Goal: Information Seeking & Learning: Compare options

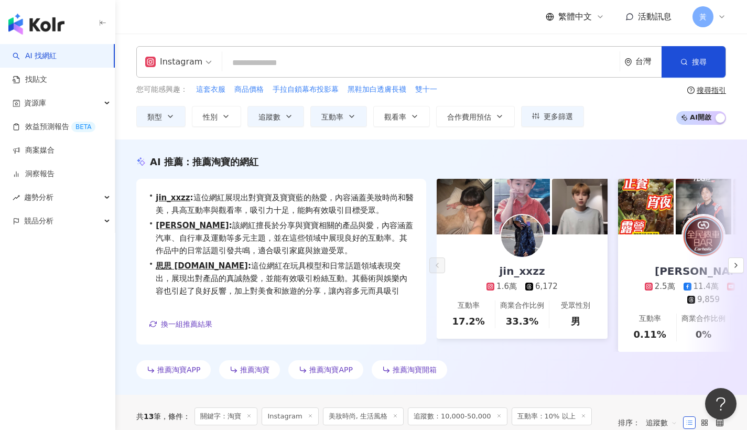
scroll to position [13, 0]
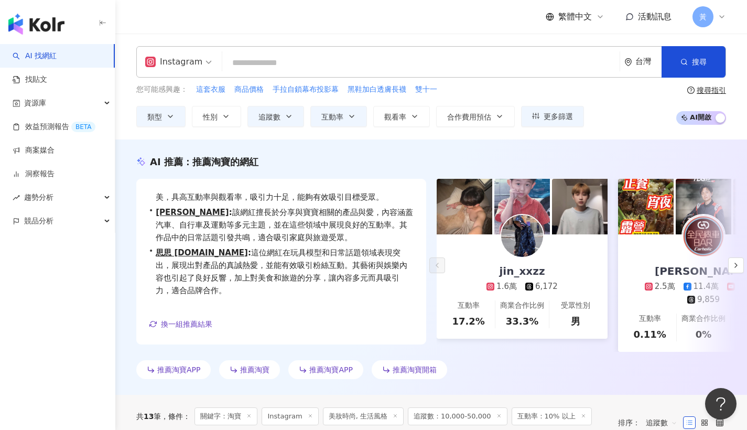
click at [380, 59] on input "search" at bounding box center [420, 63] width 389 height 20
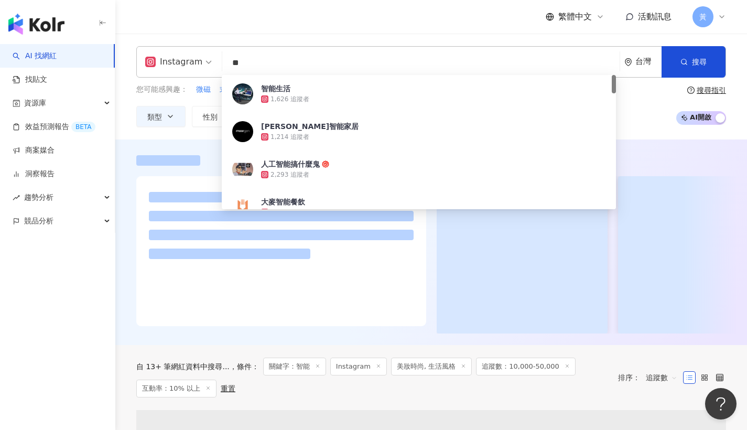
type input "*"
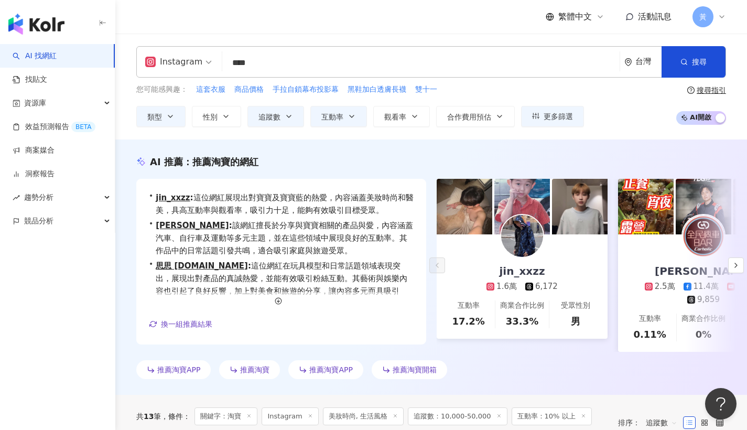
type input "****"
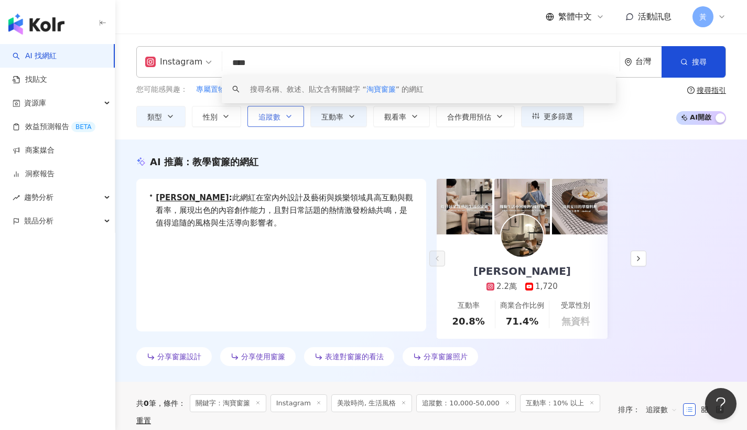
click at [294, 116] on button "追蹤數" at bounding box center [275, 116] width 57 height 21
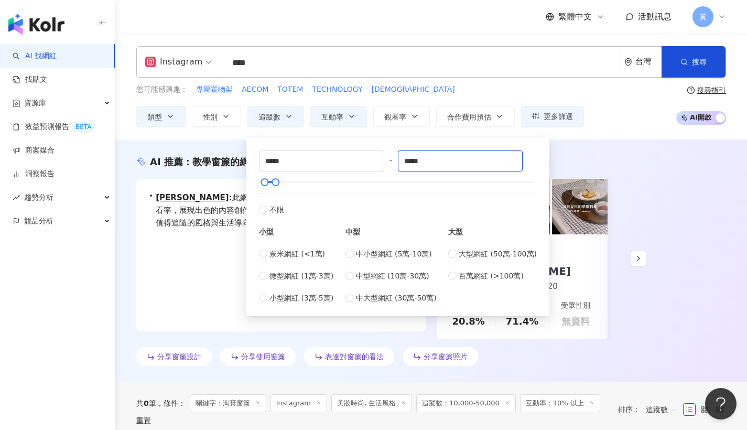
drag, startPoint x: 440, startPoint y: 165, endPoint x: 389, endPoint y: 159, distance: 51.6
click at [389, 159] on div "***** - ***** 不限 小型 奈米網紅 (<1萬) 微型網紅 (1萬-3萬) 小型網紅 (3萬-5萬) 中型 中小型網紅 (5萬-10萬) 中型網紅…" at bounding box center [398, 226] width 278 height 153
type input "******"
click at [612, 91] on div "您可能感興趣： 專屬置物架 AECOM TOTEM TECHNOLOGY MOFIITECH 類型 性別 追蹤數 互動率 觀看率 合作費用預估 更多篩選 % …" at bounding box center [431, 105] width 590 height 43
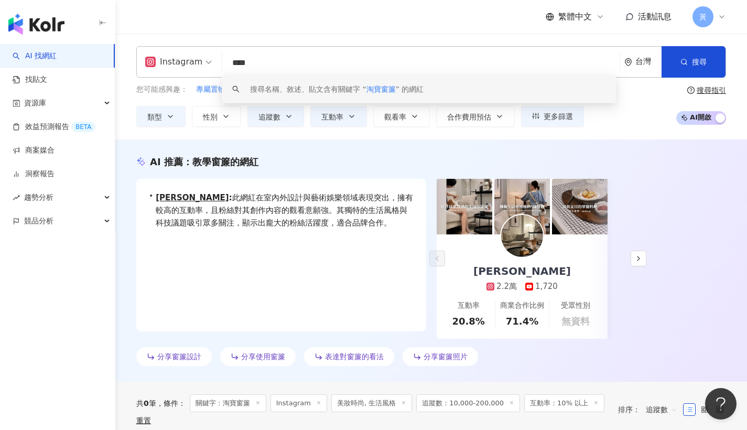
drag, startPoint x: 235, startPoint y: 54, endPoint x: 185, endPoint y: 54, distance: 50.3
click at [185, 54] on div "Instagram **** 台灣 搜尋 keyword 搜尋名稱、敘述、貼文含有關鍵字 “ 淘寶窗簾 ” 的網紅" at bounding box center [431, 61] width 590 height 31
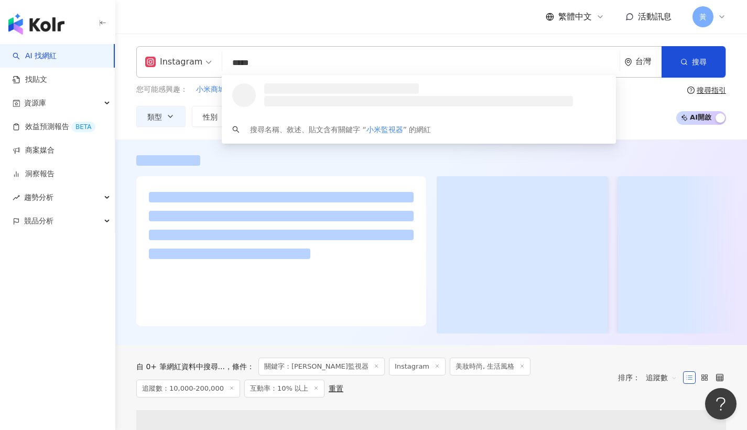
click at [233, 29] on div "繁體中文 活動訊息 黃" at bounding box center [431, 17] width 590 height 34
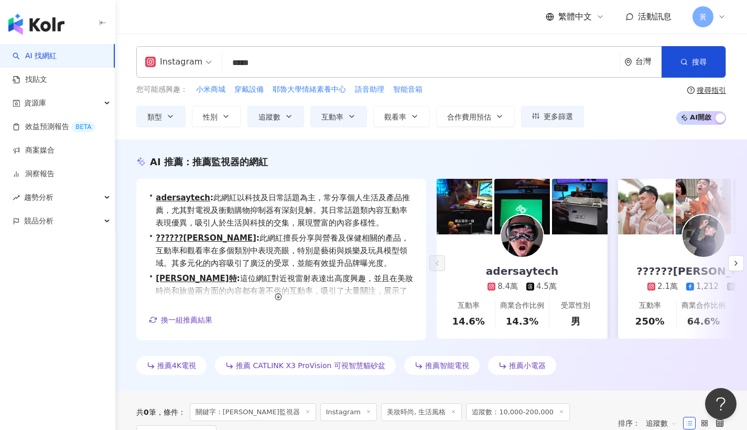
click at [302, 69] on input "*****" at bounding box center [420, 63] width 389 height 20
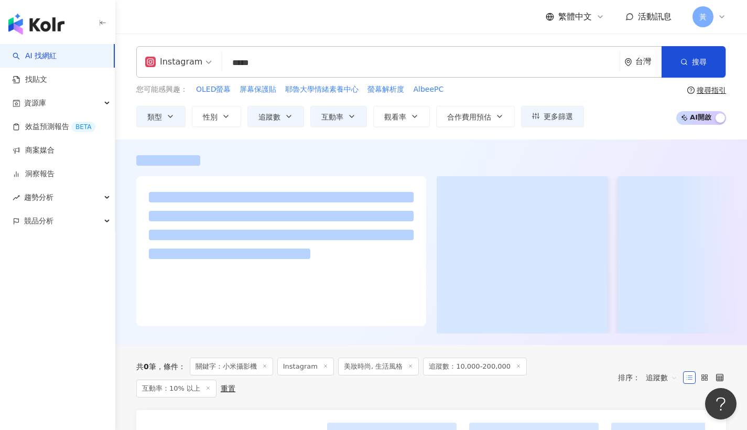
click at [378, 26] on div "繁體中文 活動訊息 黃" at bounding box center [431, 17] width 590 height 34
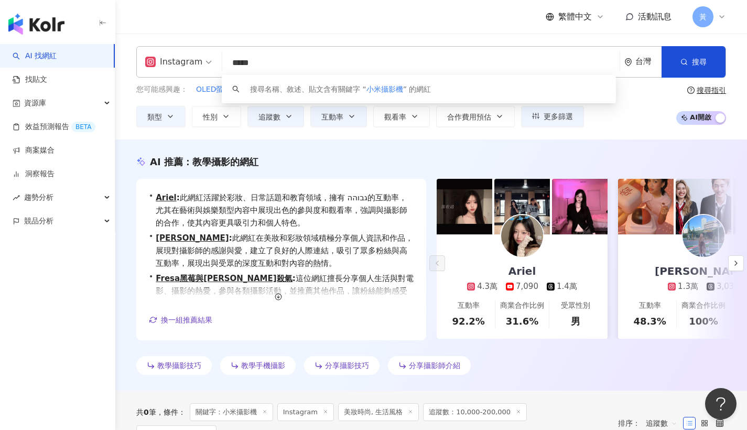
drag, startPoint x: 283, startPoint y: 66, endPoint x: 154, endPoint y: 72, distance: 128.6
click at [154, 72] on div "Instagram ***** 台灣 搜尋 keyword 搜尋名稱、敘述、貼文含有關鍵字 “ 小米攝影機 ” 的網紅" at bounding box center [431, 61] width 590 height 31
drag, startPoint x: 243, startPoint y: 63, endPoint x: 142, endPoint y: 65, distance: 101.2
click at [142, 65] on div "Instagram ***** 台灣 搜尋 keyword 搜尋名稱、敘述、貼文含有關鍵字 “ 小米攝影機 ” 的網紅" at bounding box center [431, 61] width 590 height 31
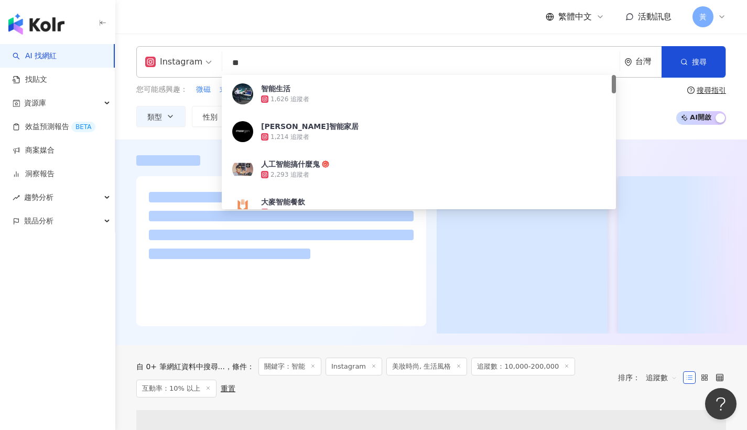
click at [310, 35] on div "Instagram ** 台灣 搜尋 4772dab8-8063-4b62-b3f7-c1b5011e84cc 智能生活 1,626 追蹤者 摩根智能家居 1…" at bounding box center [431, 87] width 632 height 106
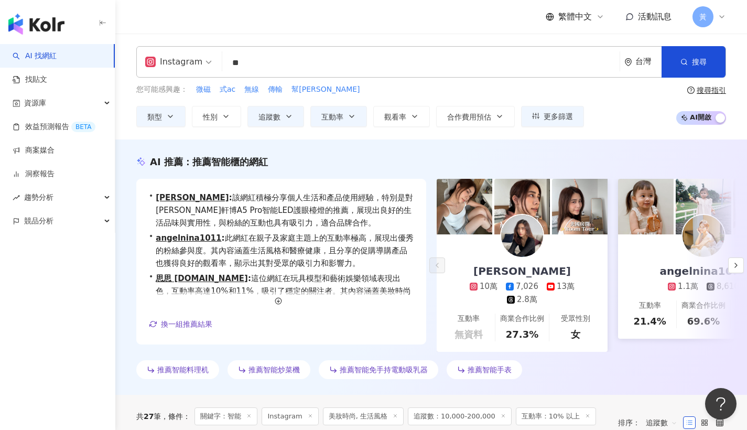
click at [272, 60] on input "**" at bounding box center [420, 63] width 389 height 20
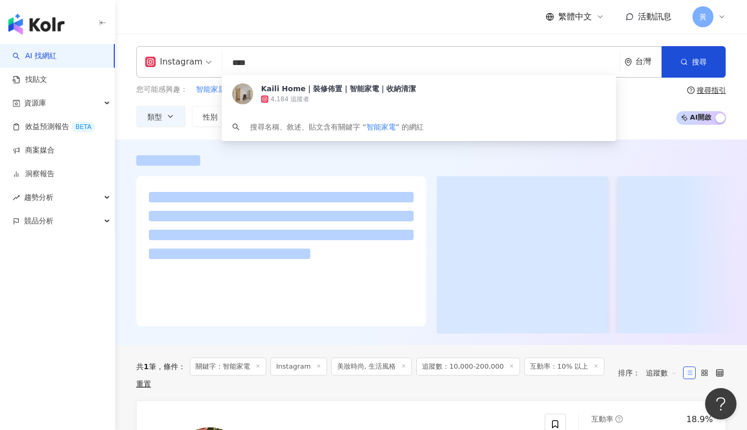
click at [334, 35] on div "Instagram 智能家電 **** 台灣 搜尋 30dbfd7b-cb71-470e-90aa-20f367e6d05b Kaili Home｜裝修佈置｜…" at bounding box center [431, 87] width 632 height 106
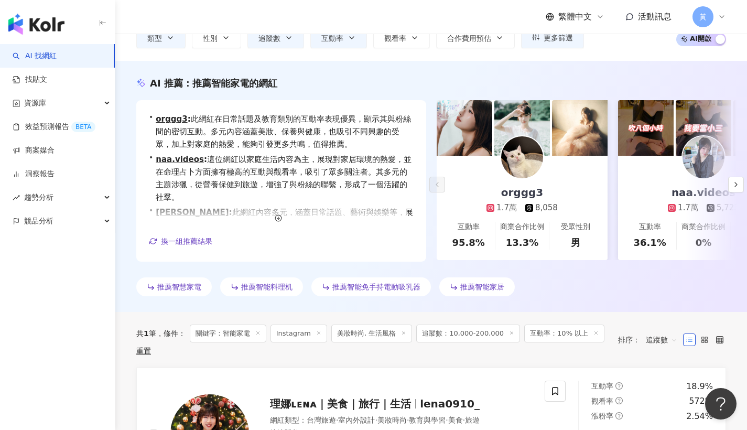
scroll to position [38, 0]
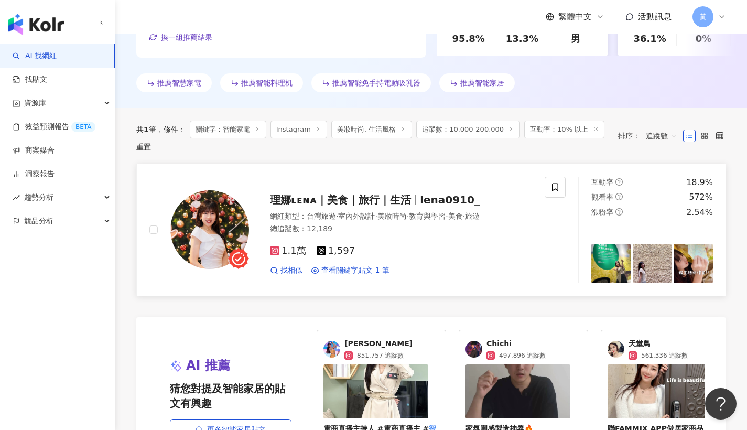
click at [373, 193] on span "理娜ʟᴇɴᴀ｜美食｜旅行｜生活" at bounding box center [340, 199] width 141 height 13
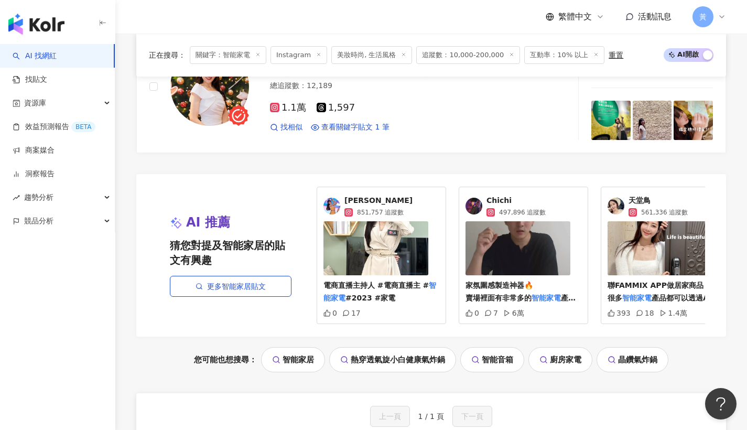
scroll to position [16, 0]
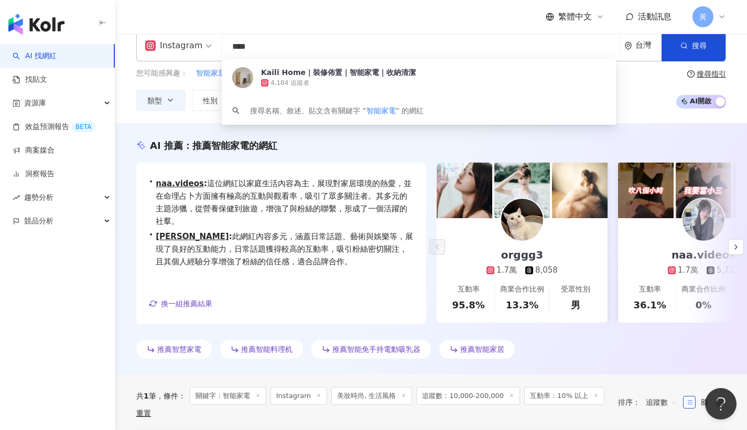
click at [295, 51] on input "****" at bounding box center [420, 47] width 389 height 20
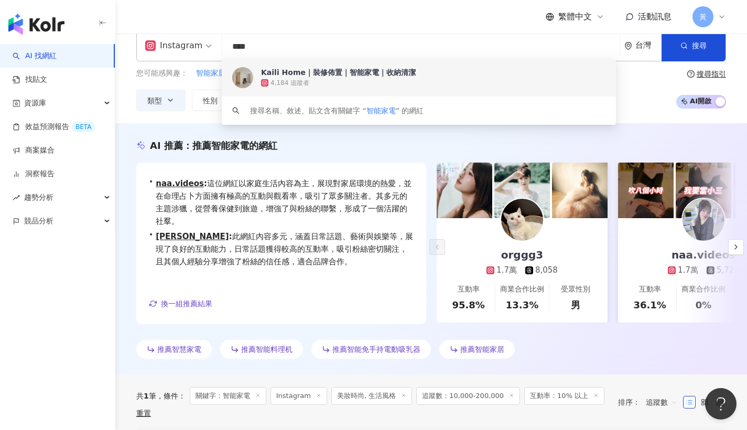
drag, startPoint x: 272, startPoint y: 48, endPoint x: 169, endPoint y: 45, distance: 102.8
click at [169, 45] on div "Instagram **** 台灣 搜尋 30dbfd7b-cb71-470e-90aa-20f367e6d05b keyword Kaili Home｜裝修…" at bounding box center [431, 45] width 590 height 31
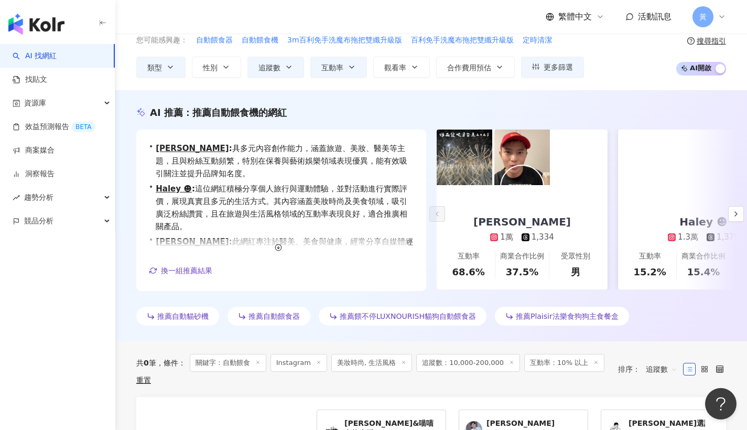
scroll to position [148, 0]
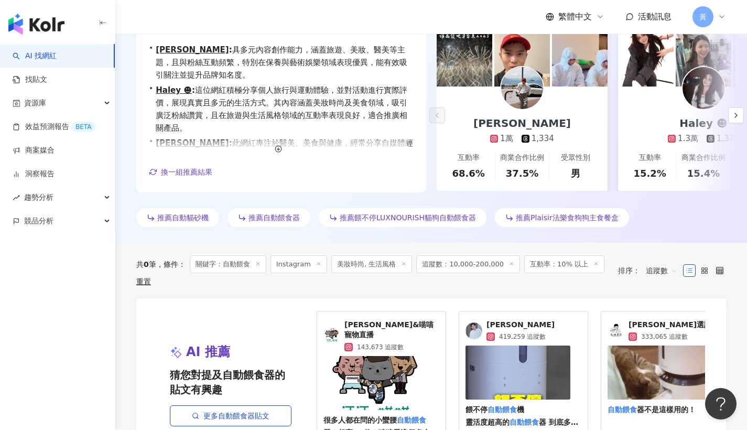
click at [403, 264] on line at bounding box center [404, 263] width 3 height 3
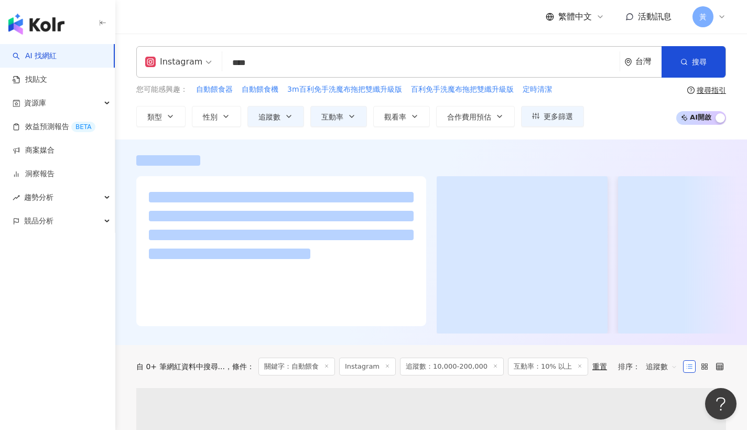
click at [367, 30] on div "繁體中文 活動訊息 黃" at bounding box center [431, 17] width 590 height 34
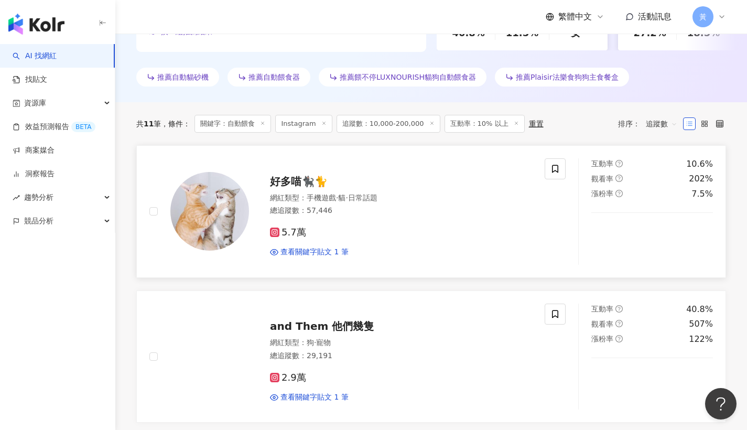
scroll to position [290, 0]
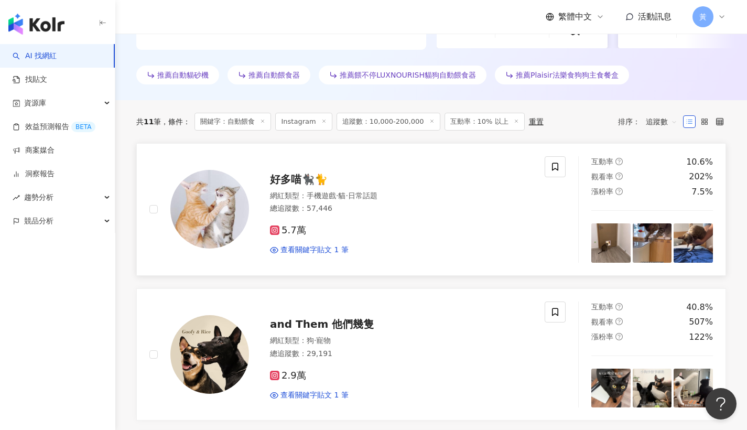
click at [319, 178] on span "好多喵🐈‍⬛🐈" at bounding box center [299, 179] width 58 height 13
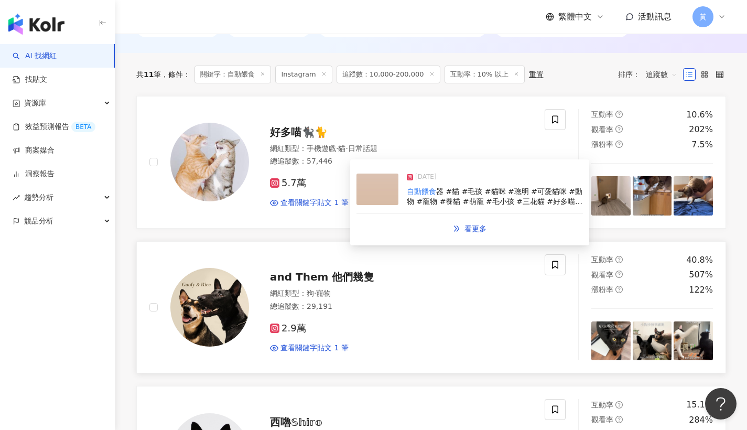
scroll to position [375, 0]
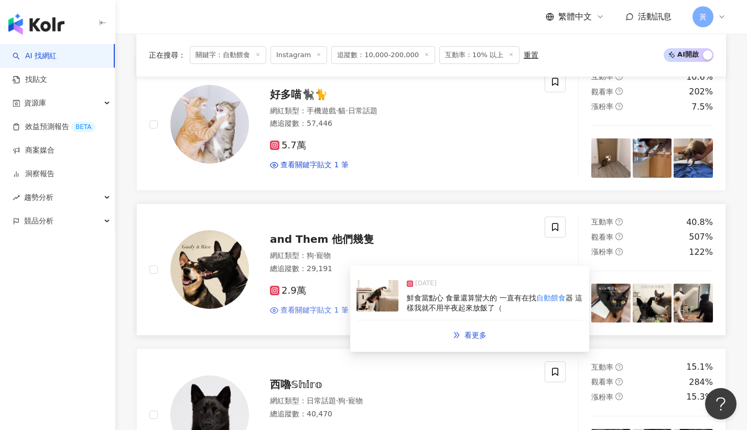
click at [308, 305] on span "查看關鍵字貼文 1 筆" at bounding box center [314, 310] width 68 height 10
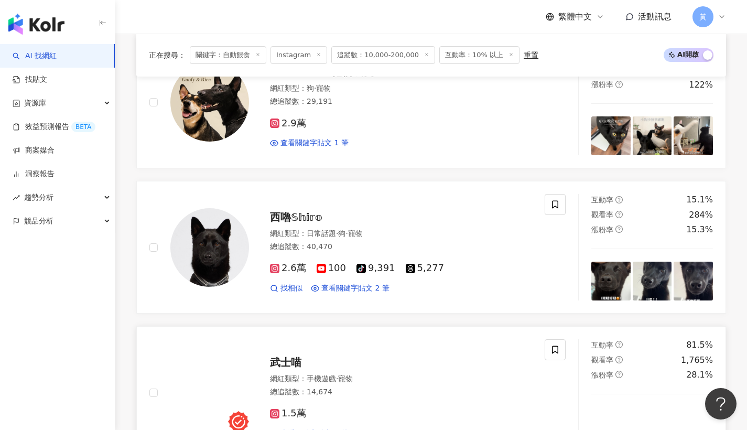
scroll to position [617, 0]
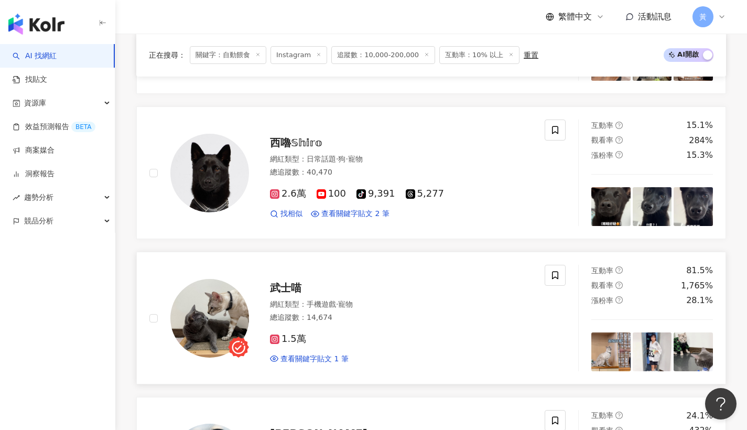
click at [284, 282] on span "武士喵" at bounding box center [285, 287] width 31 height 13
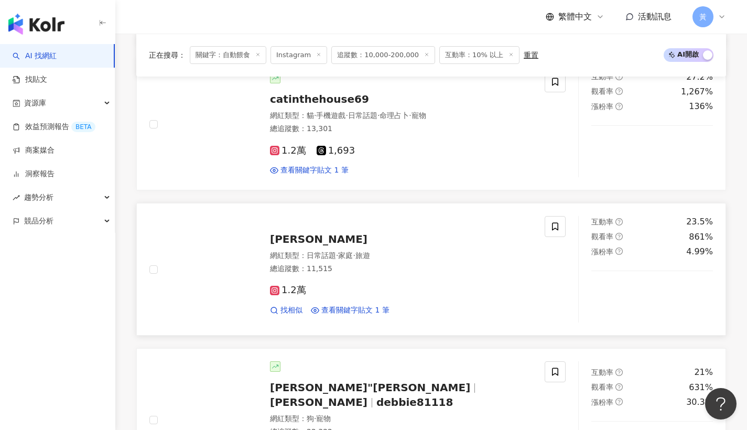
scroll to position [1323, 0]
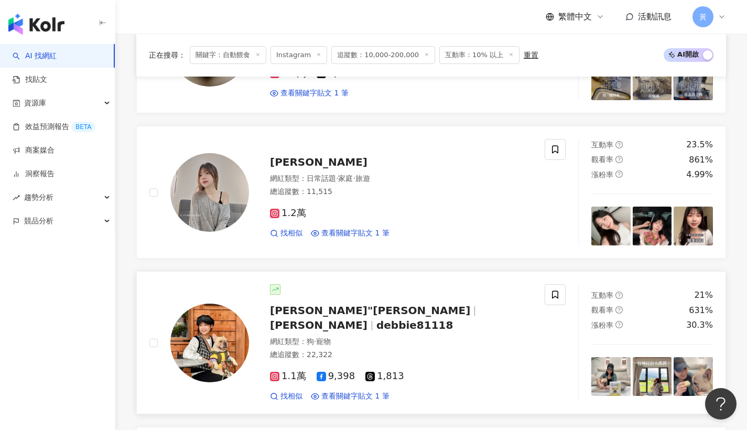
click at [321, 310] on span "Debbie"戴比" at bounding box center [370, 310] width 200 height 13
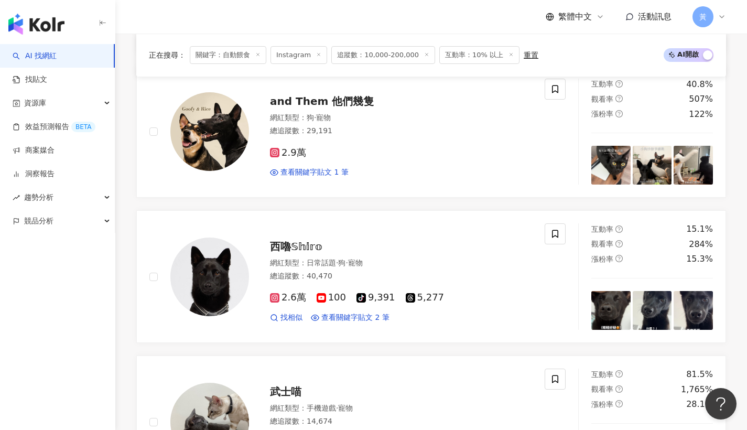
scroll to position [0, 0]
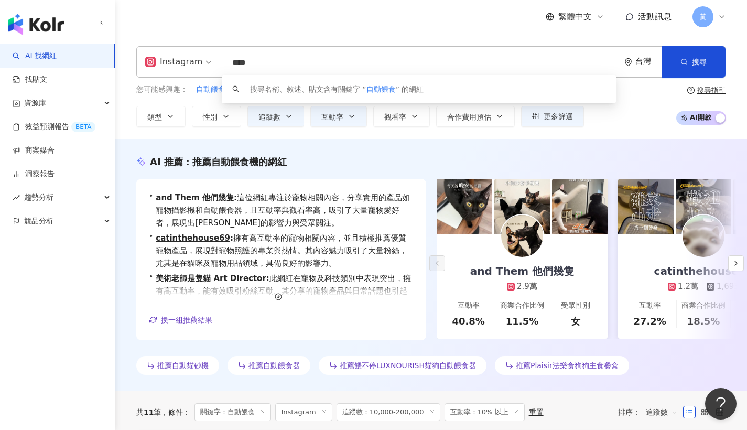
drag, startPoint x: 280, startPoint y: 65, endPoint x: 188, endPoint y: 64, distance: 92.3
click at [188, 64] on div "Instagram **** 台灣 搜尋 keyword 搜尋名稱、敘述、貼文含有關鍵字 “ 自動餵食 ” 的網紅" at bounding box center [431, 61] width 590 height 31
type input "**"
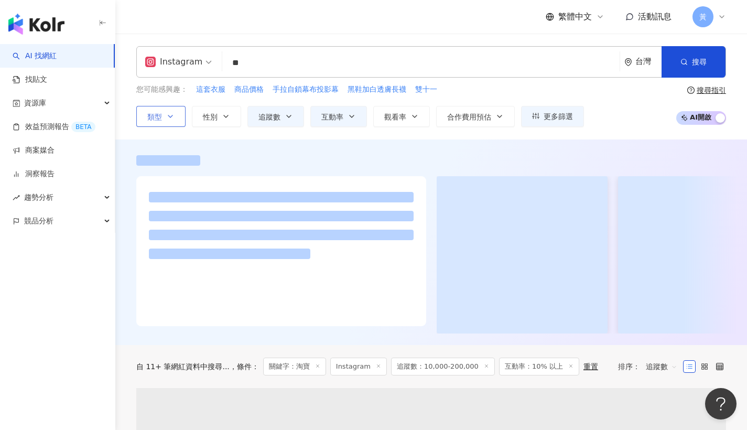
click at [177, 117] on button "類型" at bounding box center [160, 116] width 49 height 21
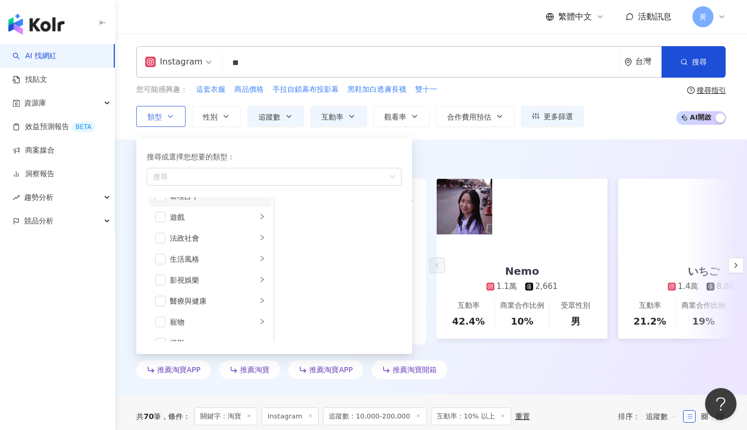
scroll to position [183, 0]
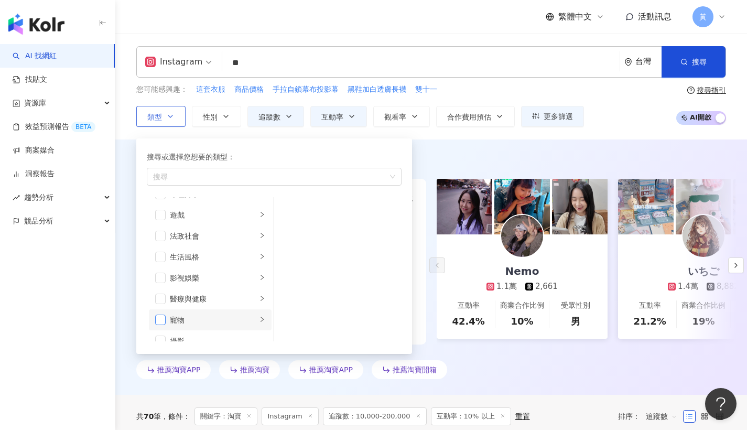
click at [157, 316] on span "button" at bounding box center [160, 320] width 10 height 10
click at [174, 25] on div "繁體中文 活動訊息 黃" at bounding box center [431, 17] width 590 height 34
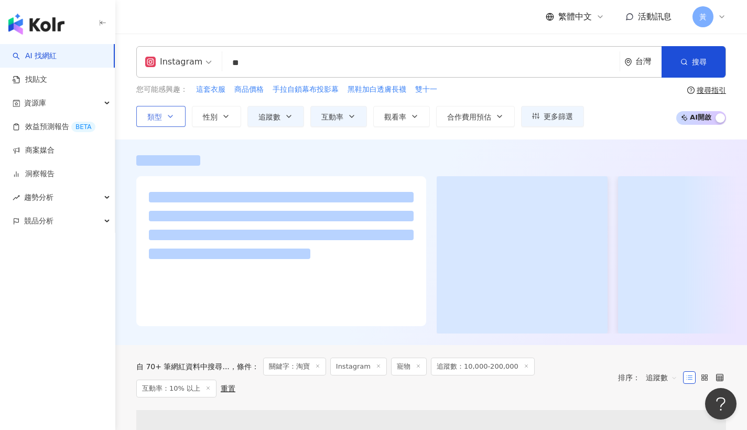
click at [156, 122] on button "類型" at bounding box center [160, 116] width 49 height 21
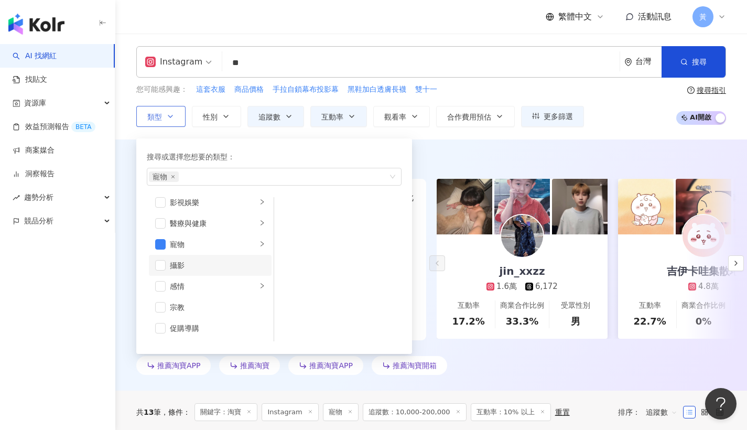
scroll to position [346, 0]
click at [161, 284] on span "button" at bounding box center [160, 283] width 10 height 10
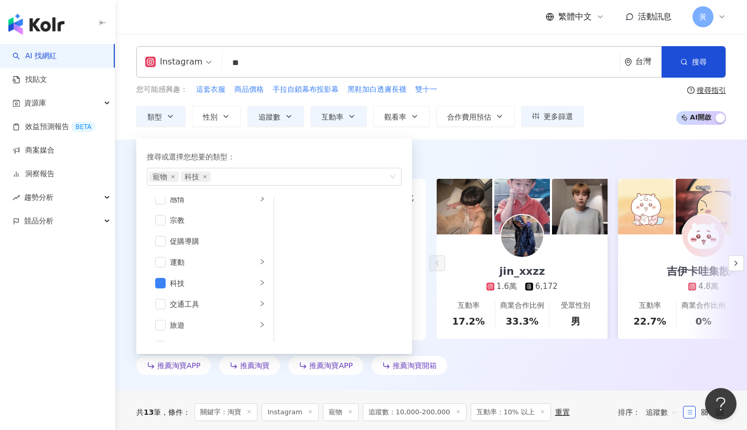
click at [360, 34] on header "繁體中文 活動訊息 黃" at bounding box center [431, 17] width 632 height 34
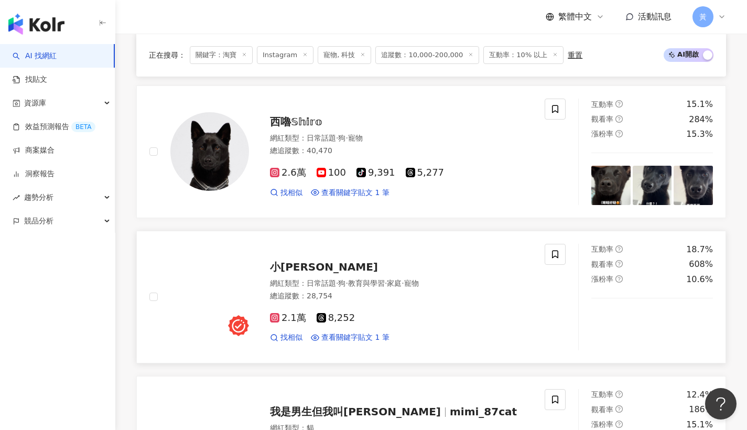
scroll to position [1245, 0]
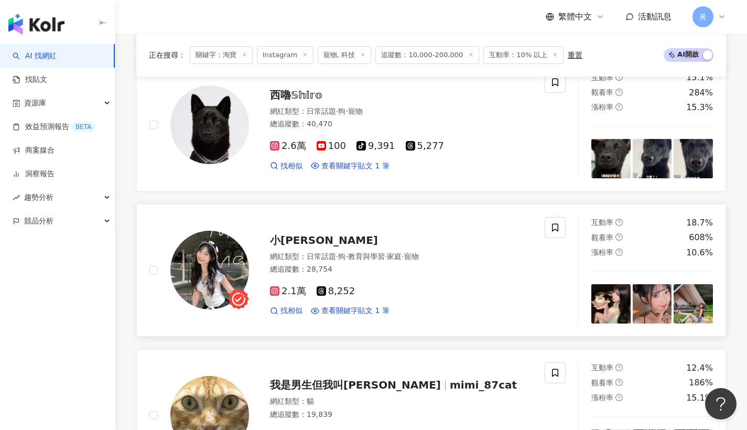
click at [286, 234] on span "小黃Winnie" at bounding box center [324, 240] width 108 height 13
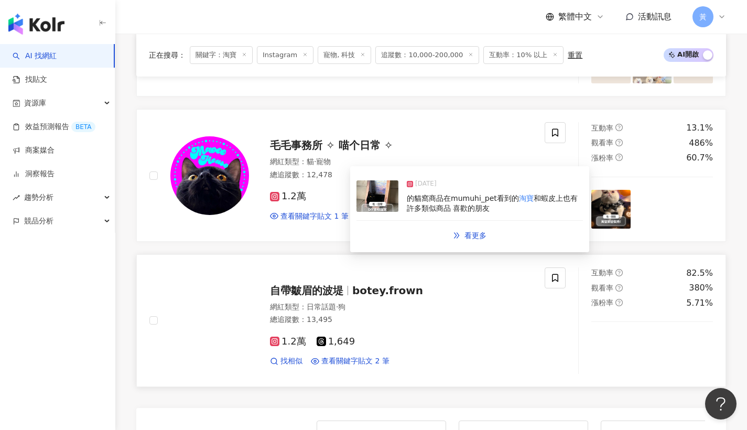
scroll to position [1816, 0]
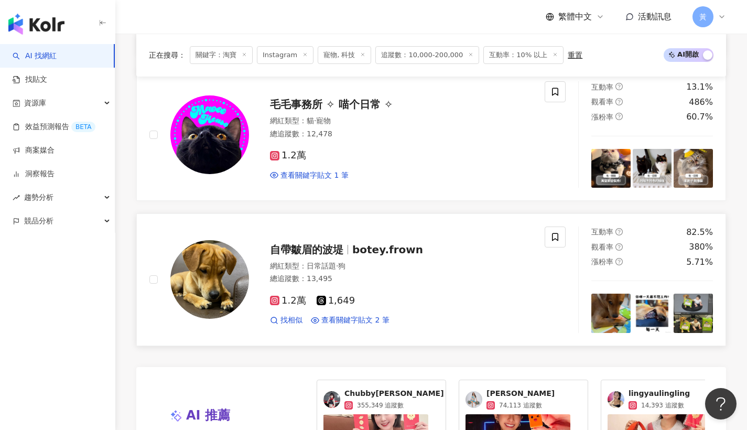
click at [319, 243] on span "自帶皺眉的波堤" at bounding box center [306, 249] width 73 height 13
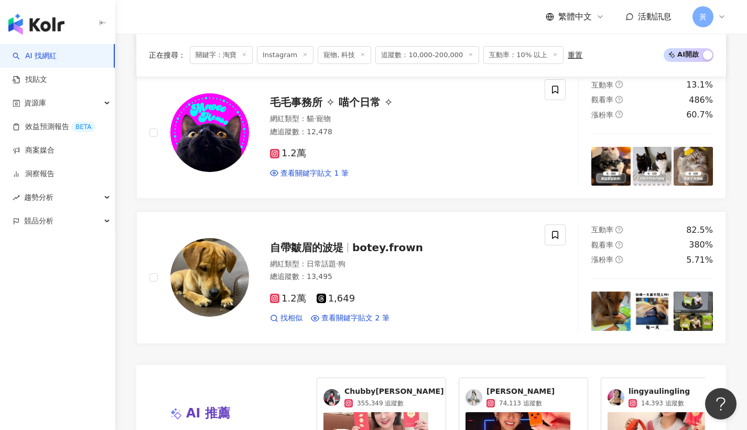
scroll to position [2139, 0]
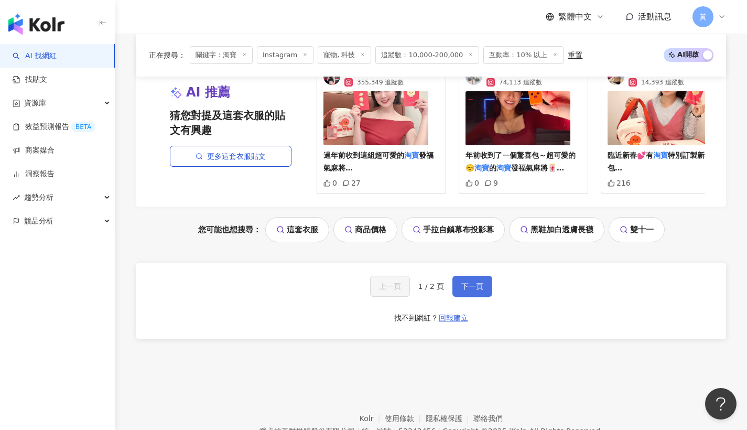
click at [468, 289] on button "下一頁" at bounding box center [472, 286] width 40 height 21
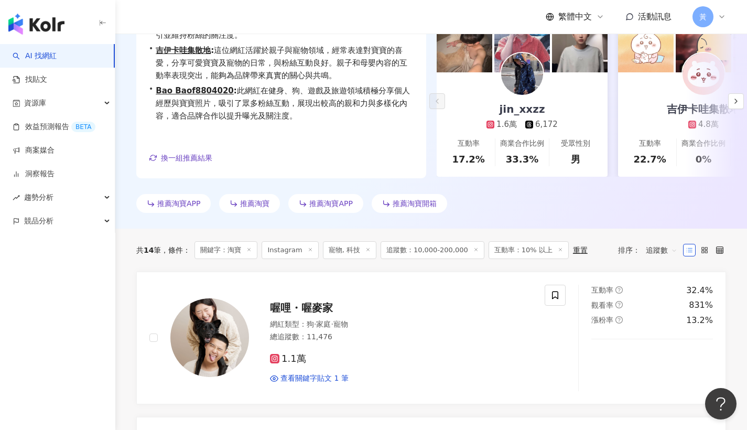
scroll to position [0, 0]
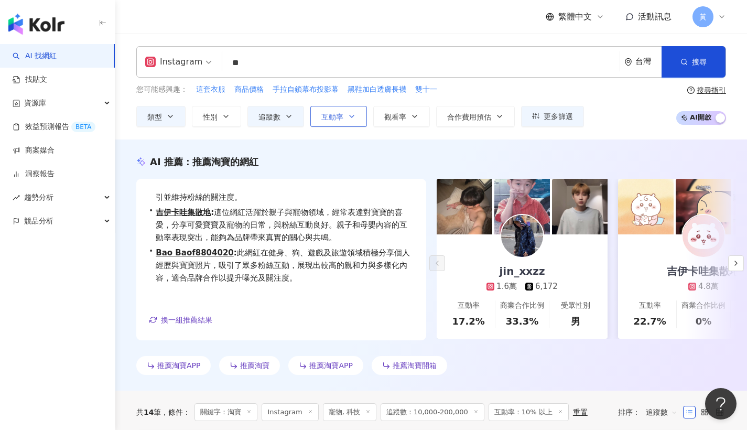
click at [338, 120] on span "互動率" at bounding box center [332, 117] width 22 height 8
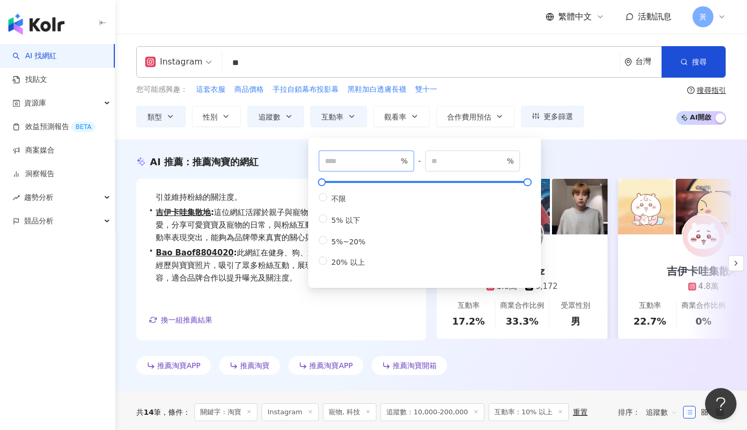
drag, startPoint x: 349, startPoint y: 167, endPoint x: 343, endPoint y: 167, distance: 5.8
click at [343, 167] on span "** %" at bounding box center [366, 160] width 95 height 21
click at [348, 161] on input "**" at bounding box center [361, 161] width 73 height 12
type input "*"
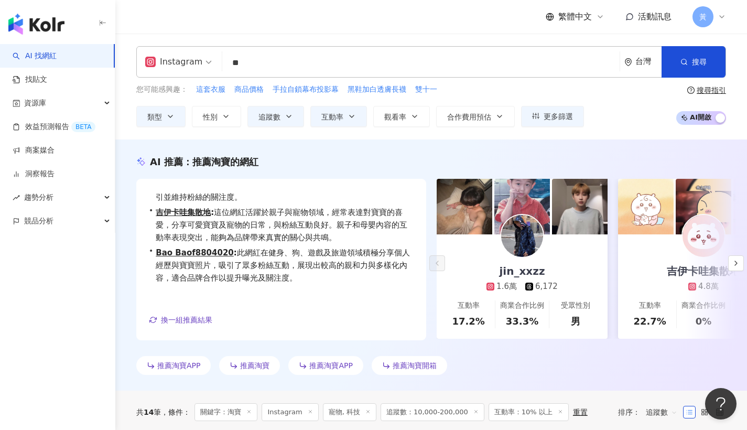
click at [629, 93] on div "您可能感興趣： 這套衣服 商品價格 手拉自鎖幕布投影幕 黑鞋加白透膚長襪 雙十一 類型 性別 追蹤數 互動率 觀看率 合作費用預估 更多篩選 % - % 不限…" at bounding box center [431, 105] width 590 height 43
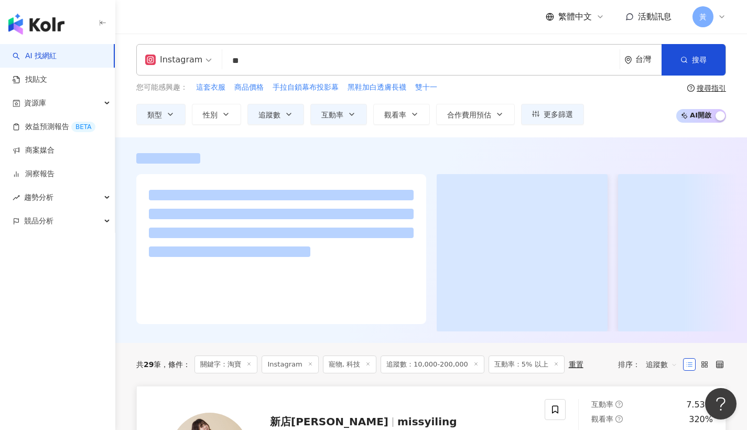
scroll to position [311, 0]
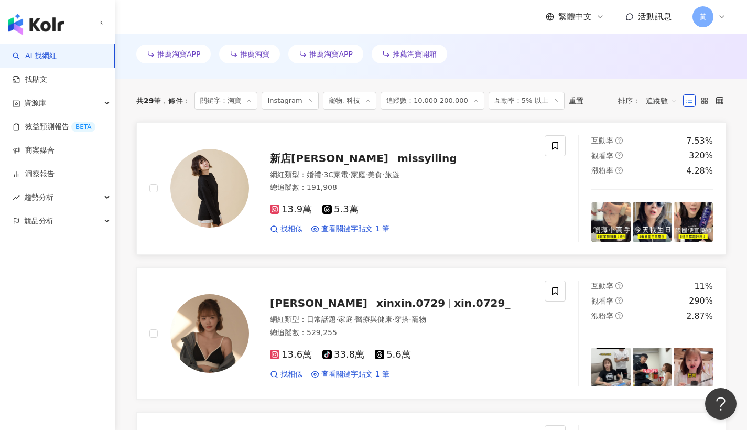
click at [397, 154] on span "missyiling" at bounding box center [427, 158] width 60 height 13
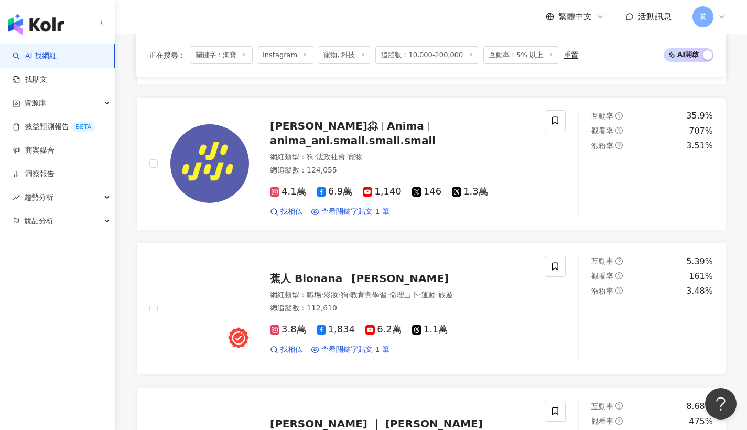
scroll to position [1518, 0]
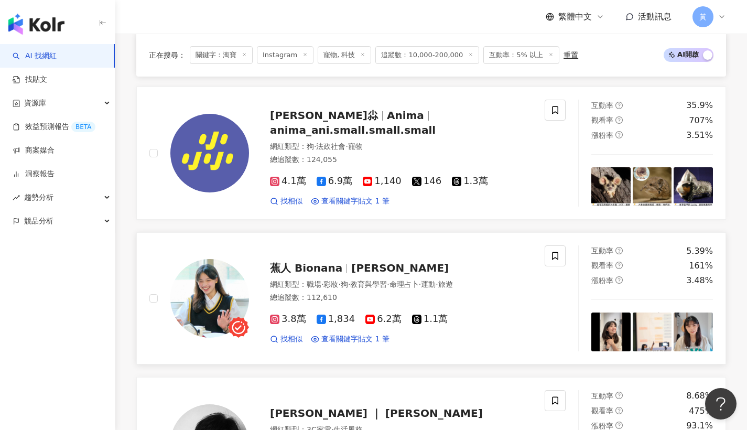
click at [311, 262] on span "蕉人 Bionana" at bounding box center [306, 268] width 72 height 13
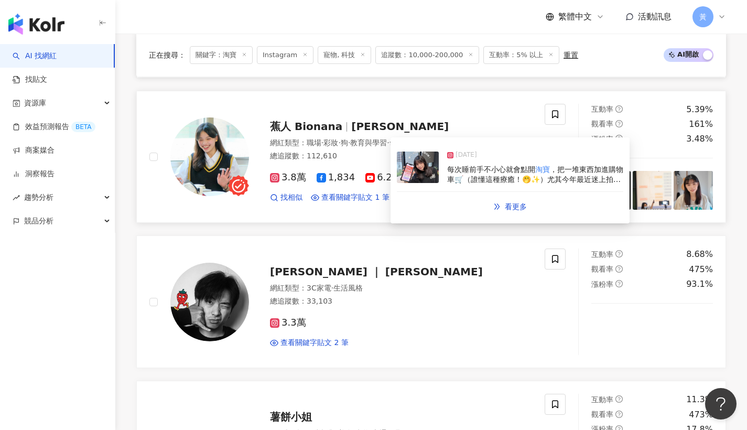
scroll to position [1675, 0]
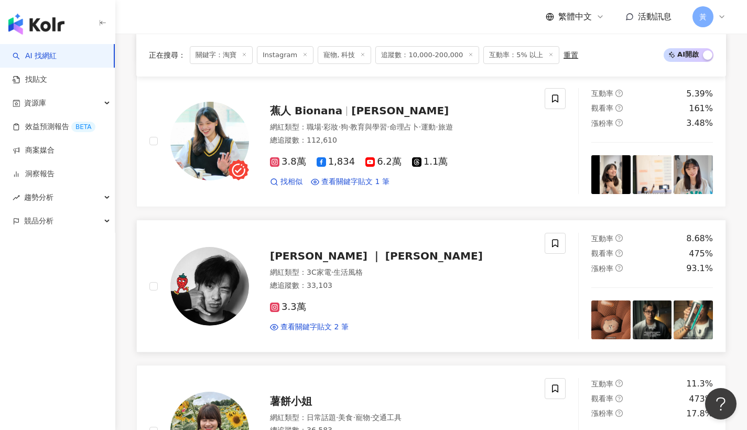
click at [287, 250] on span "Sam ｜ 山姆" at bounding box center [376, 256] width 213 height 13
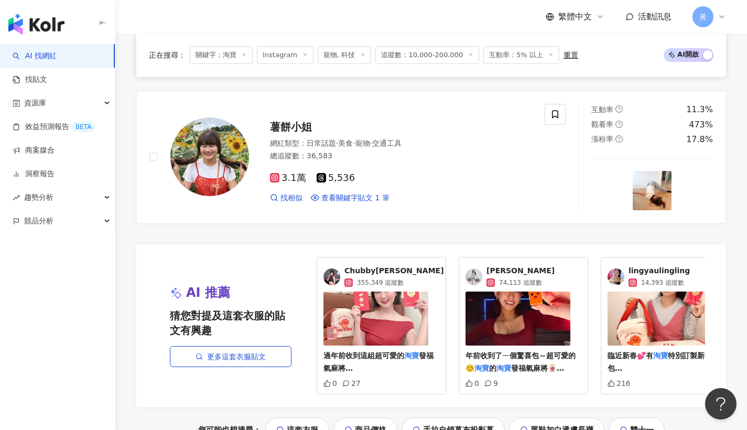
scroll to position [2035, 0]
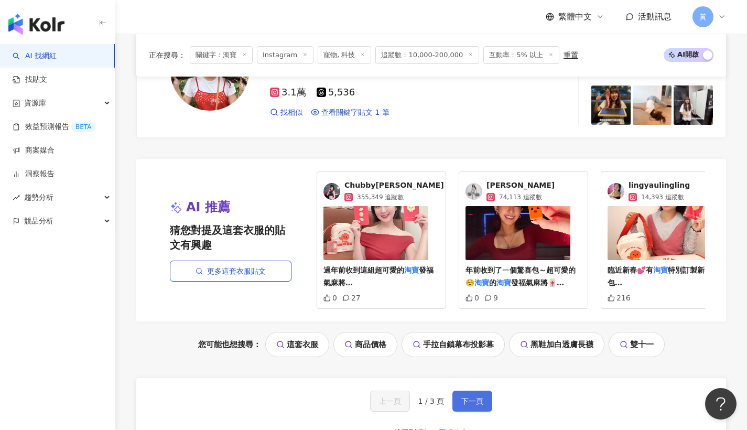
click at [473, 397] on span "下一頁" at bounding box center [472, 401] width 22 height 8
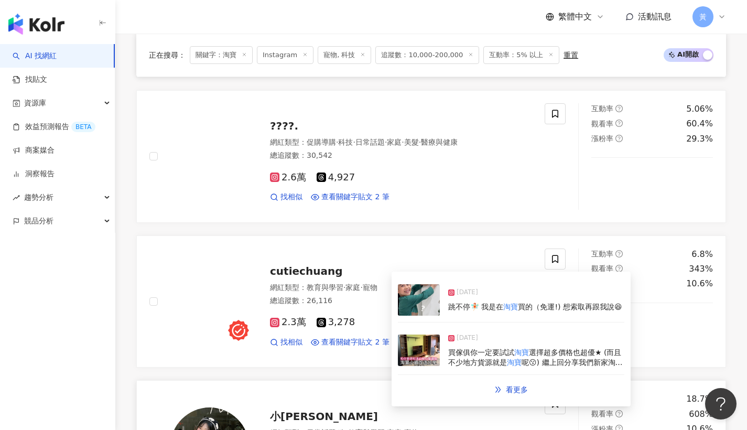
scroll to position [848, 0]
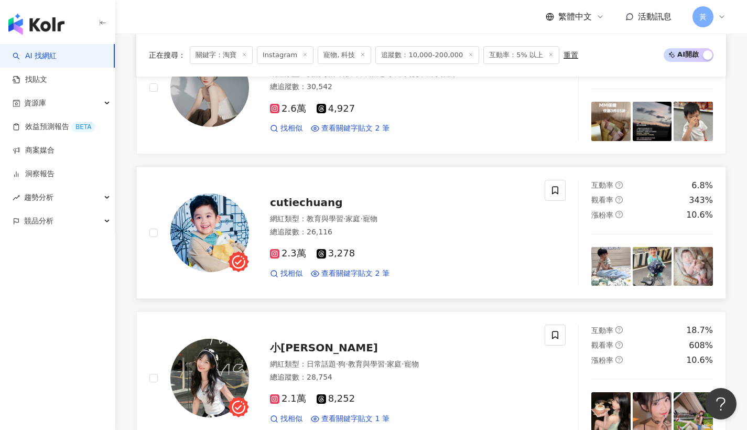
click at [310, 208] on div "cutiechuang 網紅類型 ： 教育與學習 · 家庭 · 寵物 總追蹤數 ： 26,116 2.3萬 3,278 找相似 查看關鍵字貼文 2 筆" at bounding box center [390, 233] width 283 height 92
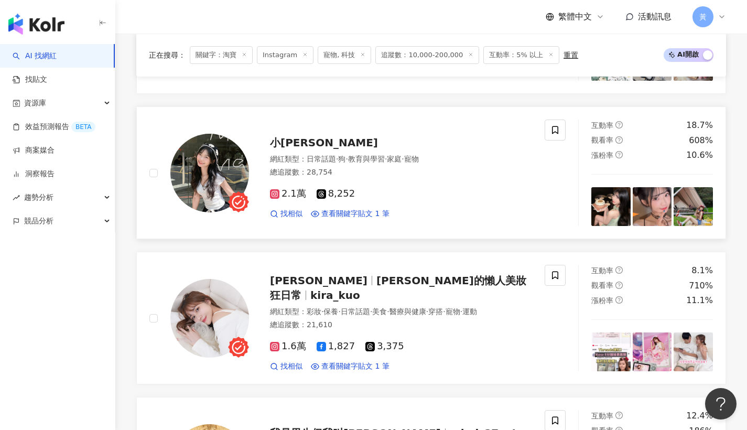
scroll to position [1086, 0]
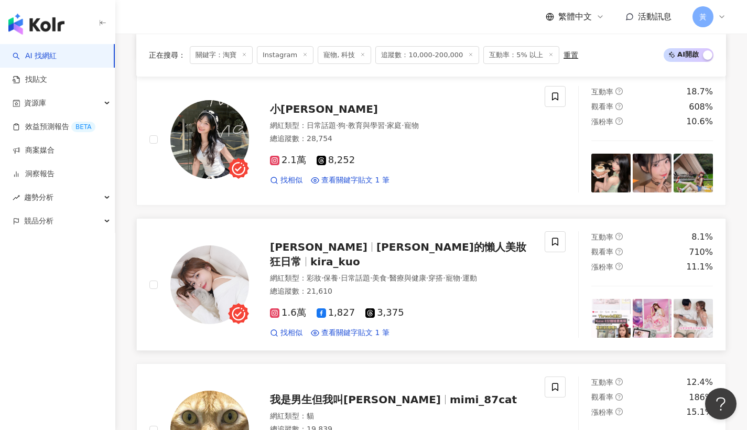
click at [317, 253] on span "Kira的懶人美妝狂日常" at bounding box center [398, 254] width 256 height 27
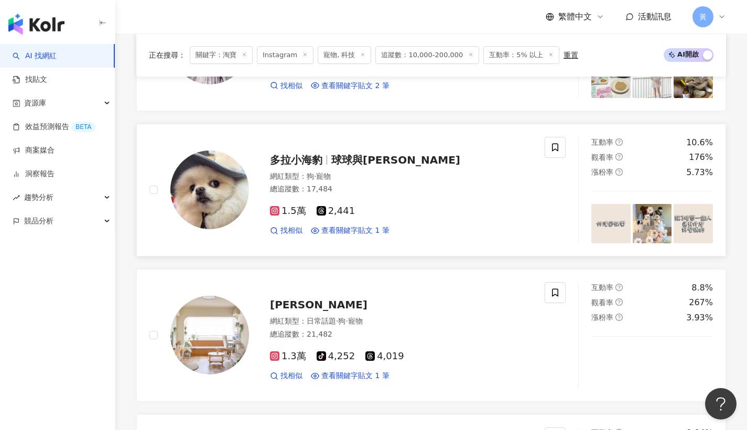
scroll to position [1674, 0]
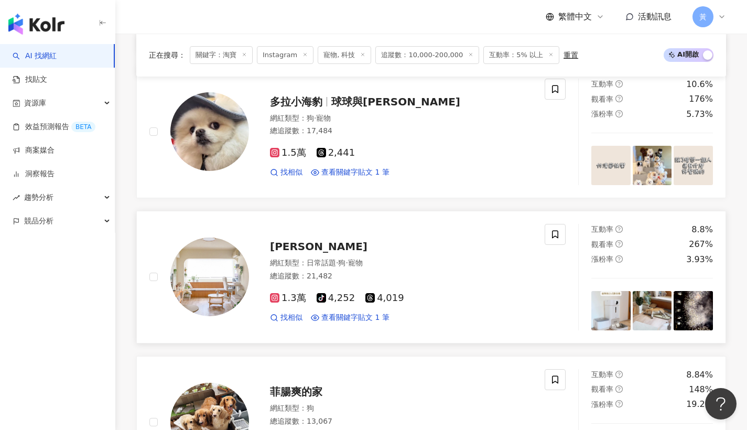
click at [315, 240] on span "柴居Shibahouse" at bounding box center [318, 246] width 97 height 13
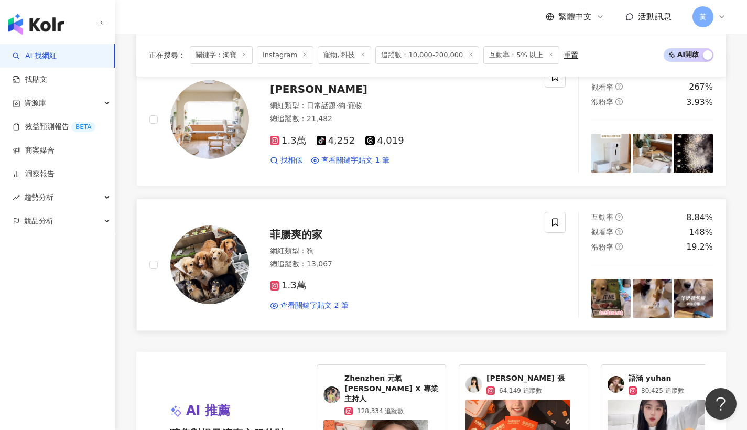
click at [289, 229] on span "菲腸爽的家" at bounding box center [296, 234] width 52 height 13
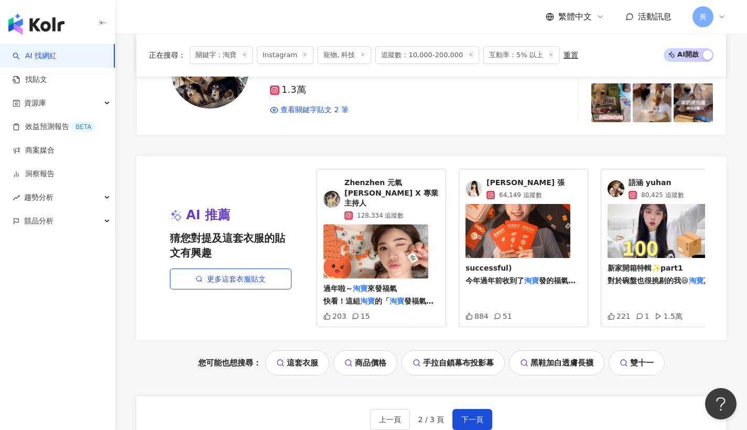
scroll to position [2029, 0]
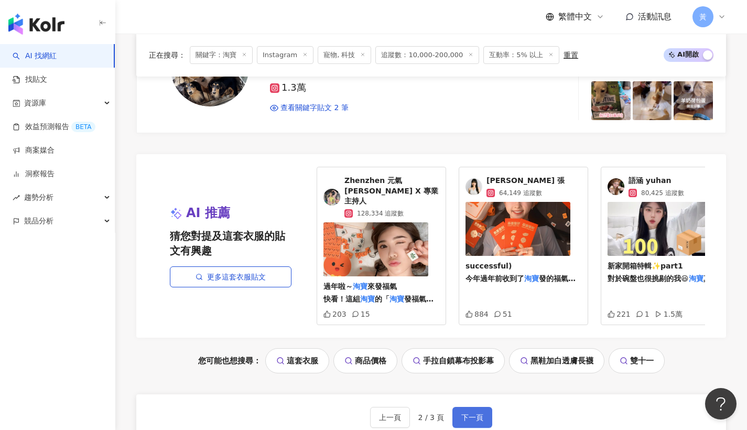
click at [464, 407] on button "下一頁" at bounding box center [472, 417] width 40 height 21
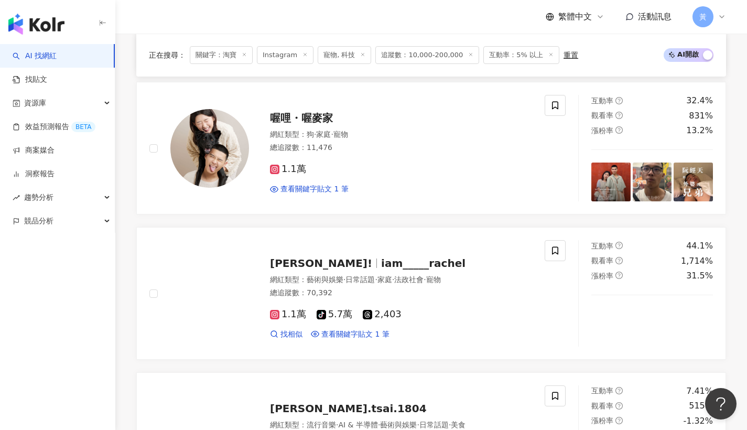
scroll to position [644, 0]
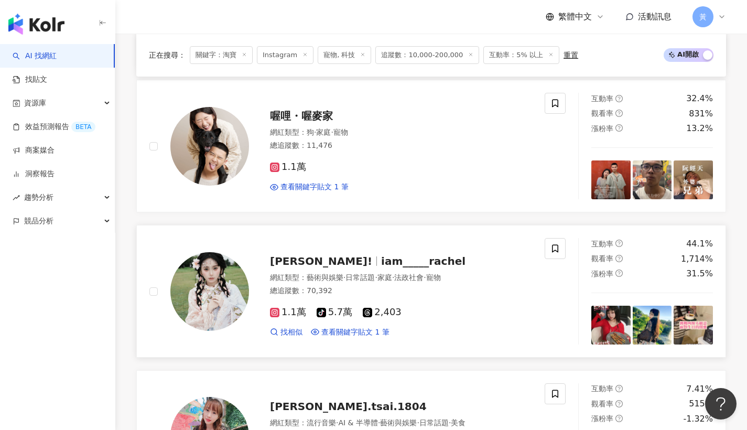
click at [280, 257] on span "李湘 Rache!" at bounding box center [321, 261] width 102 height 13
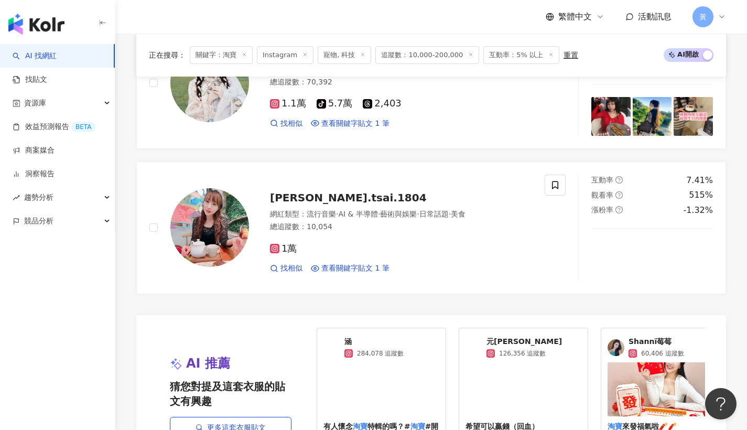
scroll to position [1036, 0]
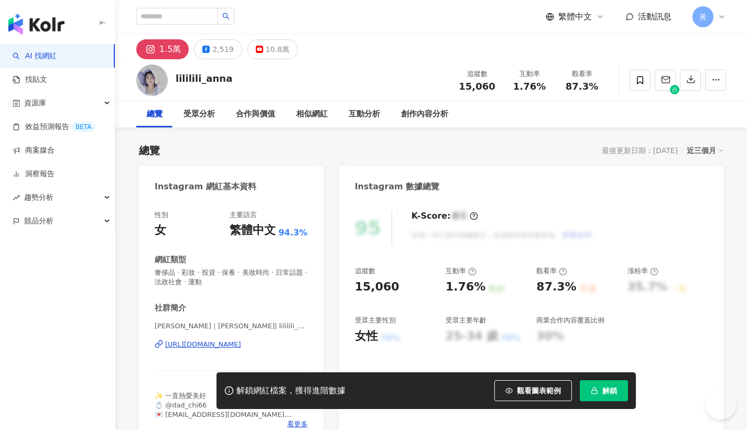
click at [241, 340] on div "https://www.instagram.com/lililili_anna/" at bounding box center [203, 344] width 76 height 9
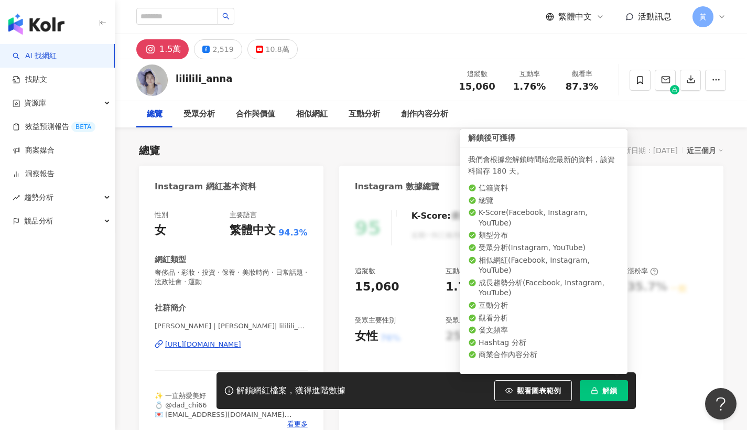
click at [587, 394] on button "解鎖" at bounding box center [604, 390] width 48 height 21
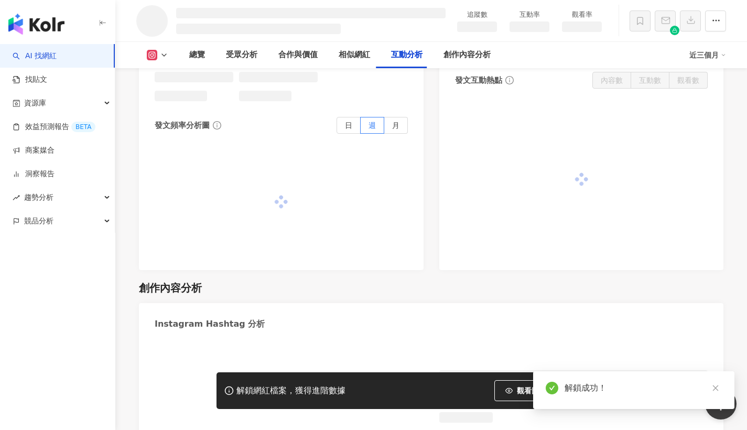
scroll to position [2461, 0]
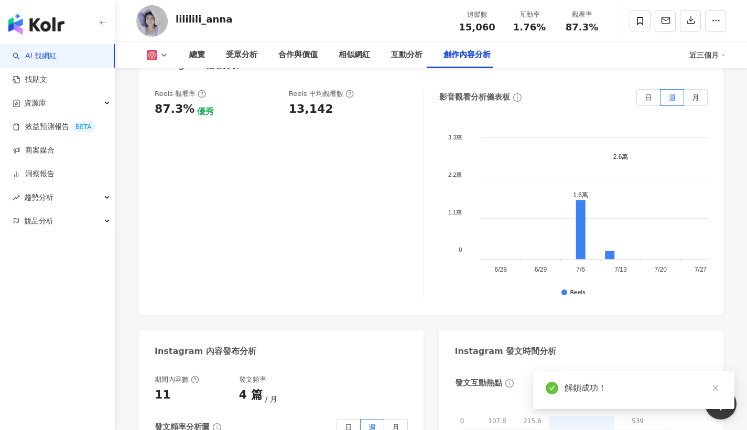
scroll to position [3016, 0]
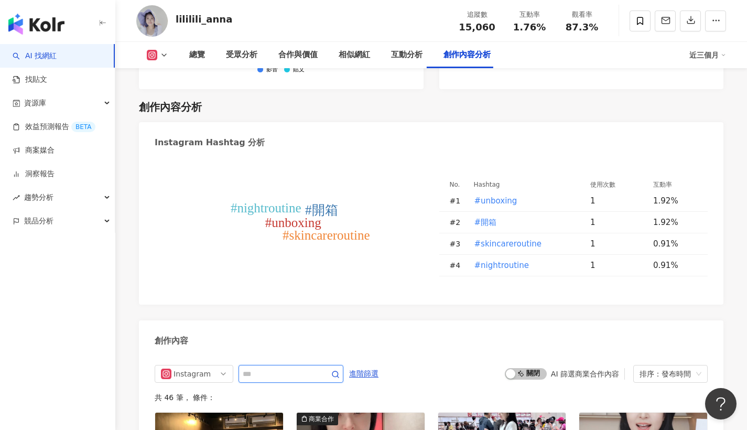
click at [254, 367] on input "text" at bounding box center [279, 373] width 73 height 13
type input "*"
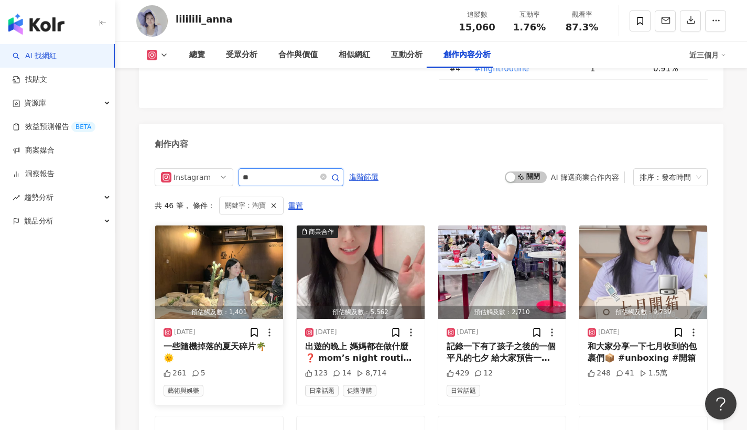
scroll to position [3157, 0]
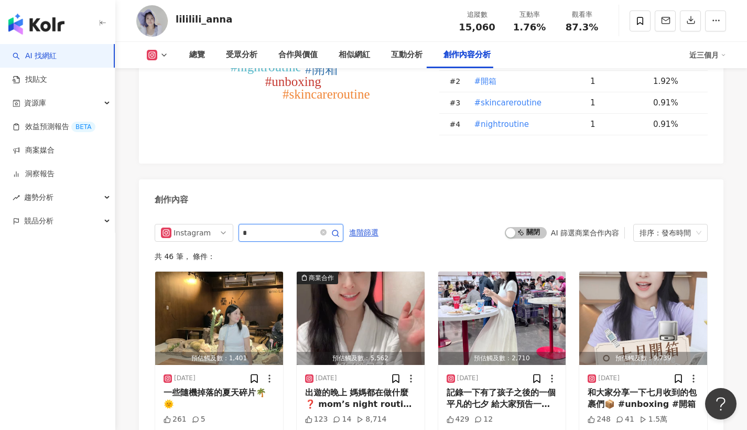
scroll to position [3212, 0]
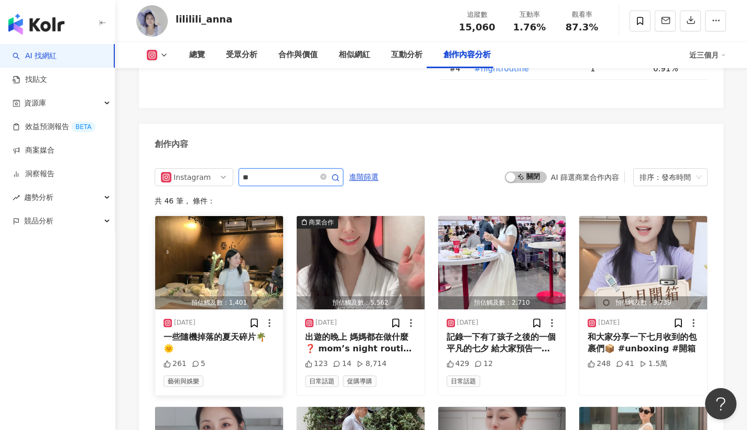
type input "**"
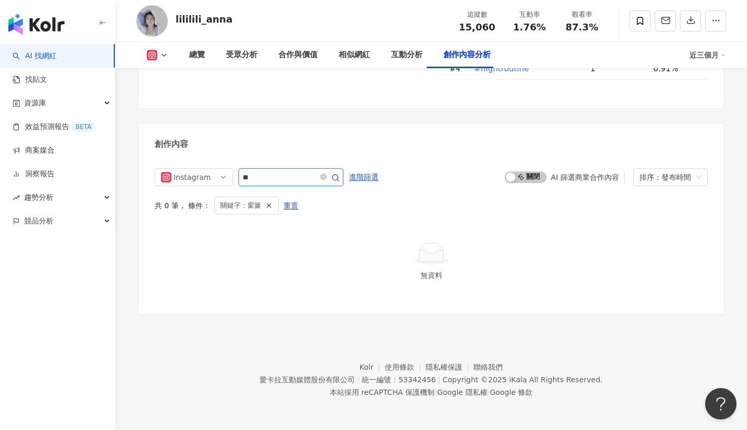
scroll to position [3157, 0]
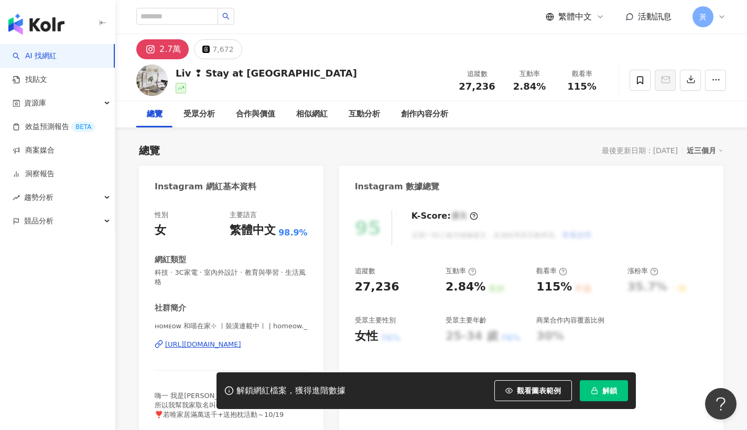
click at [223, 341] on div "https://www.instagram.com/homeow._/" at bounding box center [203, 344] width 76 height 9
drag, startPoint x: 513, startPoint y: 83, endPoint x: 546, endPoint y: 86, distance: 33.2
click at [546, 86] on div "2.84%" at bounding box center [530, 86] width 40 height 10
copy span "2.84%"
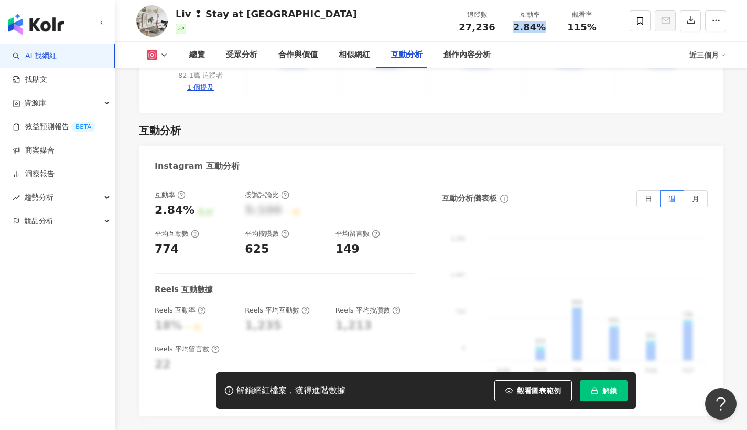
scroll to position [2229, 0]
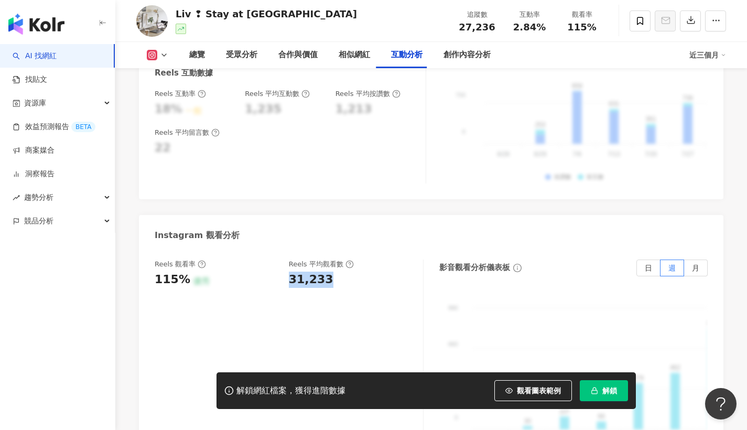
drag, startPoint x: 294, startPoint y: 250, endPoint x: 327, endPoint y: 249, distance: 33.0
click at [327, 259] on div "Reels 觀看率 115% 優秀 Reels 平均觀看數 31,233" at bounding box center [284, 273] width 258 height 28
copy div "31,233"
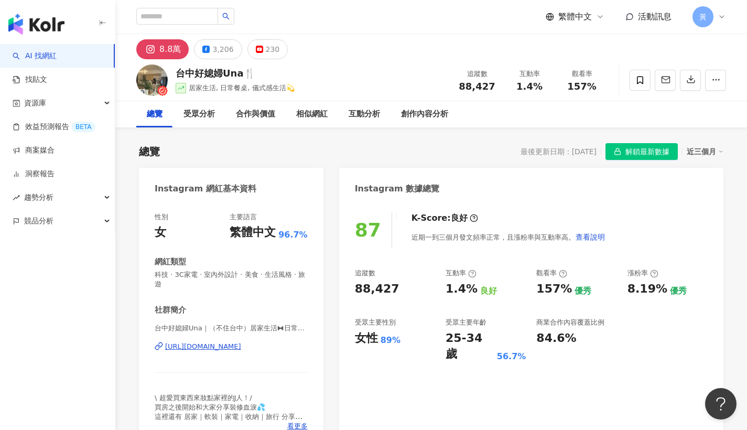
scroll to position [194, 0]
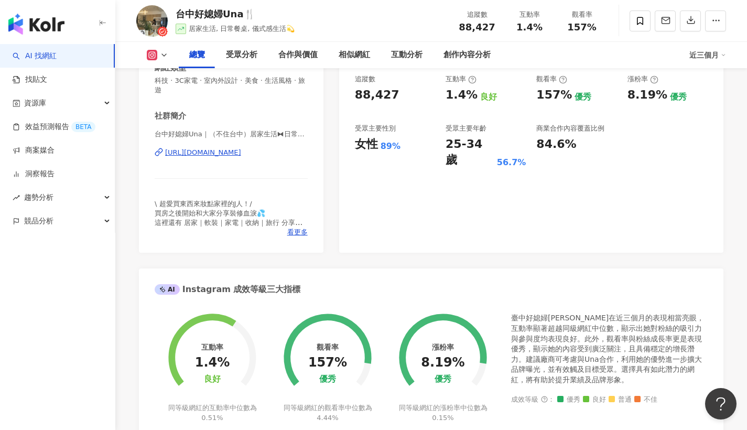
click at [219, 154] on div "https://www.instagram.com/taichung_goodwife/" at bounding box center [203, 152] width 76 height 9
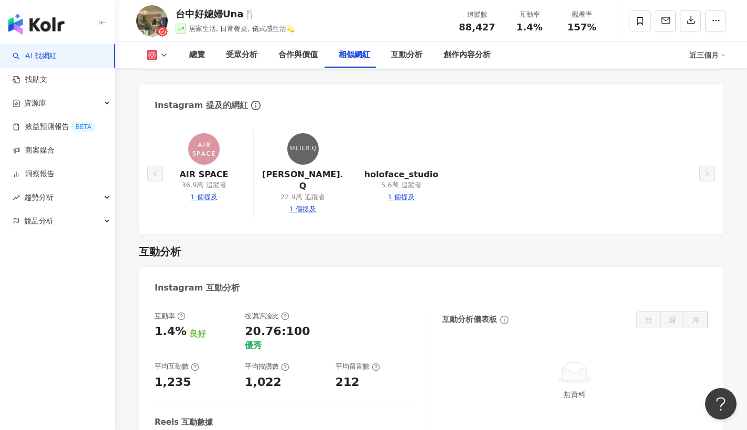
scroll to position [2133, 0]
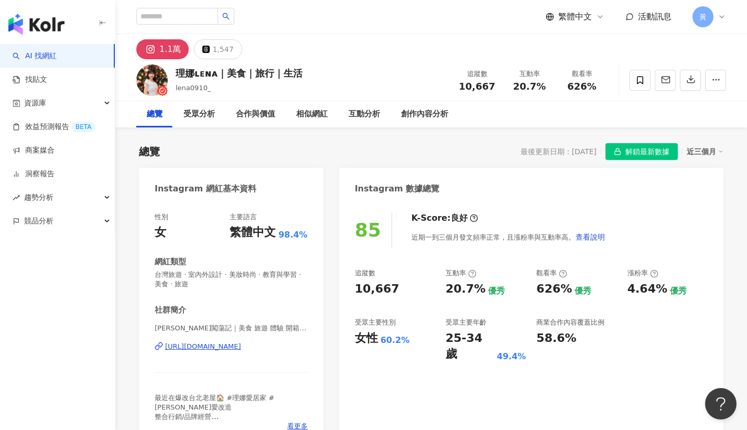
click at [241, 346] on div "[URL][DOMAIN_NAME]" at bounding box center [203, 346] width 76 height 9
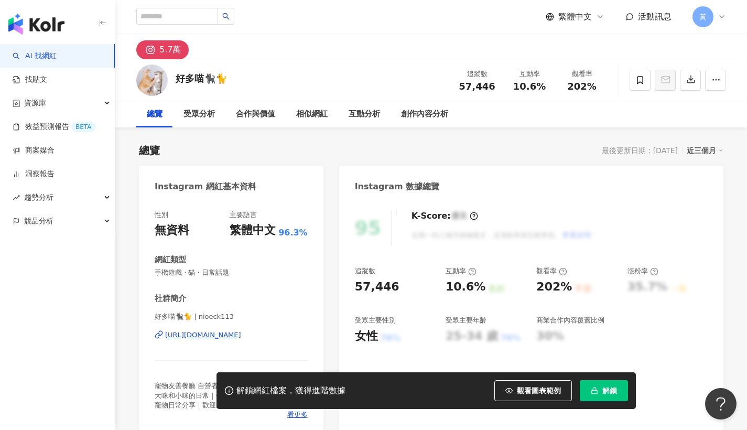
click at [215, 337] on div "[URL][DOMAIN_NAME]" at bounding box center [203, 334] width 76 height 9
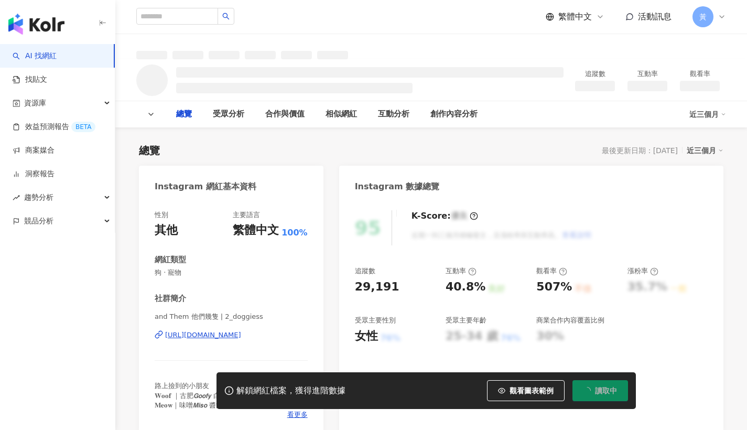
type input "****"
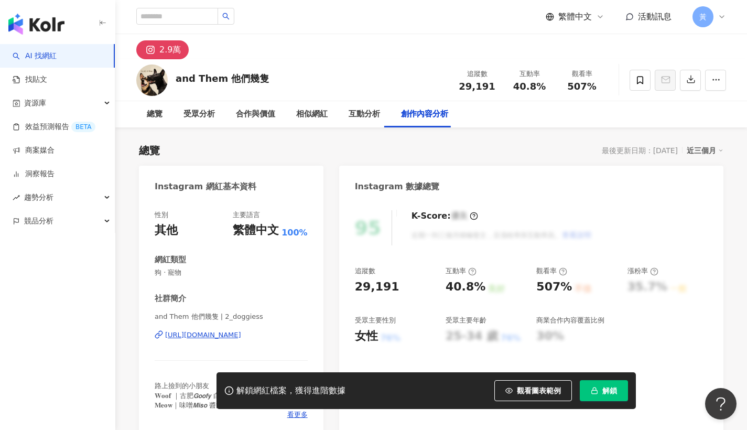
click at [241, 335] on div "https://www.instagram.com/2_doggiess/" at bounding box center [203, 334] width 76 height 9
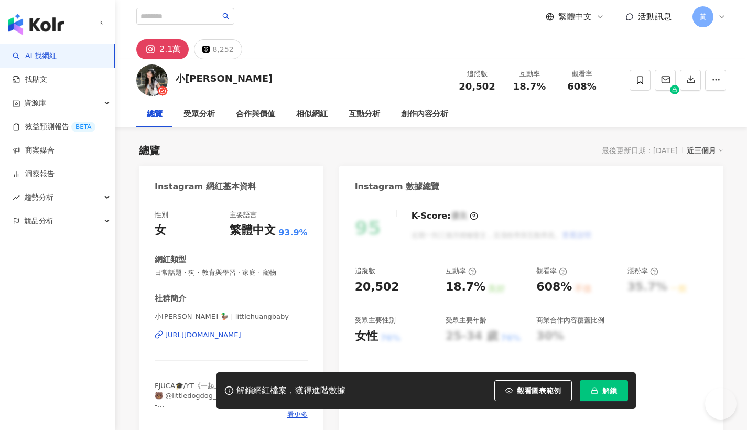
click at [240, 334] on div "https://www.instagram.com/littlehuangbaby/" at bounding box center [203, 334] width 76 height 9
drag, startPoint x: 516, startPoint y: 85, endPoint x: 549, endPoint y: 88, distance: 32.6
click at [549, 88] on div "18.7%" at bounding box center [530, 86] width 40 height 10
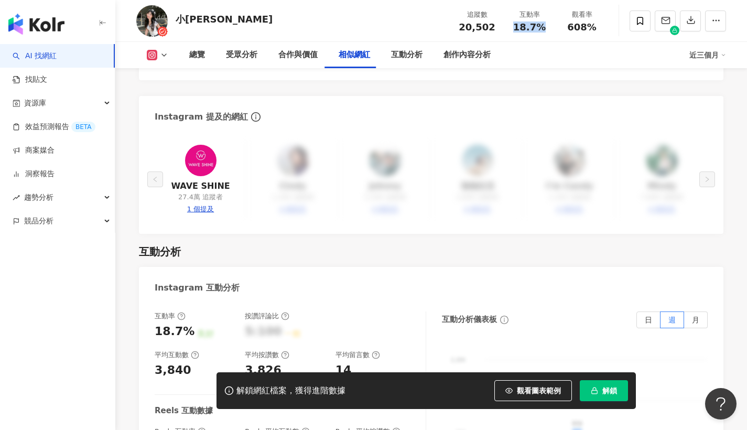
scroll to position [2231, 0]
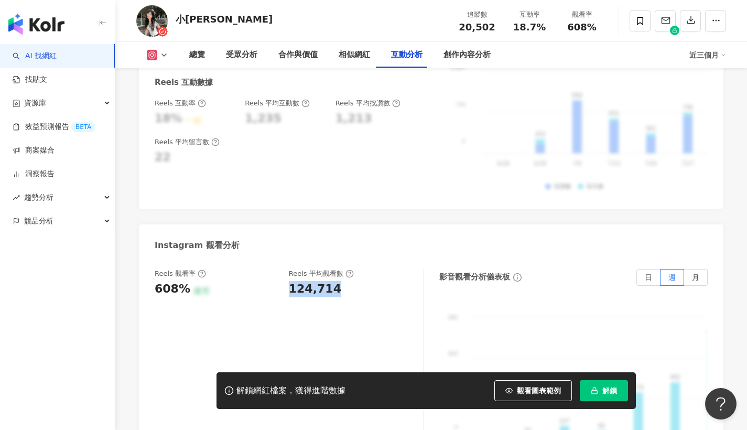
drag, startPoint x: 290, startPoint y: 257, endPoint x: 342, endPoint y: 264, distance: 52.3
click at [342, 281] on div "124,714" at bounding box center [351, 289] width 124 height 16
copy div "124,714"
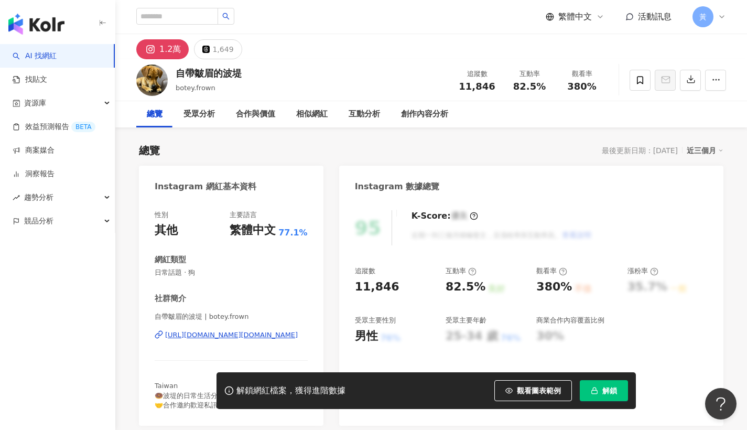
click at [275, 332] on div "[URL][DOMAIN_NAME][DOMAIN_NAME]" at bounding box center [231, 334] width 133 height 9
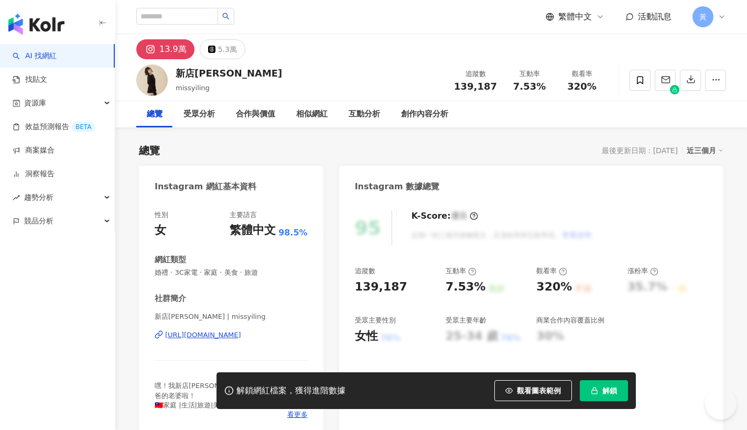
click at [241, 334] on div "[URL][DOMAIN_NAME]" at bounding box center [203, 334] width 76 height 9
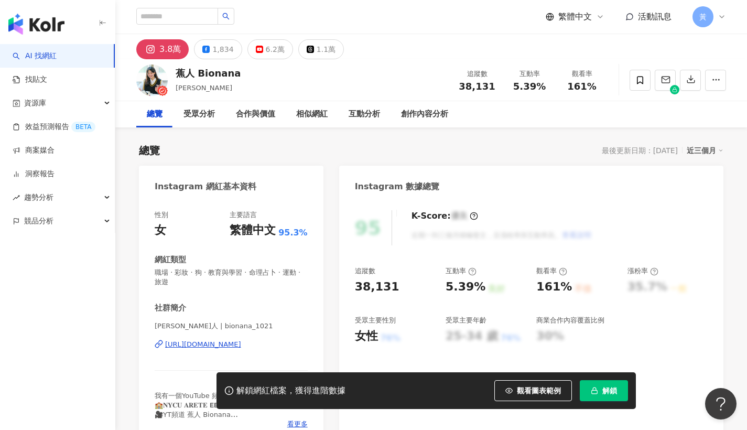
click at [241, 342] on div "[URL][DOMAIN_NAME]" at bounding box center [203, 344] width 76 height 9
click at [546, 86] on div "5.39%" at bounding box center [530, 86] width 40 height 10
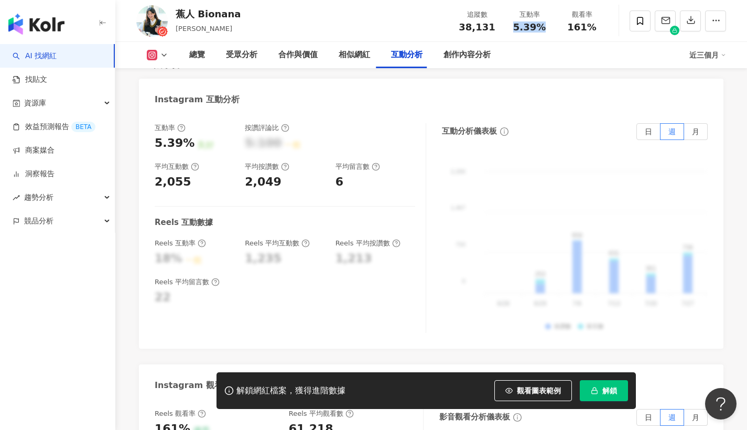
scroll to position [2166, 0]
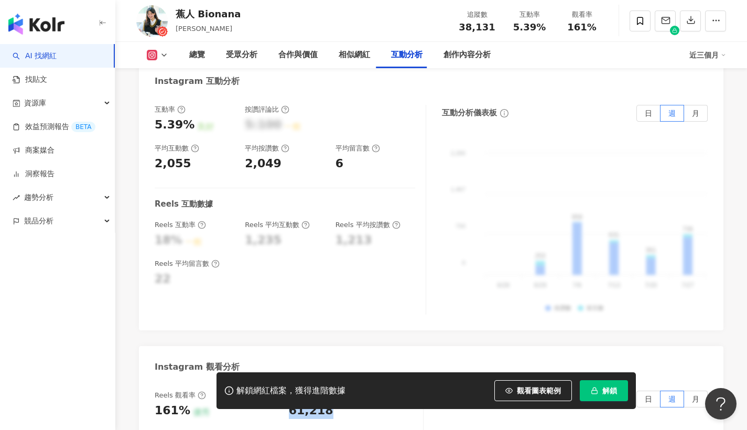
drag, startPoint x: 288, startPoint y: 349, endPoint x: 333, endPoint y: 356, distance: 45.6
click at [333, 391] on div "Reels 觀看率 161% 優秀 [PERSON_NAME] 平均觀看數 61,218" at bounding box center [284, 405] width 258 height 28
copy div "61,218"
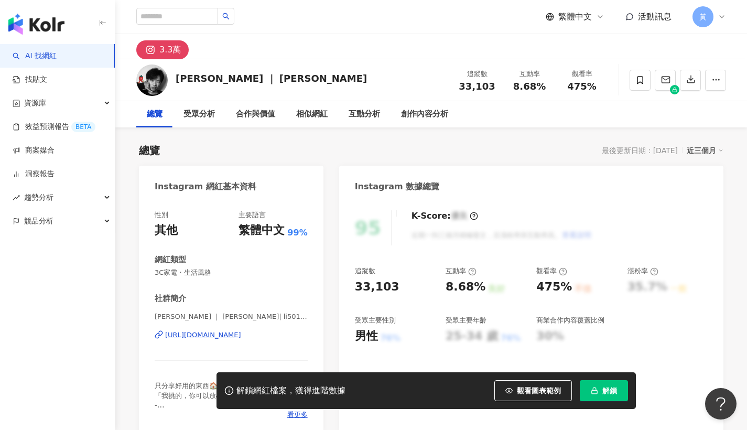
click at [200, 333] on div "https://www.instagram.com/li501464/" at bounding box center [203, 334] width 76 height 9
drag, startPoint x: 514, startPoint y: 87, endPoint x: 545, endPoint y: 85, distance: 31.5
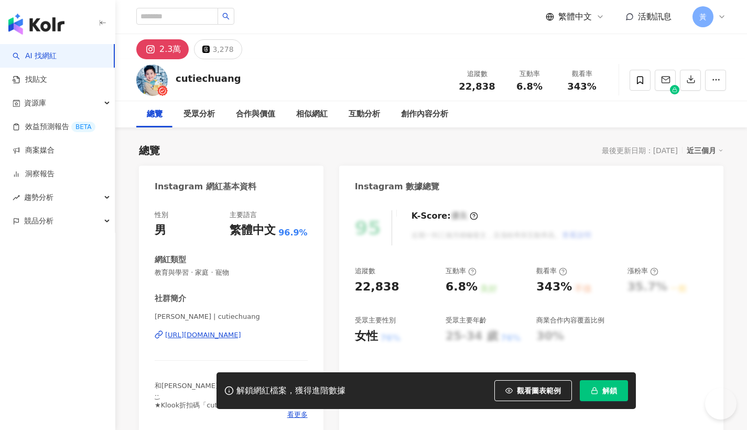
click at [209, 338] on div "[URL][DOMAIN_NAME]" at bounding box center [203, 334] width 76 height 9
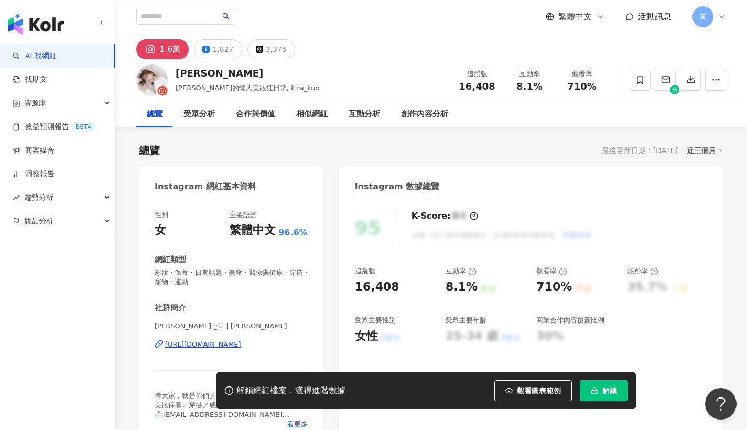
click at [221, 344] on div "[URL][DOMAIN_NAME]" at bounding box center [203, 344] width 76 height 9
drag, startPoint x: 462, startPoint y: 86, endPoint x: 495, endPoint y: 87, distance: 33.0
click at [495, 87] on div "16,408" at bounding box center [477, 86] width 40 height 10
copy span "16,408"
drag, startPoint x: 516, startPoint y: 88, endPoint x: 542, endPoint y: 87, distance: 26.2
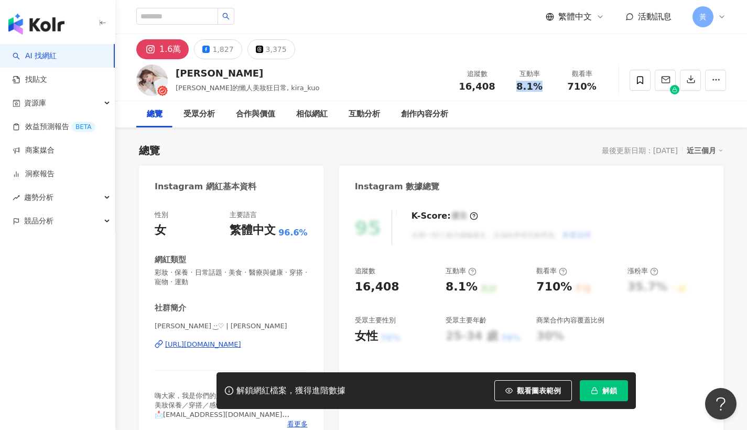
click at [542, 87] on div "8.1%" at bounding box center [530, 86] width 40 height 10
copy span "8.1%"
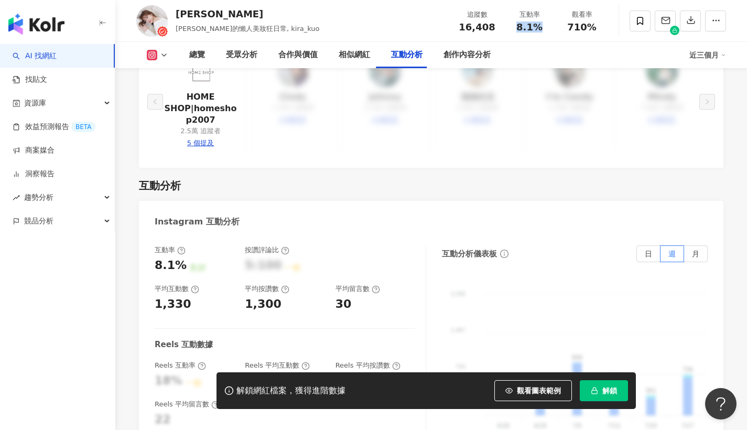
scroll to position [2207, 0]
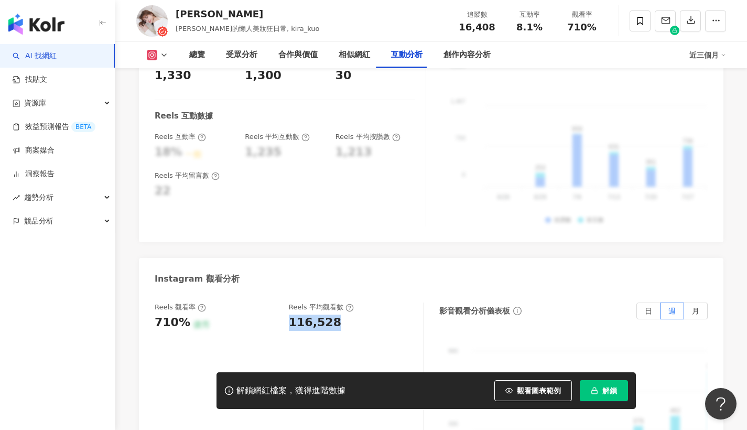
drag, startPoint x: 290, startPoint y: 289, endPoint x: 338, endPoint y: 291, distance: 47.7
click at [338, 315] on div "116,528" at bounding box center [351, 323] width 124 height 16
copy div "116,528"
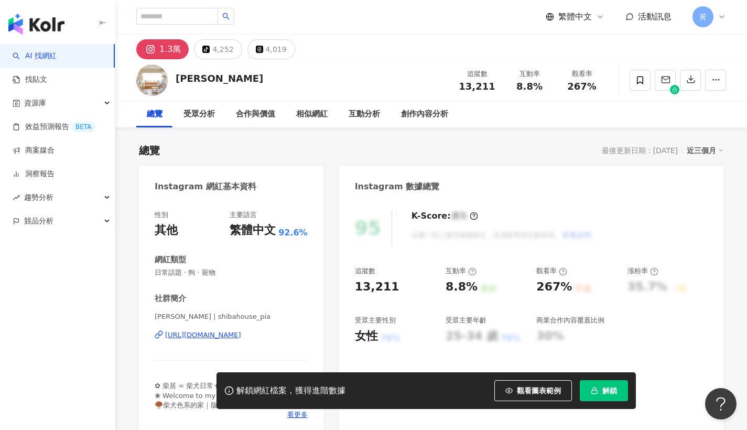
click at [241, 334] on div "https://www.instagram.com/shibahouse_pia/" at bounding box center [203, 334] width 76 height 9
drag, startPoint x: 518, startPoint y: 88, endPoint x: 546, endPoint y: 88, distance: 27.3
click at [546, 88] on div "8.8%" at bounding box center [530, 86] width 40 height 10
copy span "8.8%"
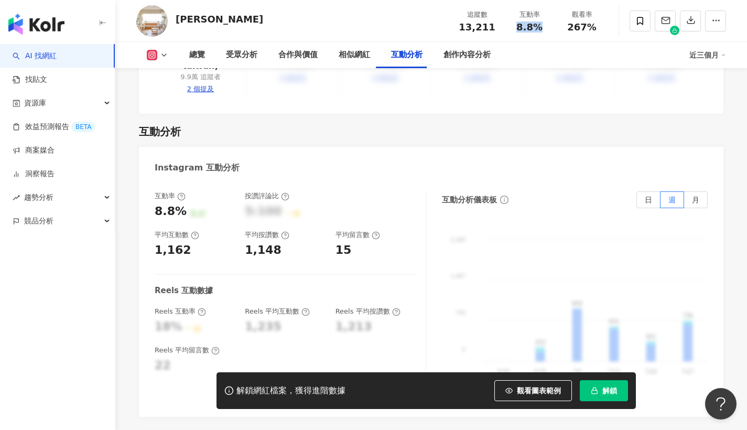
scroll to position [2194, 0]
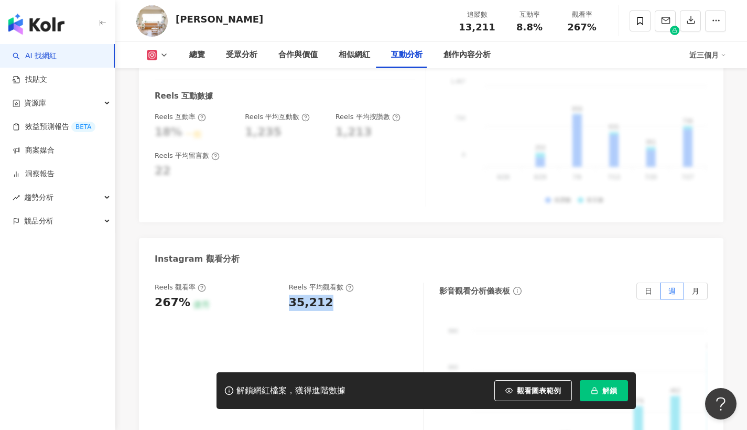
drag, startPoint x: 294, startPoint y: 280, endPoint x: 328, endPoint y: 281, distance: 34.1
click at [328, 283] on div "Reels 觀看率 267% 優秀 Reels 平均觀看數 35,212" at bounding box center [284, 297] width 258 height 28
copy div "35,212"
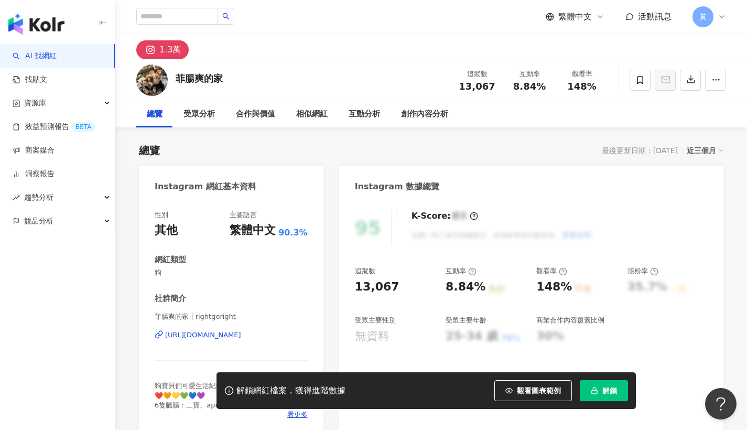
click at [205, 335] on div "[URL][DOMAIN_NAME]" at bounding box center [203, 334] width 76 height 9
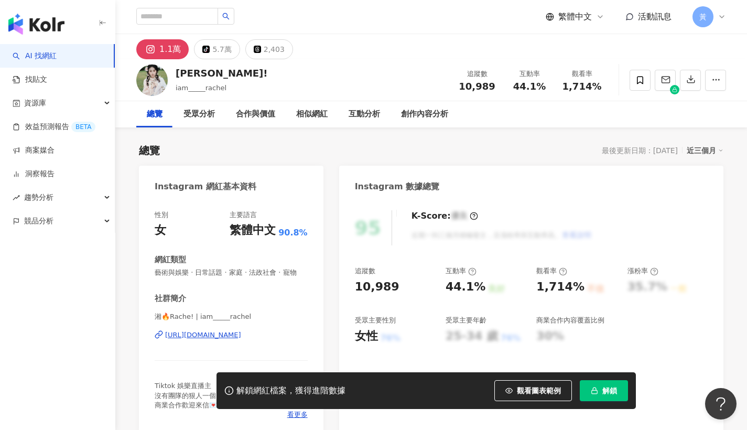
click at [241, 333] on div "https://www.instagram.com/iam_____rachel/" at bounding box center [203, 334] width 76 height 9
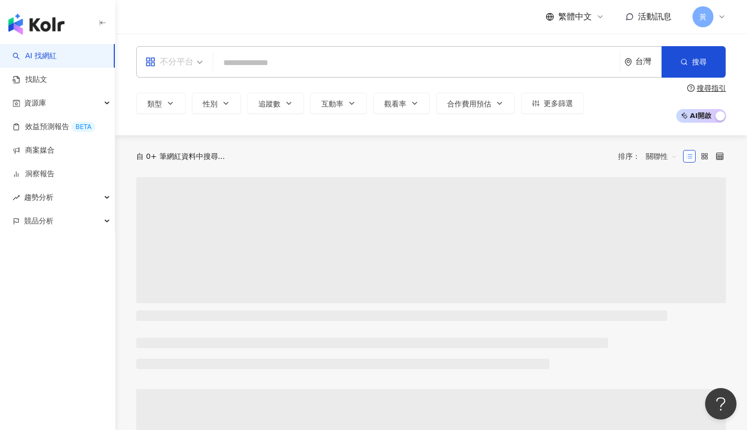
click at [182, 60] on div "不分平台" at bounding box center [169, 61] width 48 height 17
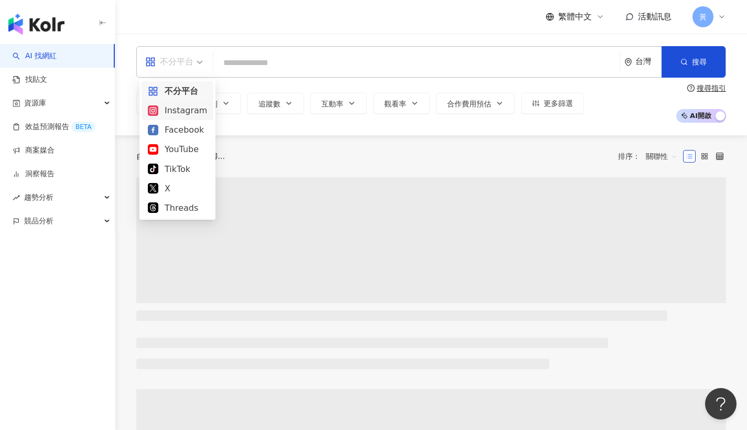
click at [179, 107] on div "Instagram" at bounding box center [177, 110] width 59 height 13
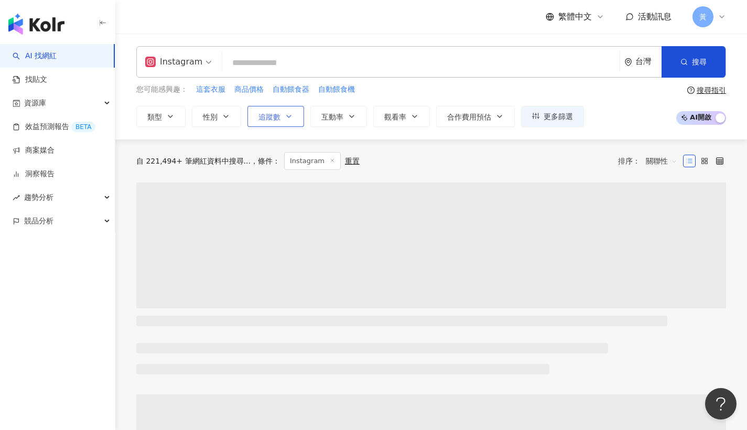
click at [279, 117] on button "追蹤數" at bounding box center [275, 116] width 57 height 21
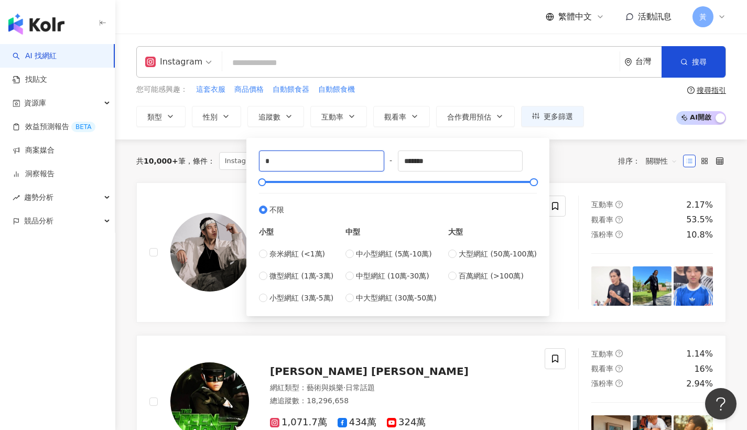
type input "*"
type input "*****"
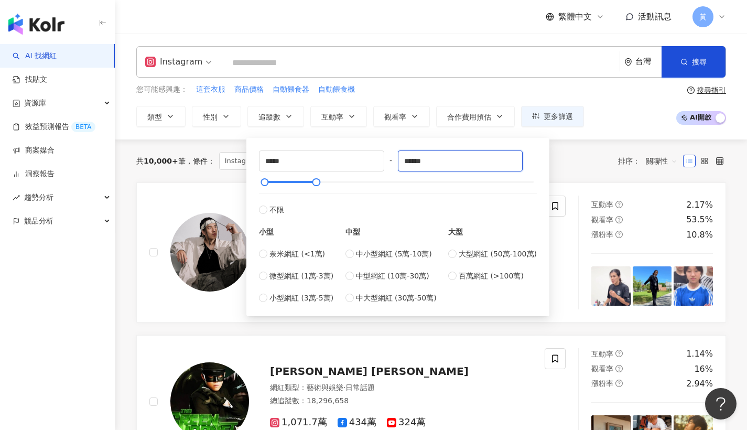
type input "******"
click at [621, 120] on div "您可能感興趣： 這套衣服 商品價格 自動餵食器 自動餵食機 類型 性別 追蹤數 互動率 觀看率 合作費用預估 更多篩選 ***** - ****** 不限 小…" at bounding box center [431, 105] width 590 height 43
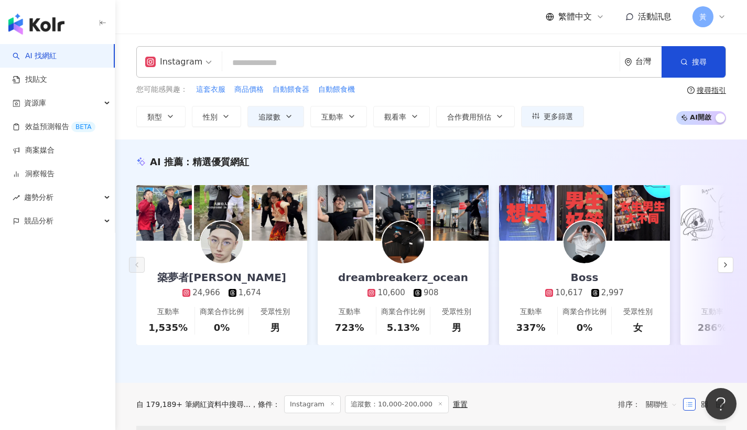
click at [311, 63] on input "search" at bounding box center [420, 63] width 389 height 20
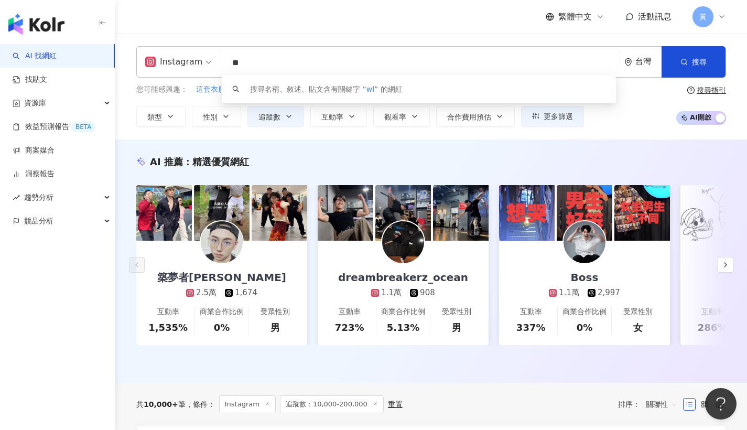
type input "*"
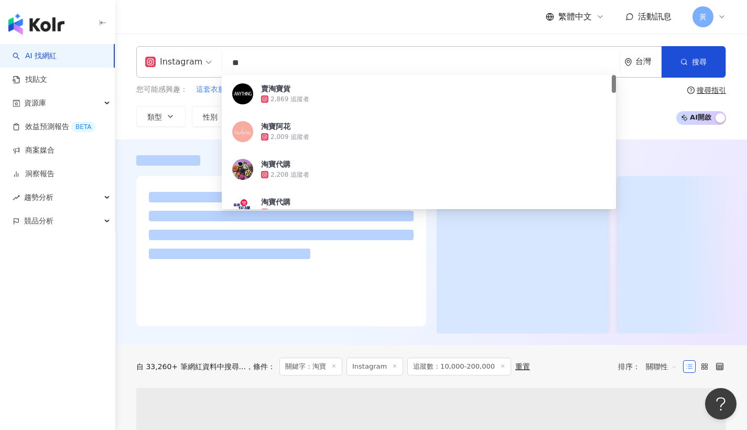
type input "**"
click at [390, 18] on div "繁體中文 活動訊息 黃" at bounding box center [431, 17] width 590 height 34
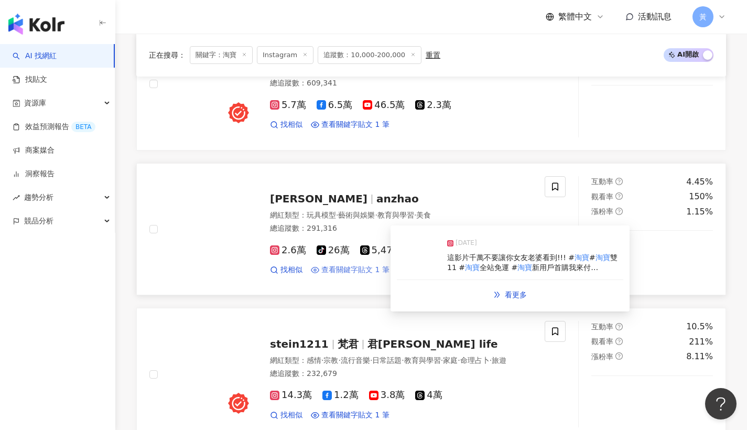
scroll to position [448, 0]
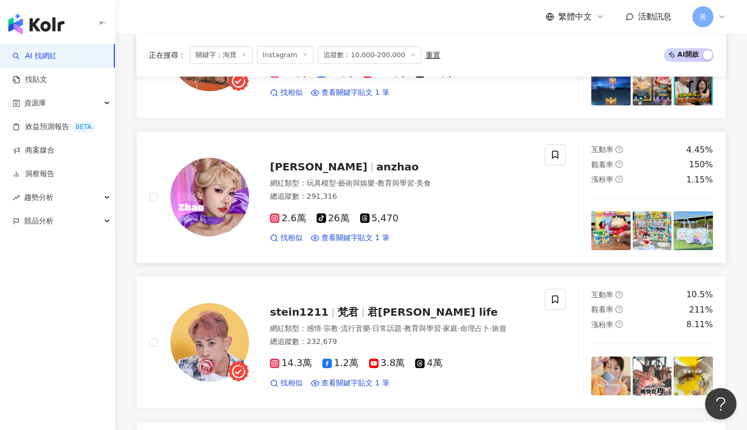
click at [299, 163] on span "[PERSON_NAME]" at bounding box center [318, 166] width 97 height 13
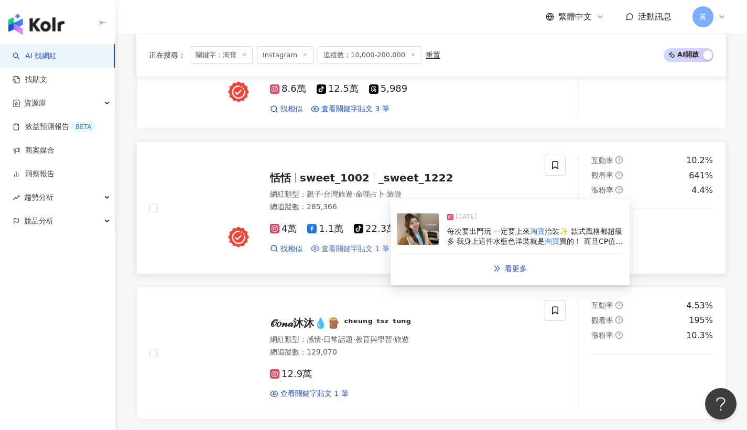
scroll to position [1511, 0]
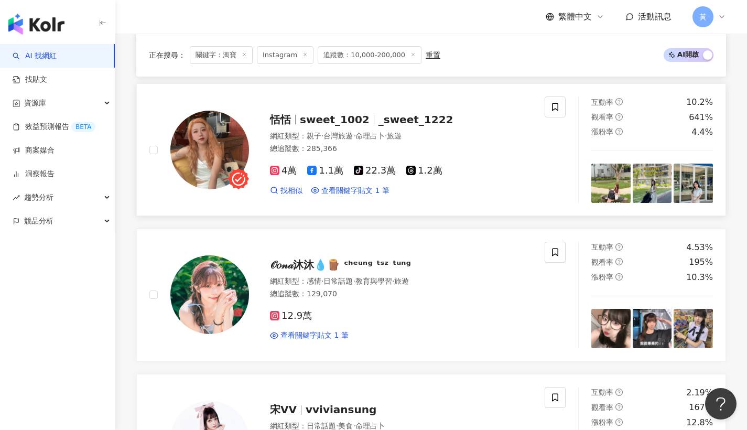
click at [309, 113] on span "sweet_1002" at bounding box center [335, 119] width 70 height 13
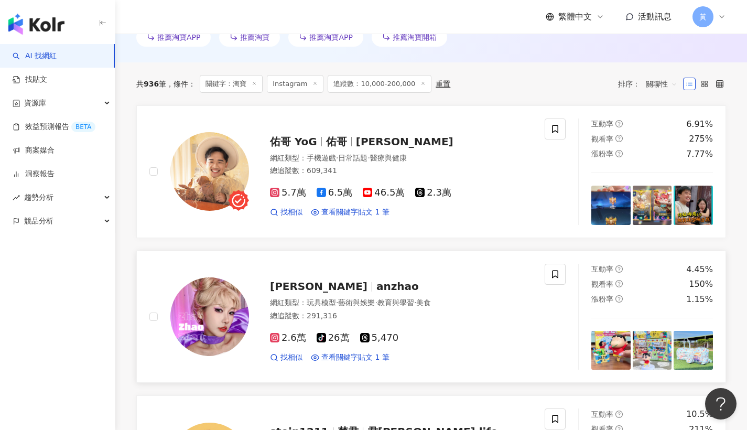
scroll to position [0, 0]
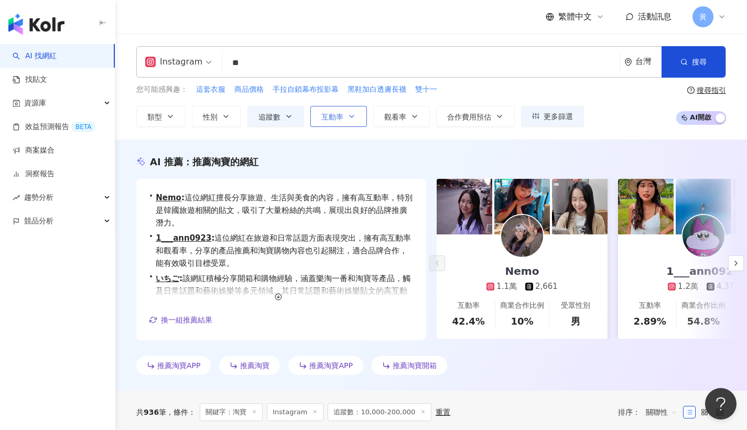
click at [352, 121] on button "互動率" at bounding box center [338, 116] width 57 height 21
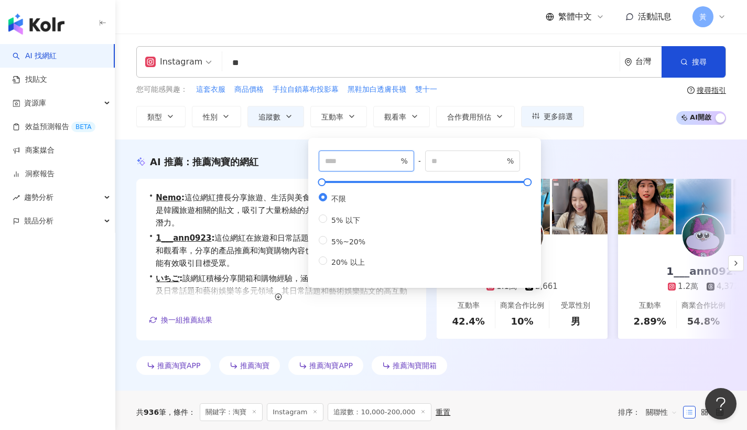
click at [349, 166] on input "number" at bounding box center [361, 161] width 73 height 12
type input "**"
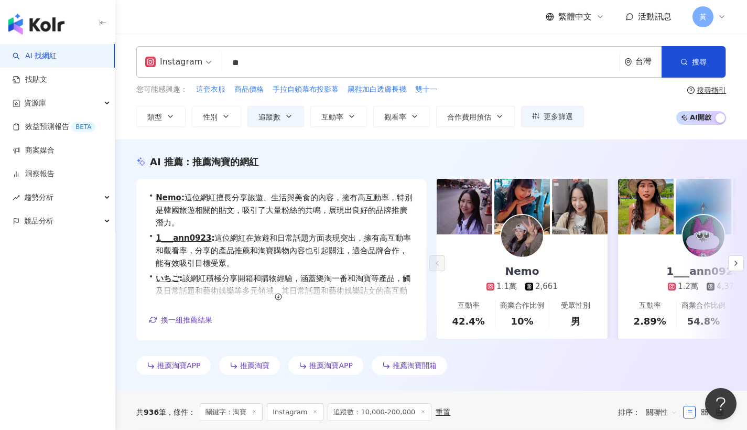
click at [602, 102] on div "您可能感興趣： 這套衣服 商品價格 手拉自鎖幕布投影幕 黑鞋加白透膚長襪 雙十一 類型 性別 追蹤數 互動率 觀看率 合作費用預估 更多篩選 ***** - …" at bounding box center [431, 105] width 590 height 43
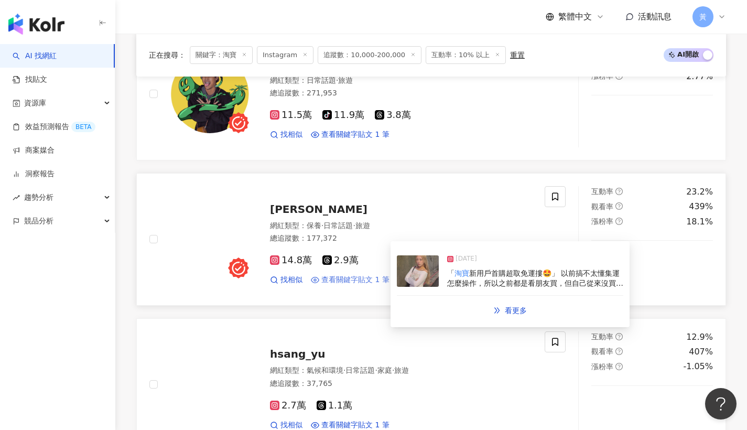
scroll to position [881, 0]
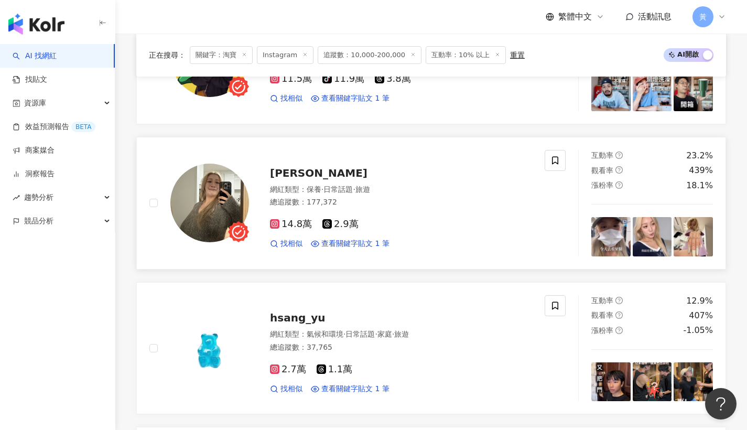
click at [305, 179] on span "多莉Dolly wu" at bounding box center [318, 173] width 97 height 13
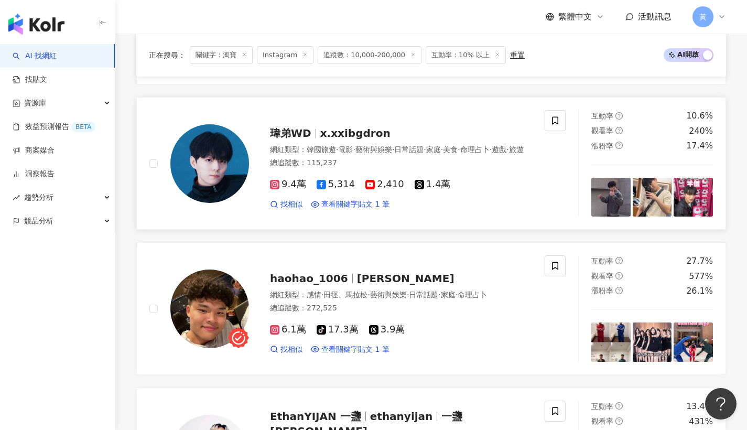
scroll to position [1230, 0]
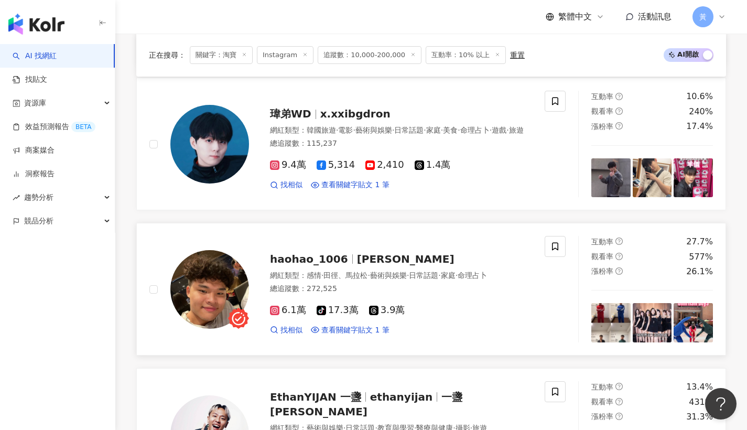
click at [317, 265] on span "haohao_1006" at bounding box center [309, 259] width 78 height 13
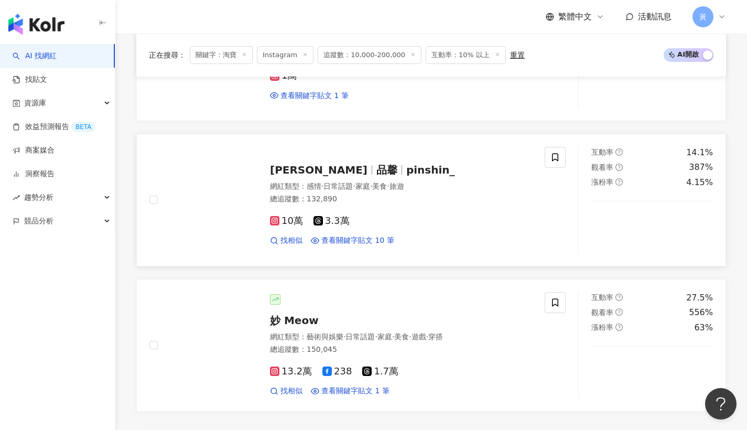
scroll to position [1757, 0]
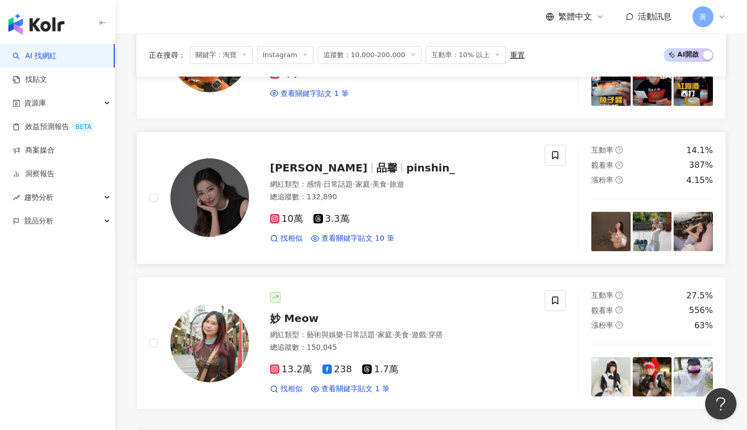
click at [290, 175] on div "林品馨 品馨 pinshin_" at bounding box center [401, 167] width 262 height 15
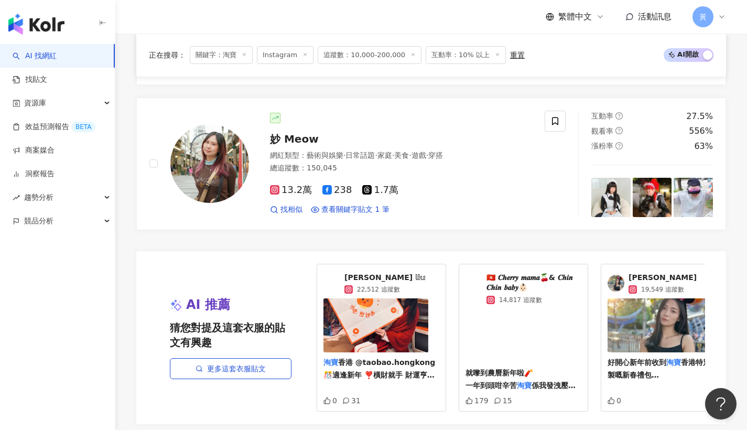
scroll to position [2093, 0]
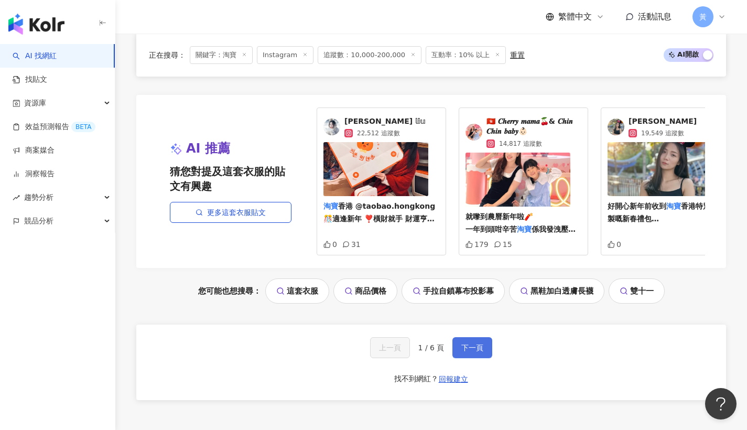
click at [470, 352] on span "下一頁" at bounding box center [472, 347] width 22 height 8
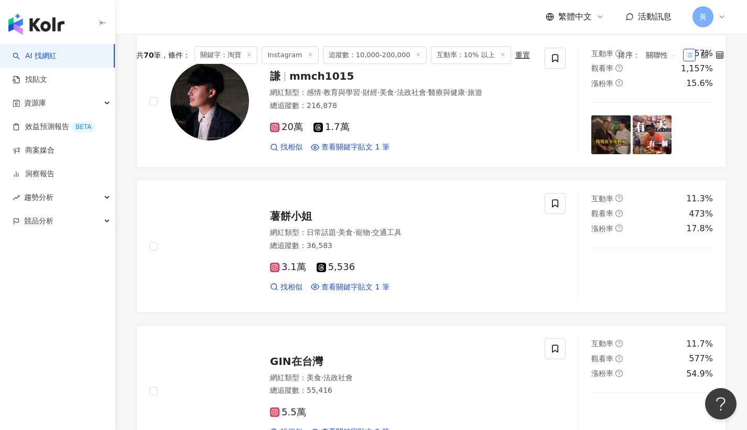
scroll to position [262, 0]
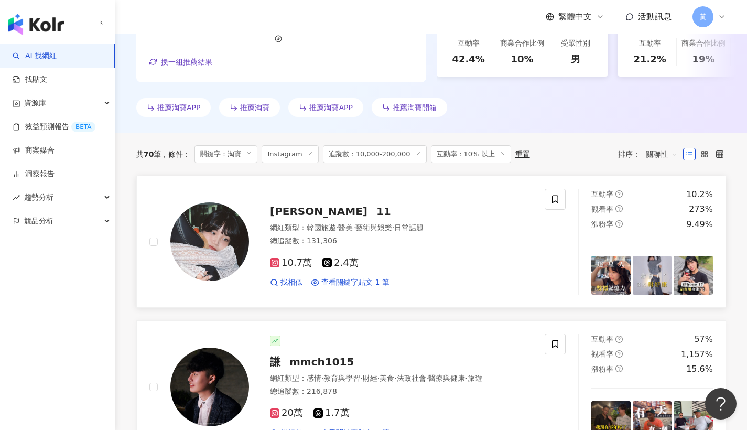
click at [300, 215] on span "陳映君" at bounding box center [318, 211] width 97 height 13
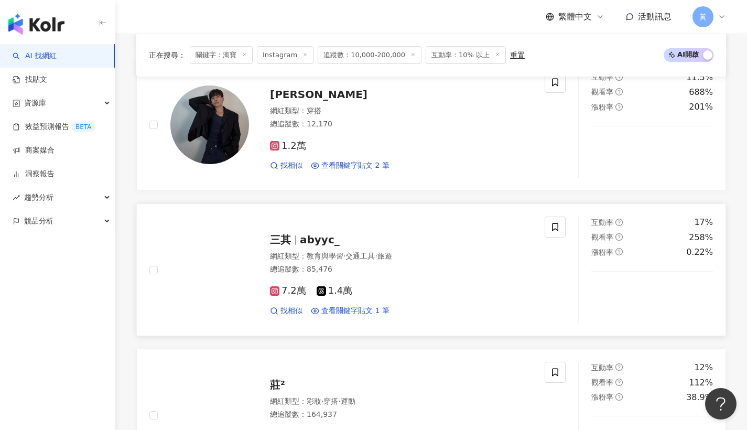
scroll to position [1156, 0]
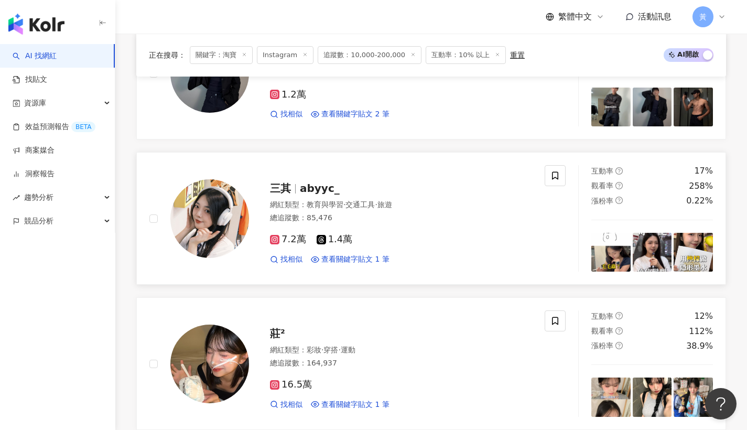
click at [281, 189] on span "三其" at bounding box center [280, 188] width 21 height 13
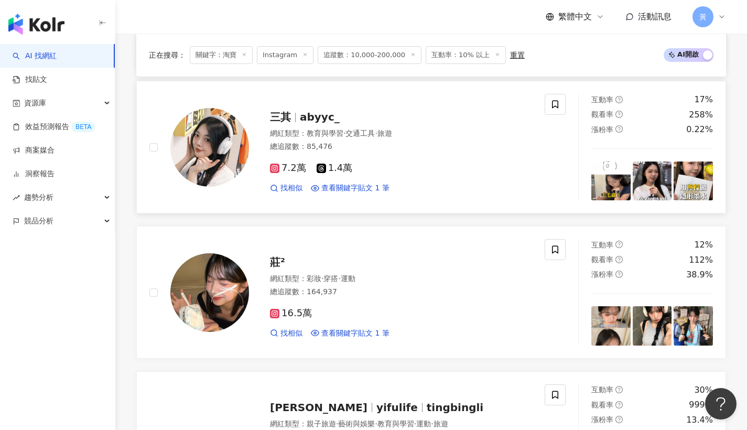
scroll to position [1307, 0]
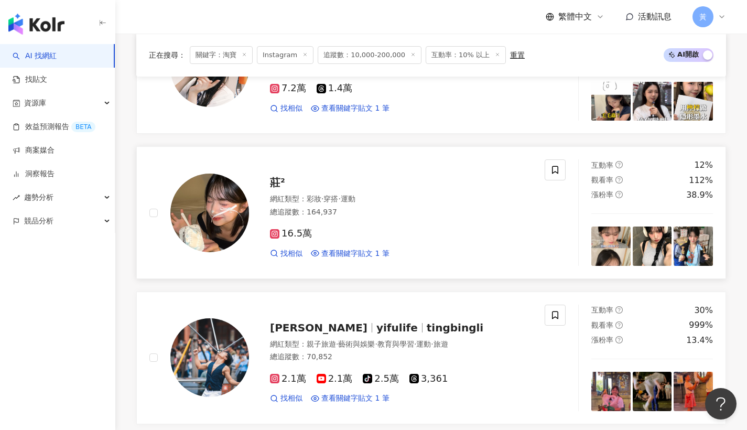
click at [280, 193] on div "莊² 網紅類型 ： 彩妝 · 穿搭 · 運動 總追蹤數 ： 164,937 16.5萬 找相似 查看關鍵字貼文 1 筆" at bounding box center [390, 213] width 283 height 92
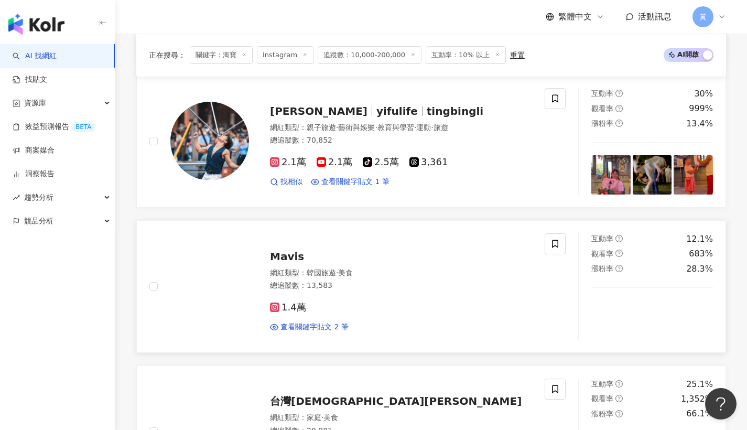
scroll to position [1569, 0]
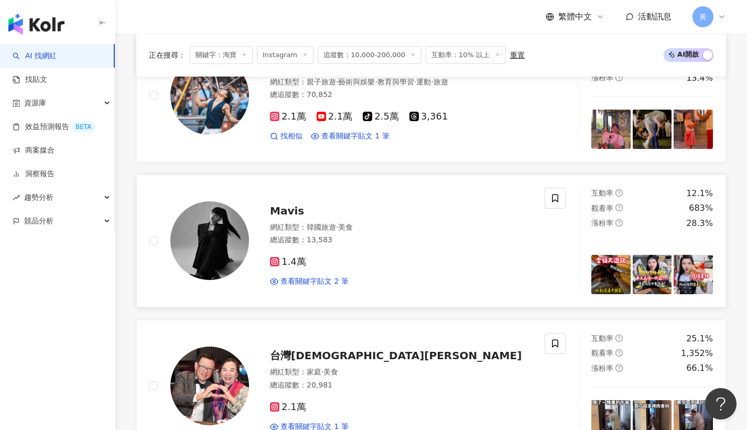
click at [279, 211] on span "Mavis" at bounding box center [287, 210] width 34 height 13
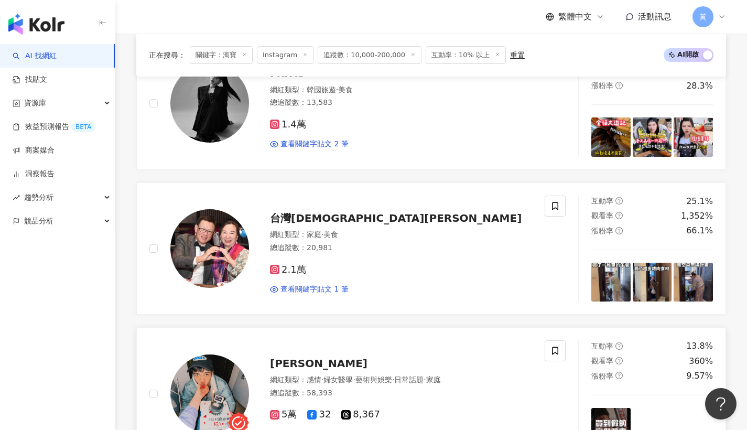
scroll to position [1851, 0]
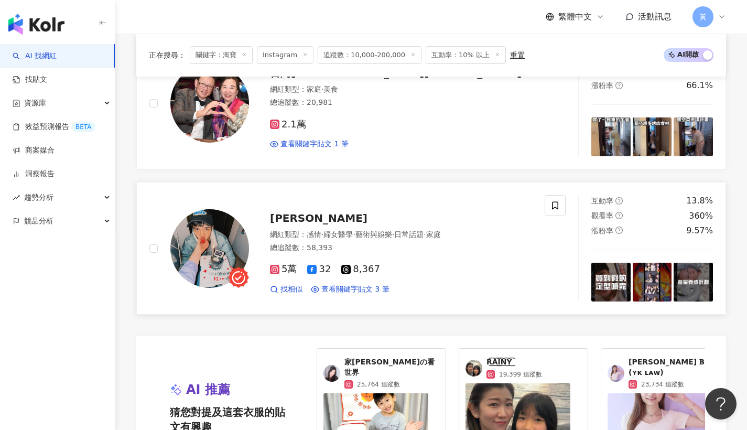
click at [291, 220] on span "鄭任志RenZhi" at bounding box center [318, 218] width 97 height 13
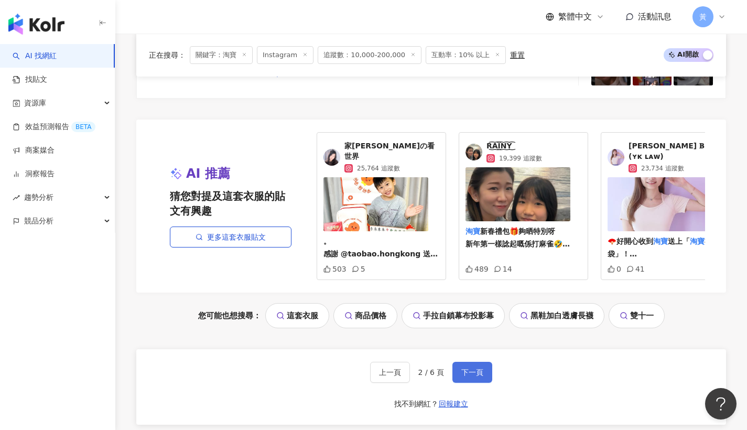
click at [479, 368] on span "下一頁" at bounding box center [472, 372] width 22 height 8
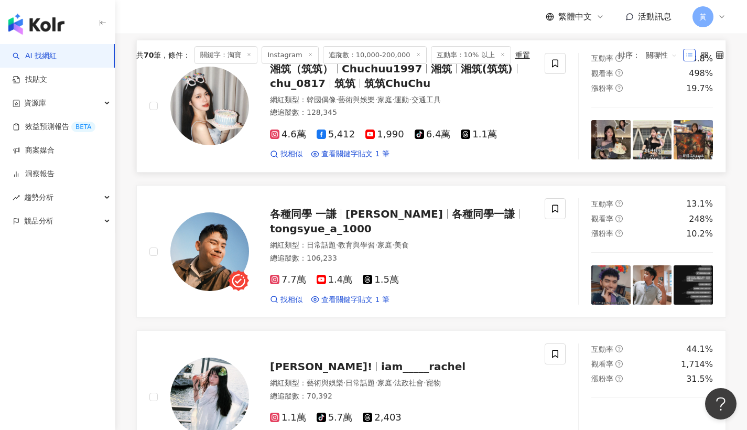
scroll to position [196, 0]
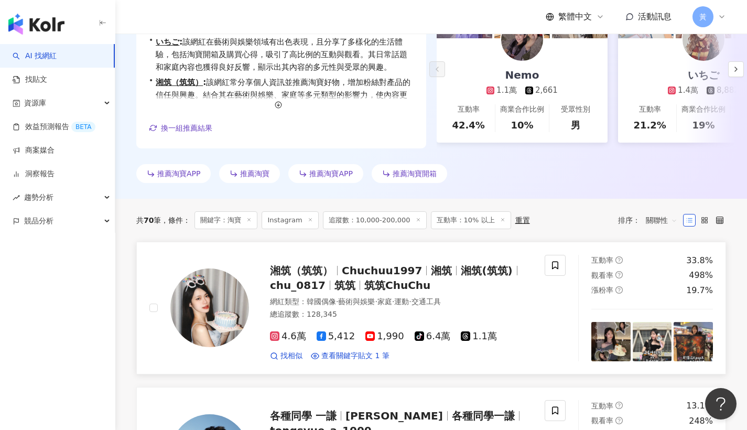
click at [307, 277] on span "湘筑（筑筑）" at bounding box center [301, 270] width 63 height 13
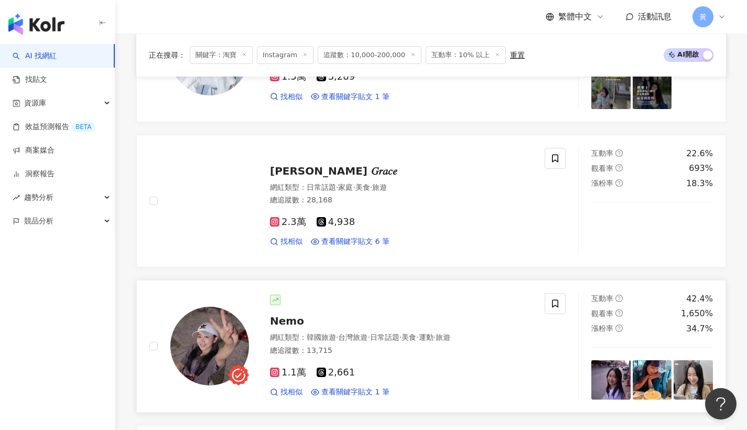
scroll to position [1535, 0]
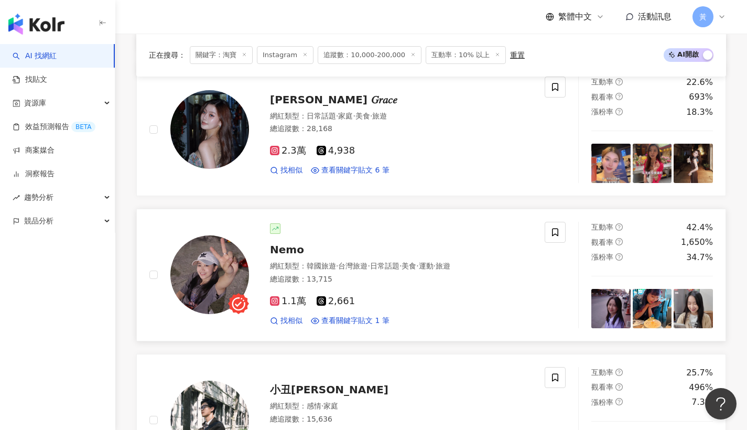
click at [292, 257] on div "Nemo" at bounding box center [401, 249] width 262 height 15
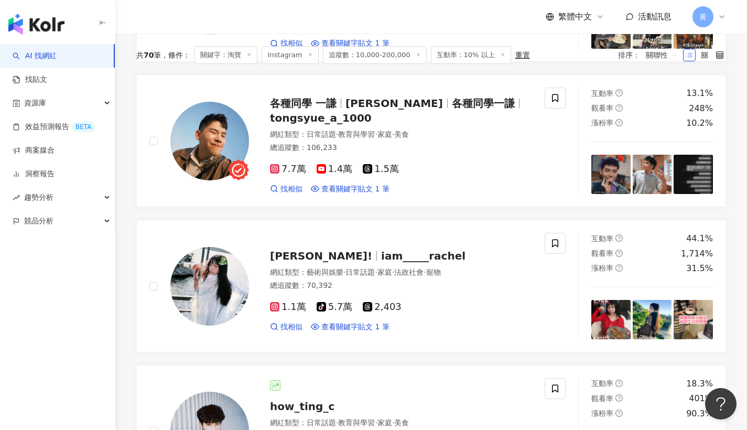
scroll to position [0, 0]
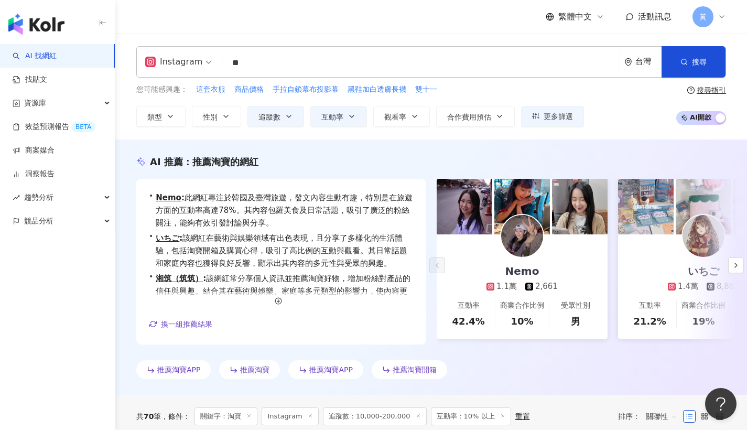
paste input "**********"
click at [169, 57] on div "Instagram ** 台灣 搜尋 c3fa6c16-7ffb-459b-82bf-3889ee2b8f14 賣淘寶貨 2,869 追蹤者 淘寶阿花 2,0…" at bounding box center [431, 61] width 590 height 31
type input "**********"
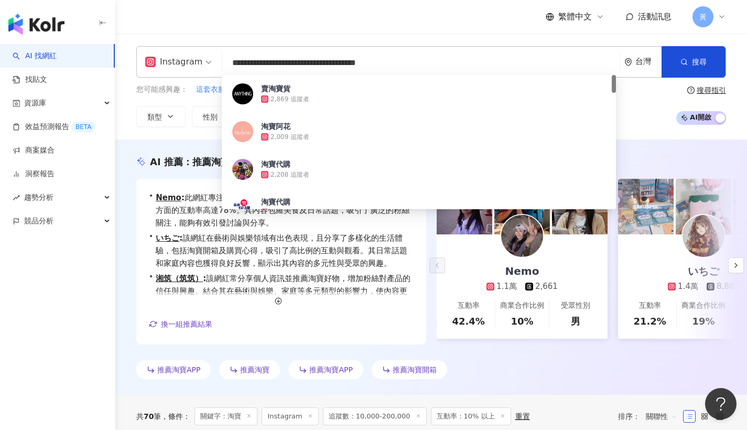
click at [242, 58] on input "**********" at bounding box center [420, 63] width 389 height 20
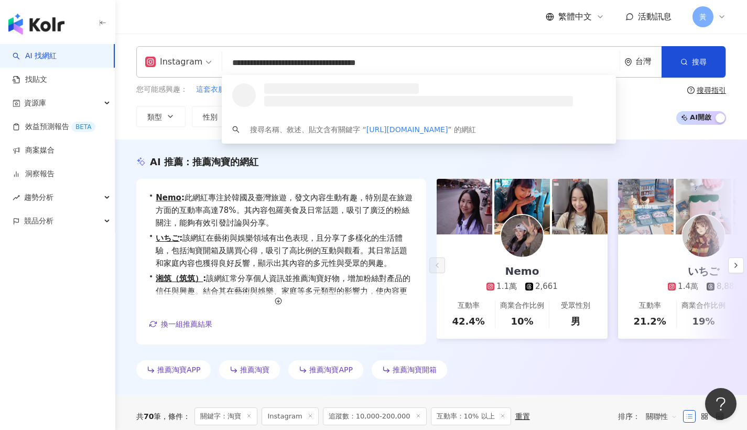
click at [339, 66] on input "**********" at bounding box center [420, 63] width 389 height 20
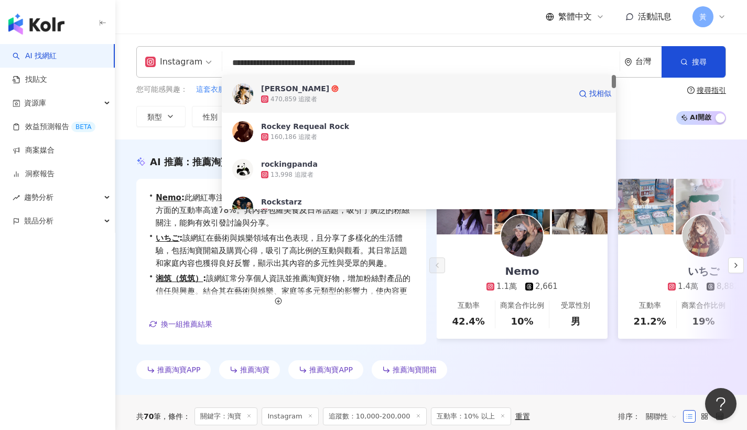
click at [375, 78] on div "許靜芳 470,859 追蹤者 找相似" at bounding box center [419, 94] width 394 height 38
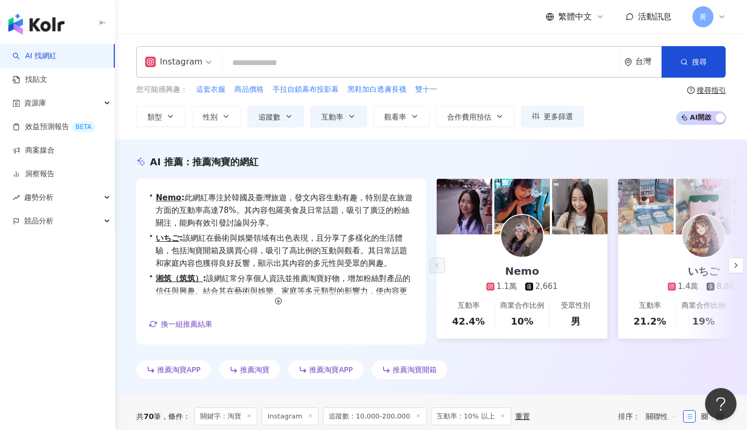
paste input "**********"
type input "**********"
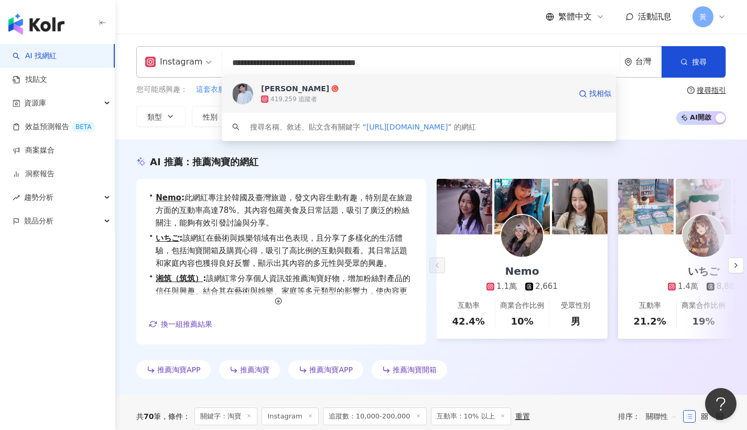
click at [305, 85] on span "謝秉鈞" at bounding box center [416, 88] width 310 height 10
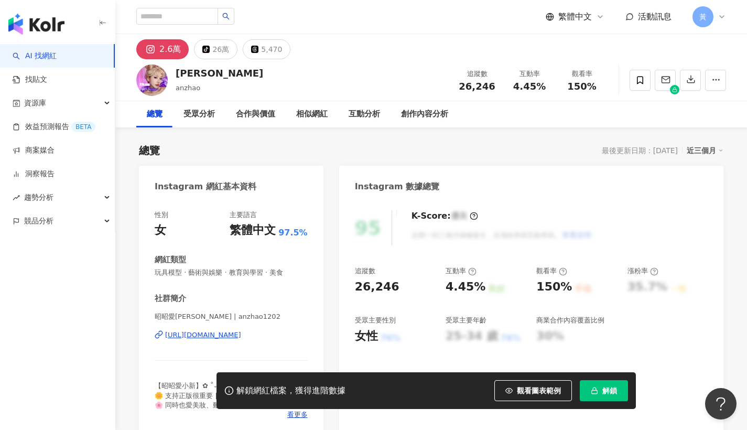
click at [211, 340] on div "昭昭愛小新🌸[PERSON_NAME] | anzhao1202 [URL][DOMAIN_NAME]" at bounding box center [231, 342] width 153 height 61
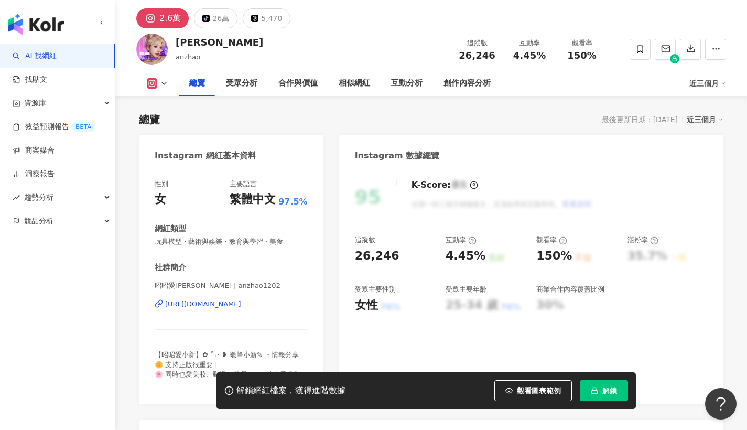
scroll to position [50, 0]
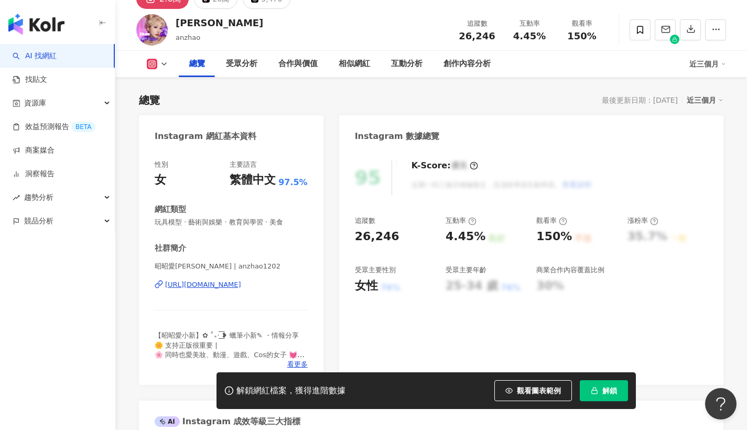
click at [217, 283] on div "[URL][DOMAIN_NAME]" at bounding box center [203, 284] width 76 height 9
drag, startPoint x: 513, startPoint y: 36, endPoint x: 543, endPoint y: 37, distance: 30.4
click at [543, 37] on div "4.45%" at bounding box center [530, 36] width 40 height 10
copy span "4.45%"
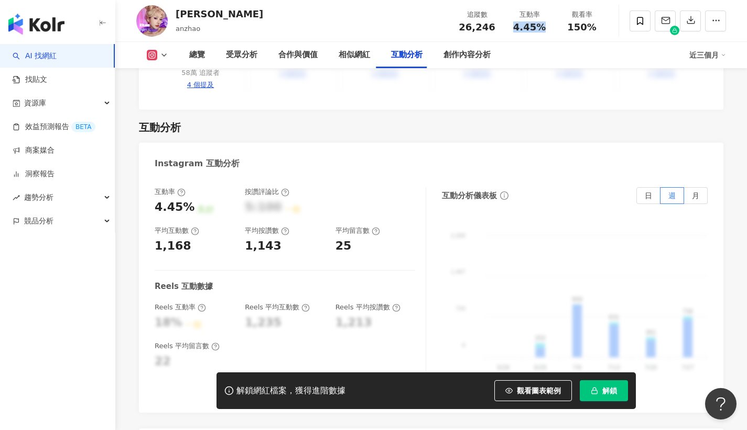
scroll to position [2216, 0]
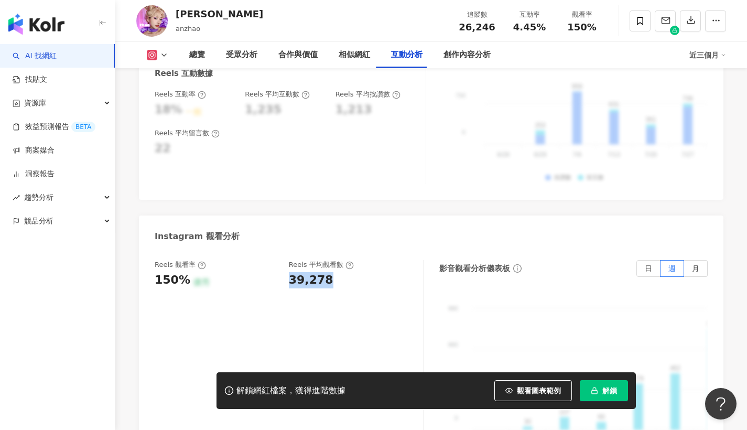
drag, startPoint x: 313, startPoint y: 251, endPoint x: 350, endPoint y: 250, distance: 36.7
click at [350, 260] on div "Reels 觀看率 150% 優秀 Reels 平均觀看數 39,278" at bounding box center [284, 274] width 258 height 28
copy div "39,278"
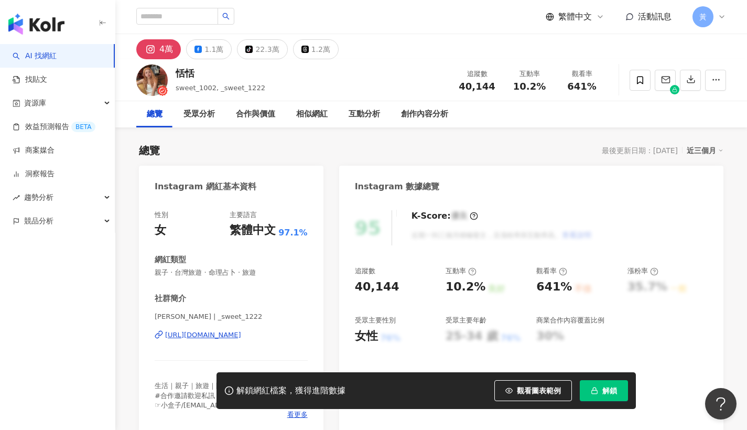
click at [238, 338] on div "[URL][DOMAIN_NAME]" at bounding box center [203, 334] width 76 height 9
click at [552, 85] on div "互動率 10.2%" at bounding box center [529, 80] width 52 height 23
drag, startPoint x: 532, startPoint y: 87, endPoint x: 544, endPoint y: 86, distance: 12.1
click at [544, 86] on div "10.2%" at bounding box center [530, 86] width 40 height 10
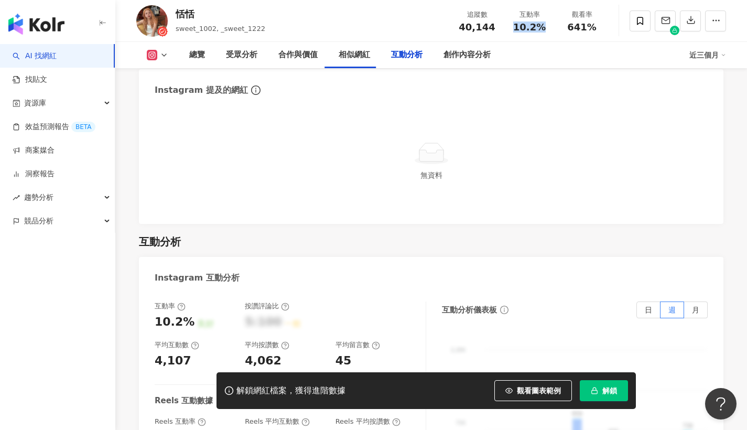
scroll to position [2216, 0]
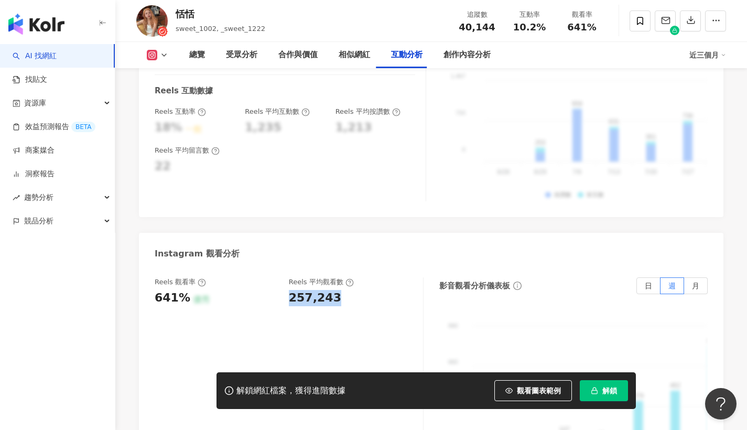
drag, startPoint x: 289, startPoint y: 271, endPoint x: 338, endPoint y: 266, distance: 48.5
click at [338, 290] on div "257,243" at bounding box center [351, 298] width 124 height 16
copy div "257,243"
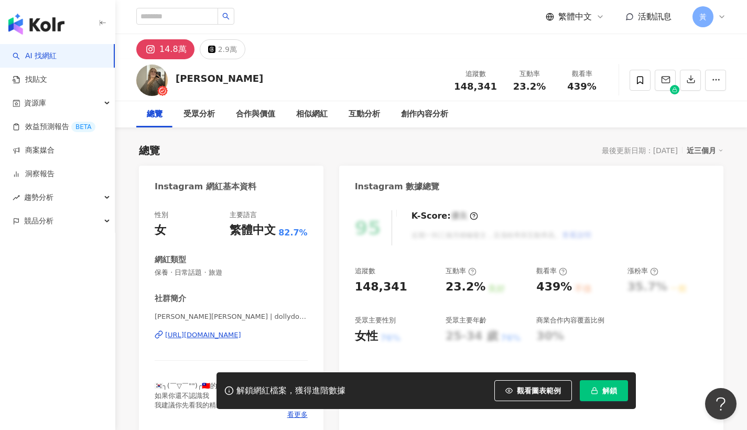
click at [241, 338] on div "[URL][DOMAIN_NAME]" at bounding box center [203, 334] width 76 height 9
drag, startPoint x: 508, startPoint y: 86, endPoint x: 542, endPoint y: 85, distance: 33.6
click at [542, 85] on div "互動率 23.2%" at bounding box center [529, 80] width 52 height 23
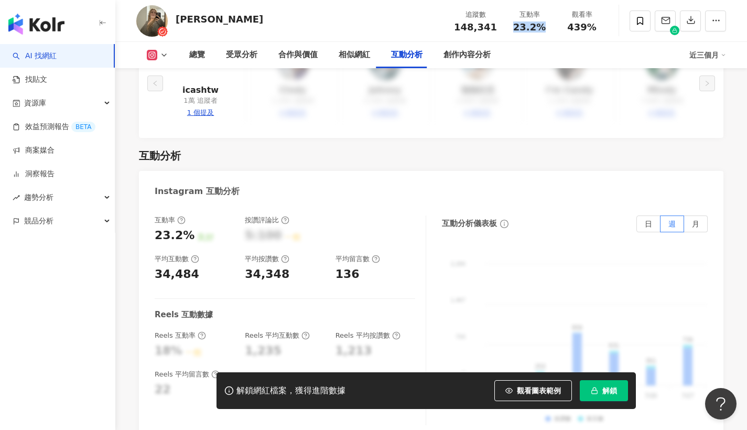
scroll to position [2314, 0]
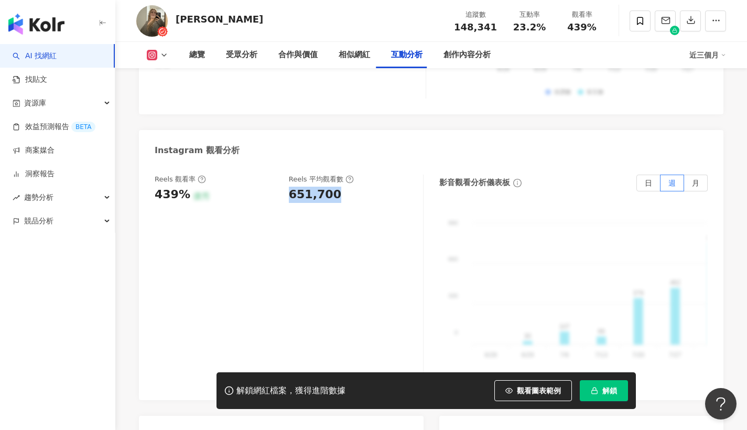
drag, startPoint x: 289, startPoint y: 162, endPoint x: 348, endPoint y: 164, distance: 58.7
click at [349, 187] on div "651,700" at bounding box center [351, 195] width 124 height 16
copy div "651,700"
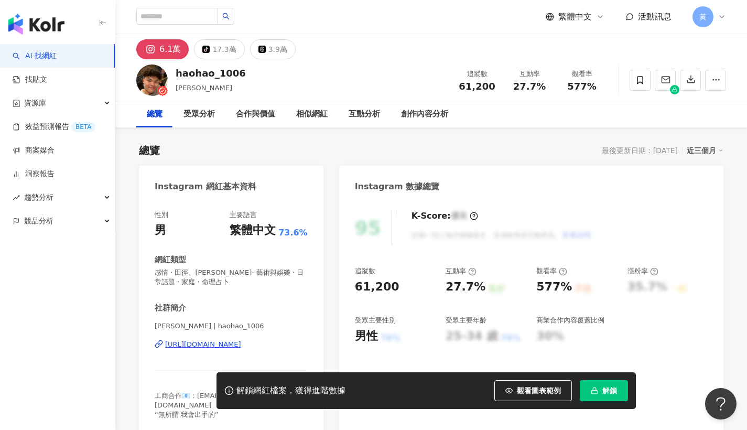
click at [205, 342] on div "[URL][DOMAIN_NAME]" at bounding box center [203, 344] width 76 height 9
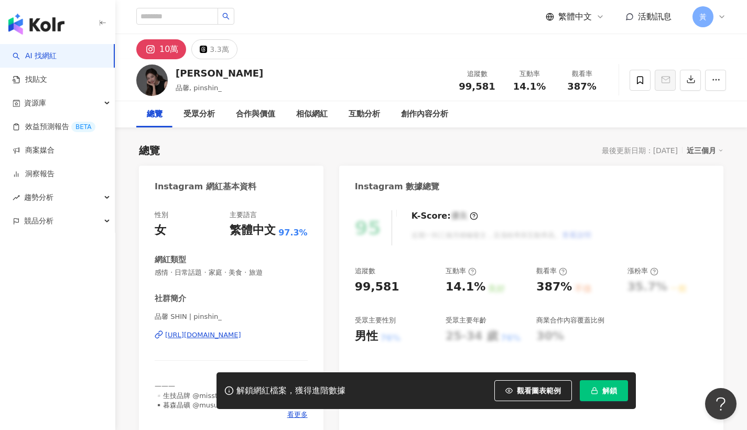
click at [213, 336] on div "https://www.instagram.com/pinshin_/" at bounding box center [203, 334] width 76 height 9
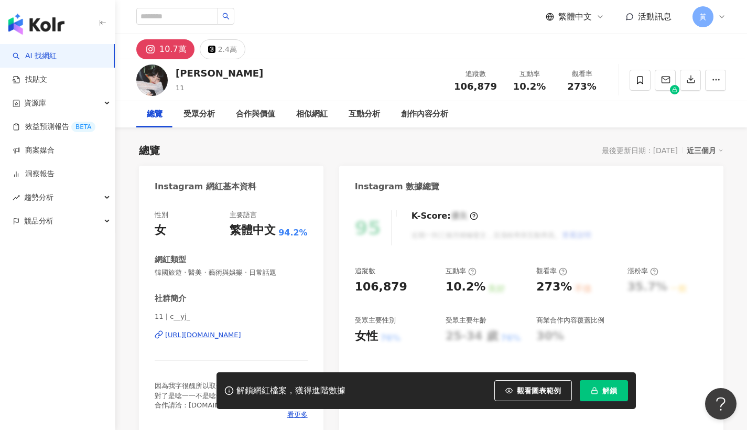
click at [205, 337] on div "[URL][DOMAIN_NAME]" at bounding box center [203, 334] width 76 height 9
drag, startPoint x: 516, startPoint y: 86, endPoint x: 533, endPoint y: 85, distance: 16.8
click at [546, 85] on div "10.2%" at bounding box center [530, 86] width 40 height 10
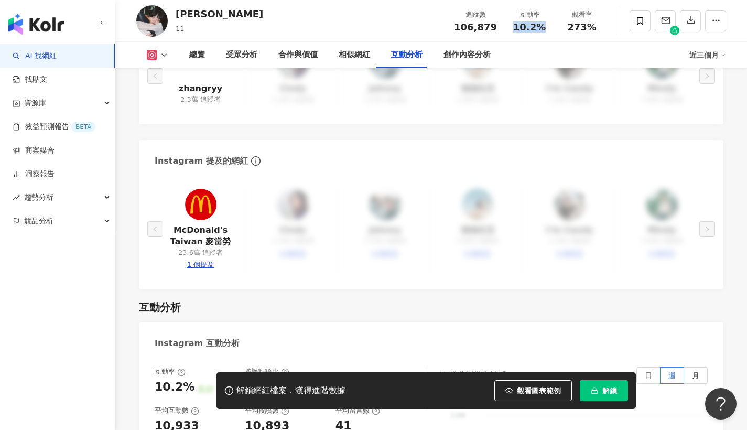
scroll to position [2292, 0]
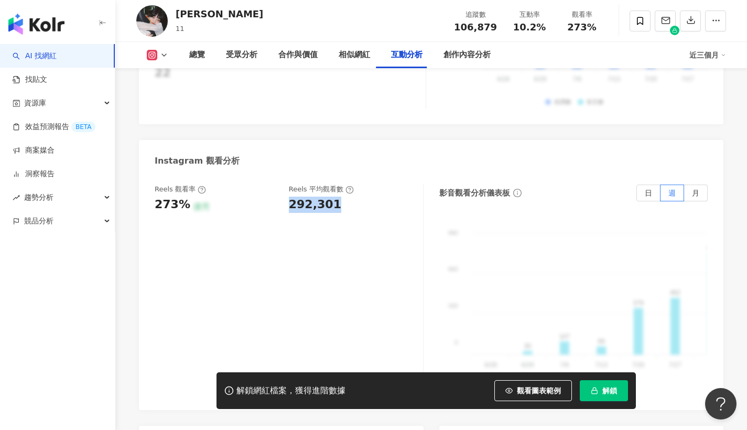
drag, startPoint x: 288, startPoint y: 183, endPoint x: 338, endPoint y: 181, distance: 49.8
click at [338, 185] on div "Reels 觀看率 273% 優秀 Reels 平均觀看數 292,301" at bounding box center [284, 199] width 258 height 28
copy div "292,301"
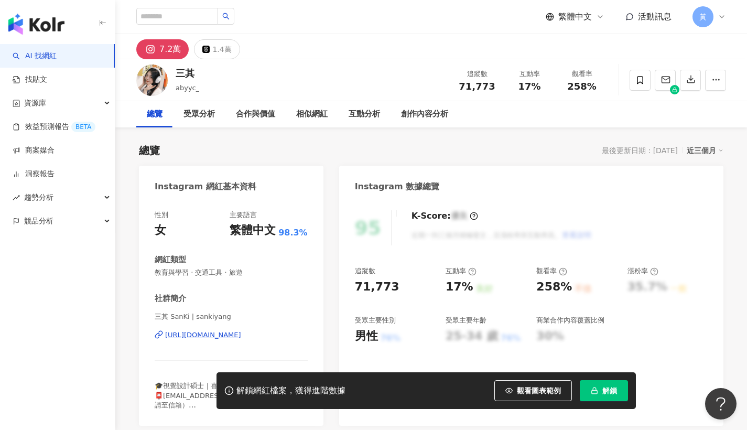
click at [343, 70] on div "三其 abyyc_ 追蹤數 71,773 互動率 17% 觀看率 258%" at bounding box center [431, 79] width 632 height 41
click at [223, 335] on div "https://www.instagram.com/sankiyang/" at bounding box center [203, 334] width 76 height 9
drag, startPoint x: 516, startPoint y: 84, endPoint x: 550, endPoint y: 86, distance: 34.6
click at [550, 86] on div "互動率 17%" at bounding box center [529, 80] width 52 height 23
copy span "17%"
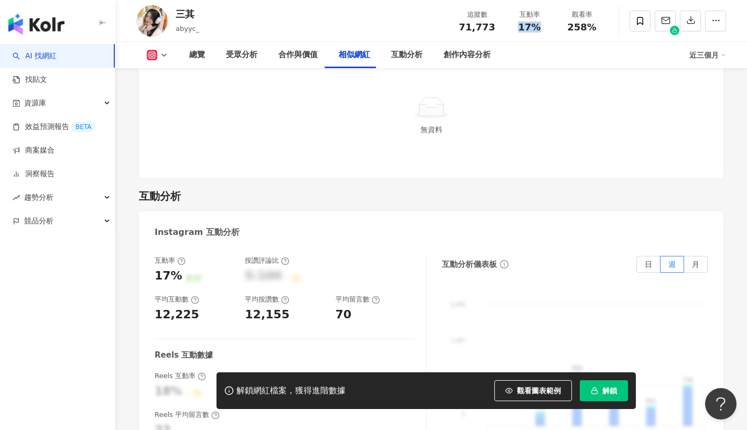
scroll to position [2272, 0]
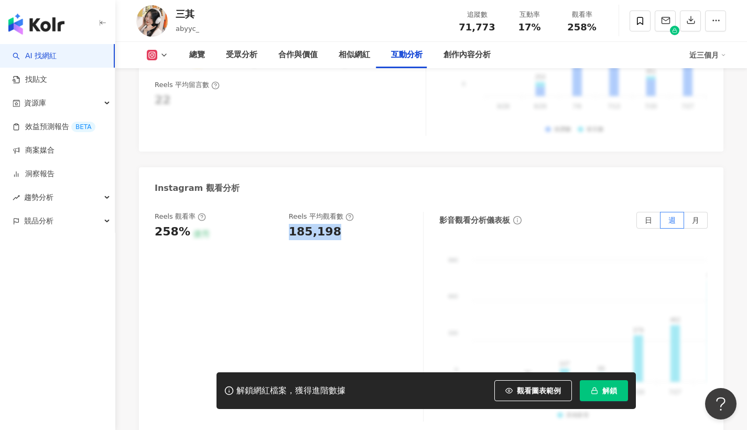
drag, startPoint x: 288, startPoint y: 199, endPoint x: 331, endPoint y: 200, distance: 43.5
click at [331, 212] on div "Reels 觀看率 258% 優秀 Reels 平均觀看數 185,198" at bounding box center [284, 226] width 258 height 28
copy div "185,198"
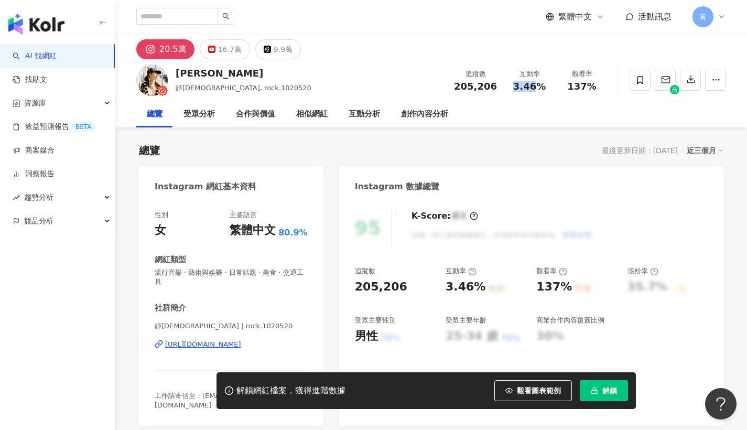
drag, startPoint x: 385, startPoint y: 68, endPoint x: 537, endPoint y: 86, distance: 153.1
click at [537, 86] on span "3.46%" at bounding box center [529, 86] width 32 height 10
click at [522, 89] on span "3.46%" at bounding box center [529, 86] width 32 height 10
click at [516, 86] on span "3.46%" at bounding box center [529, 86] width 32 height 10
click at [513, 91] on div "追蹤數 205,206 互動率 3.46% 觀看率 137%" at bounding box center [528, 79] width 160 height 31
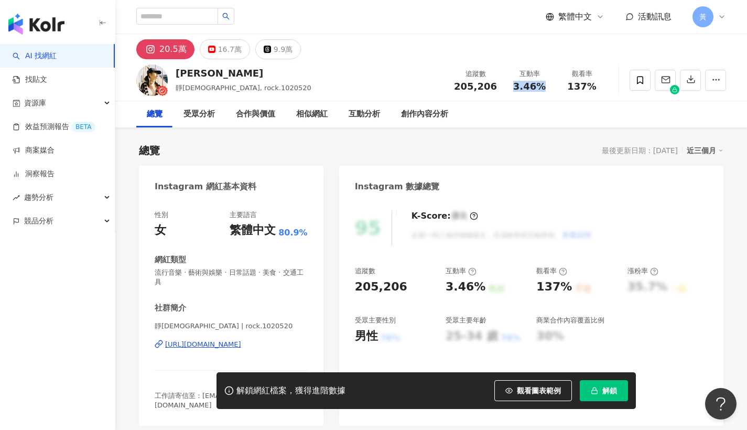
drag, startPoint x: 514, startPoint y: 88, endPoint x: 544, endPoint y: 85, distance: 30.6
click at [544, 85] on div "3.46%" at bounding box center [530, 86] width 40 height 10
copy span "3.46%"
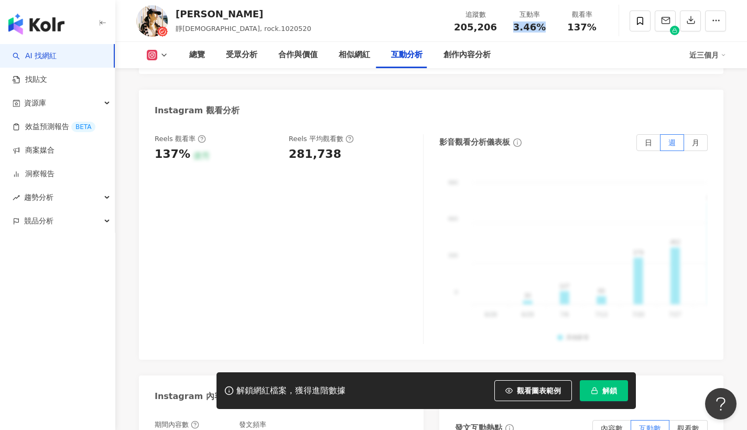
scroll to position [2354, 0]
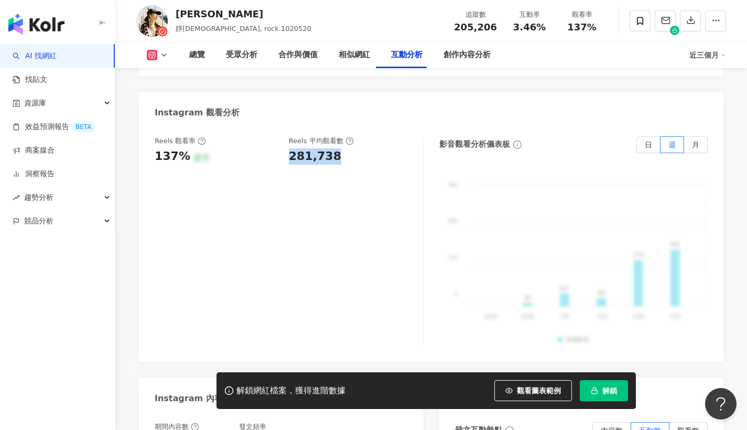
drag, startPoint x: 291, startPoint y: 106, endPoint x: 344, endPoint y: 102, distance: 52.6
click at [344, 148] on div "281,738" at bounding box center [351, 156] width 124 height 16
copy div "281,738"
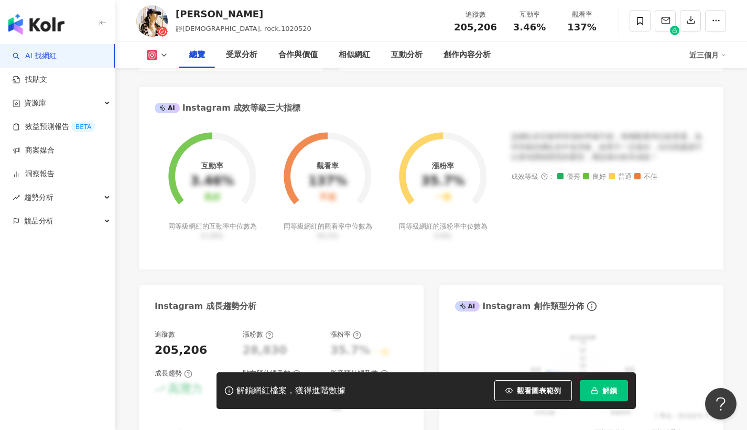
scroll to position [0, 0]
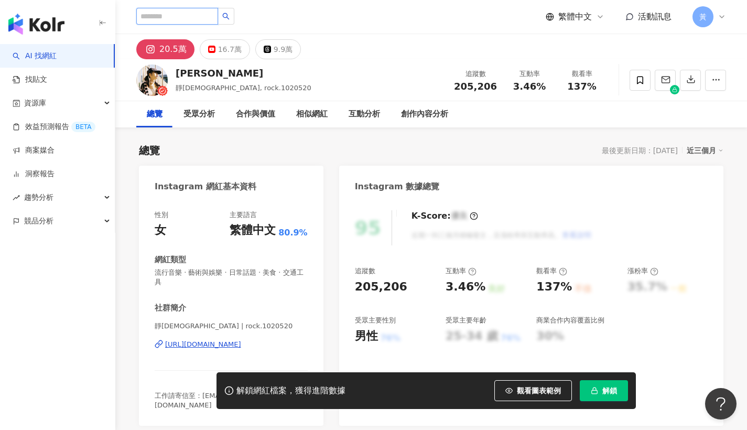
click at [182, 14] on input "search" at bounding box center [177, 16] width 82 height 17
paste input "**********"
type input "**********"
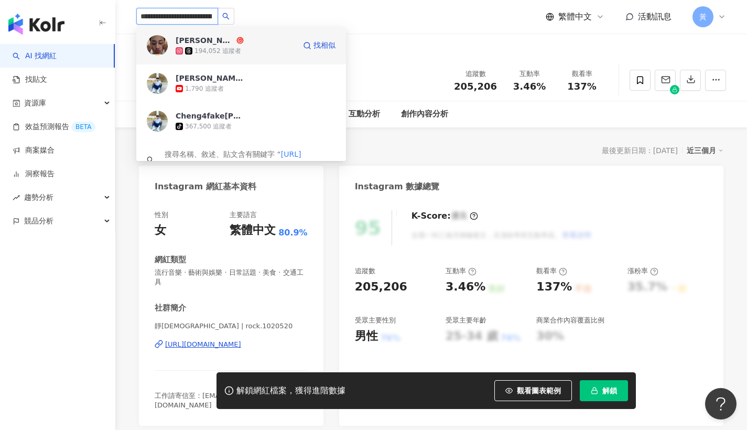
click at [234, 42] on span "cheng" at bounding box center [210, 40] width 68 height 10
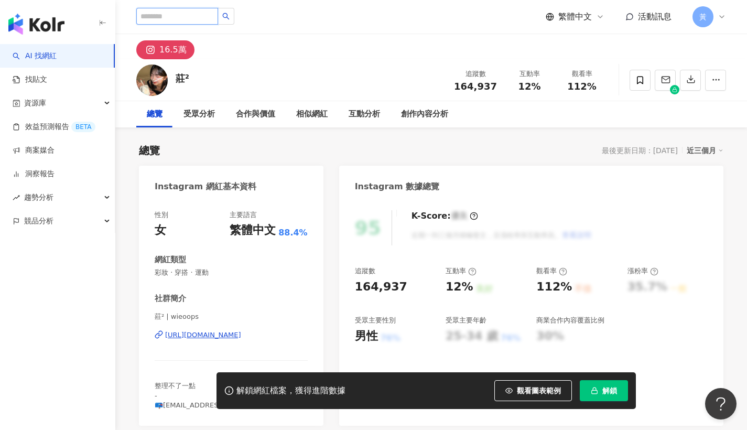
click at [176, 17] on input "search" at bounding box center [177, 16] width 82 height 17
paste input "**********"
type input "**********"
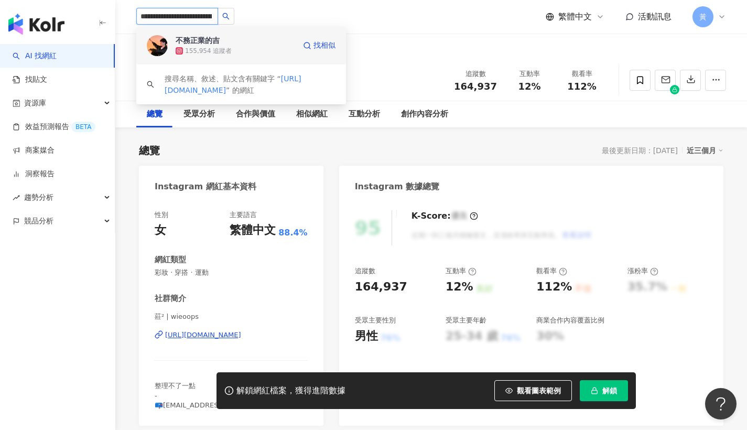
click at [209, 47] on div "155,954 追蹤者" at bounding box center [208, 51] width 47 height 9
click at [184, 19] on input "search" at bounding box center [177, 16] width 82 height 17
paste input "**********"
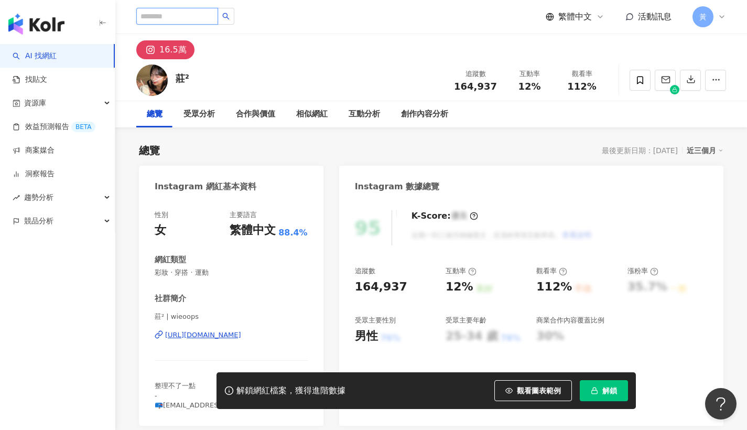
type input "**********"
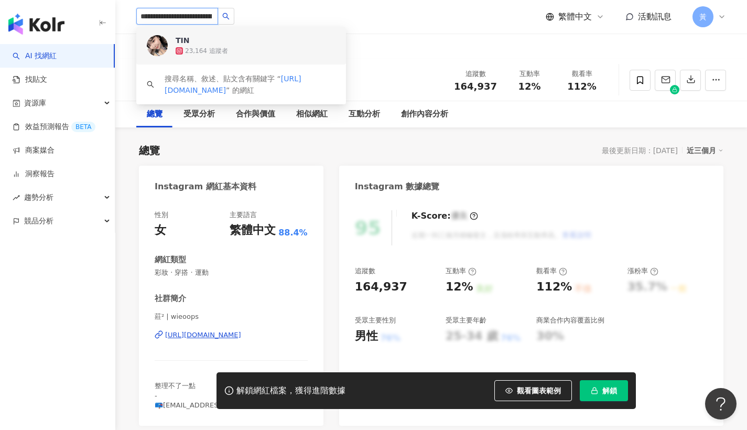
click at [197, 41] on span "TIN" at bounding box center [210, 40] width 68 height 10
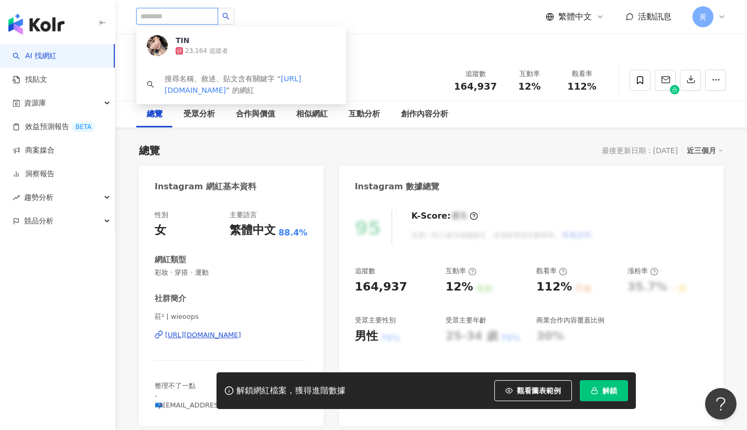
click at [164, 21] on input "search" at bounding box center [177, 16] width 82 height 17
drag, startPoint x: 164, startPoint y: 9, endPoint x: 169, endPoint y: 15, distance: 7.8
click at [164, 15] on input "search" at bounding box center [177, 16] width 82 height 17
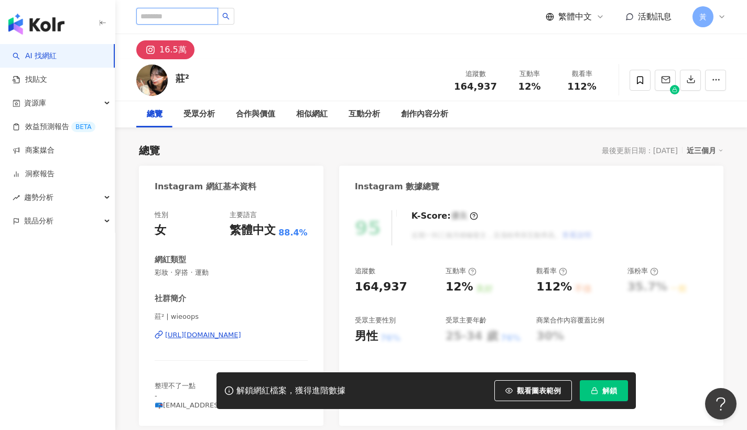
paste input "**********"
type input "**********"
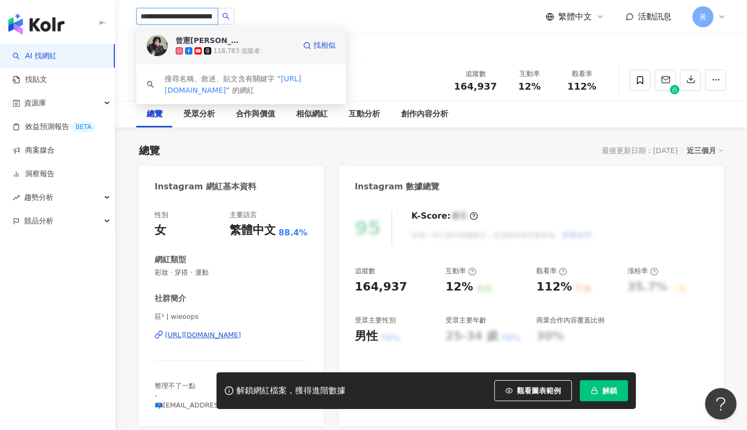
click at [206, 45] on div "曾憲莫 Amo Tseng" at bounding box center [210, 40] width 68 height 10
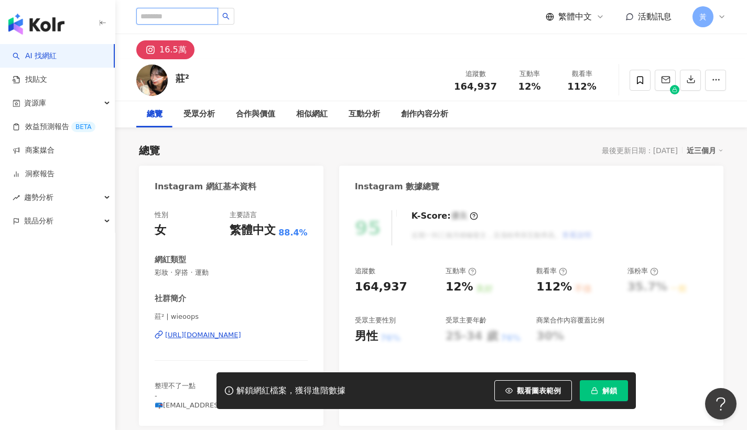
paste input "**********"
type input "**********"
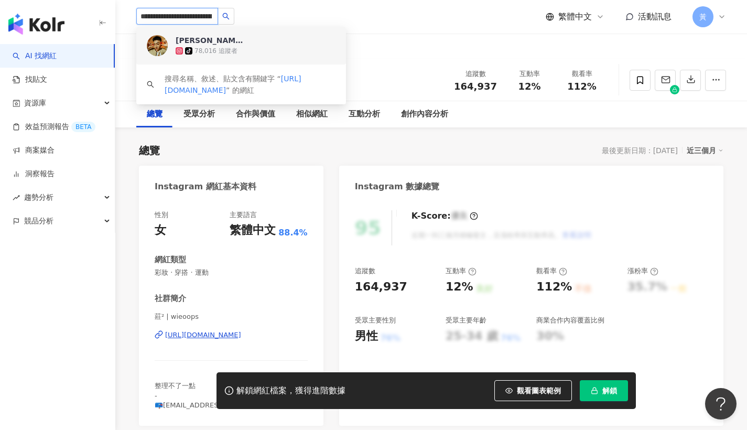
click at [197, 42] on div "黃群哲 亮亮" at bounding box center [210, 40] width 68 height 10
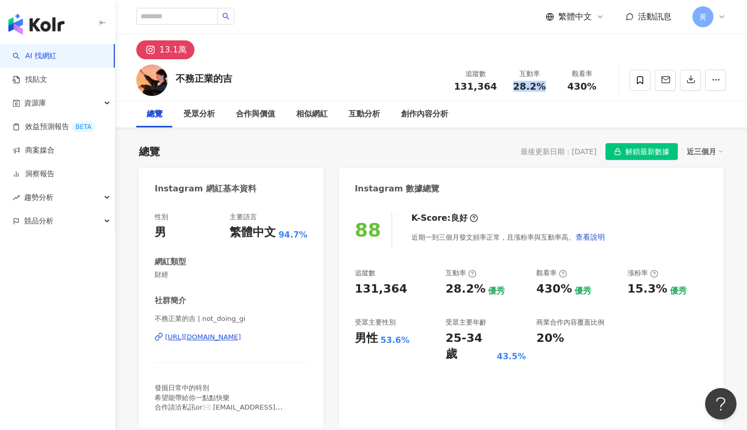
drag, startPoint x: 515, startPoint y: 88, endPoint x: 546, endPoint y: 86, distance: 31.5
click at [546, 86] on div "28.2%" at bounding box center [530, 86] width 40 height 10
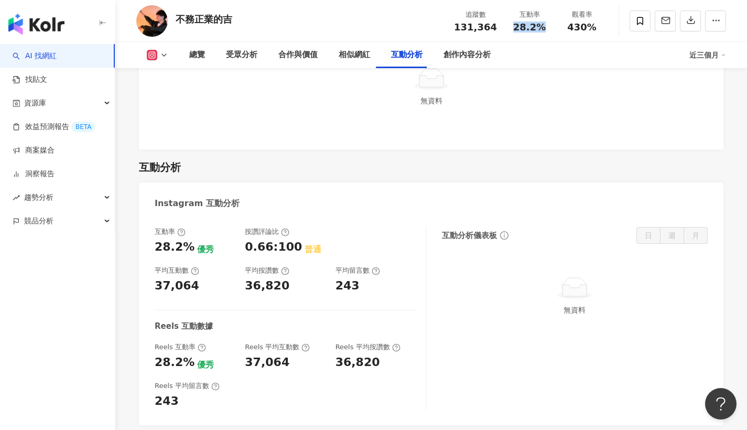
scroll to position [2040, 0]
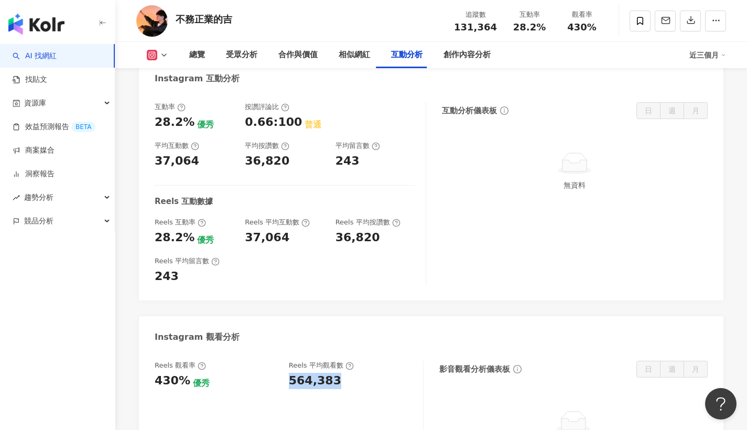
drag, startPoint x: 291, startPoint y: 351, endPoint x: 359, endPoint y: 347, distance: 67.8
click at [359, 373] on div "564,383" at bounding box center [351, 381] width 124 height 16
copy div "564,383"
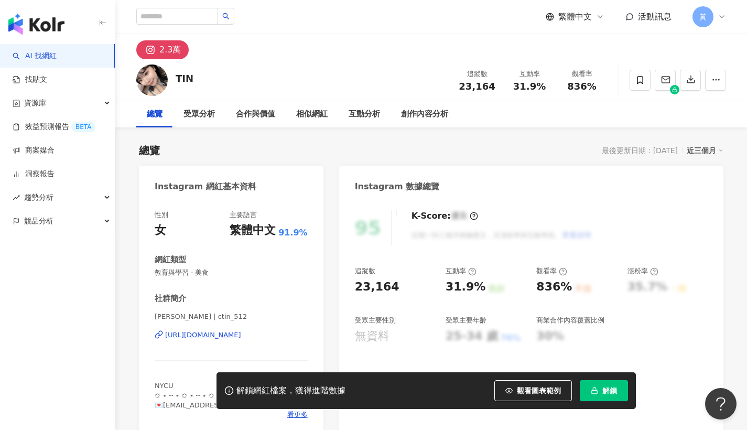
click at [546, 85] on div "31.9%" at bounding box center [530, 86] width 40 height 10
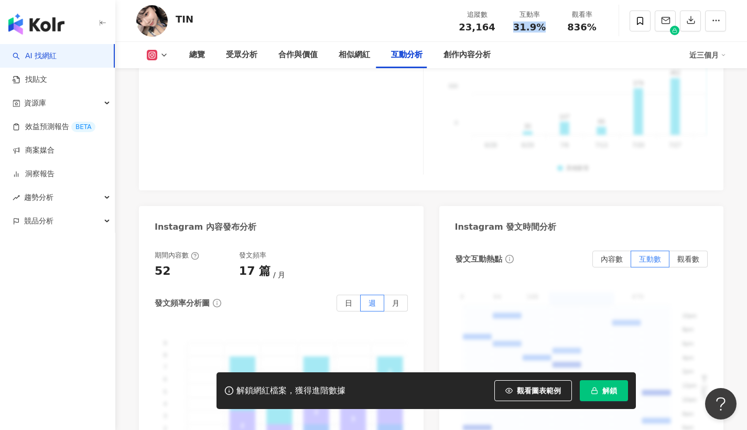
scroll to position [2286, 0]
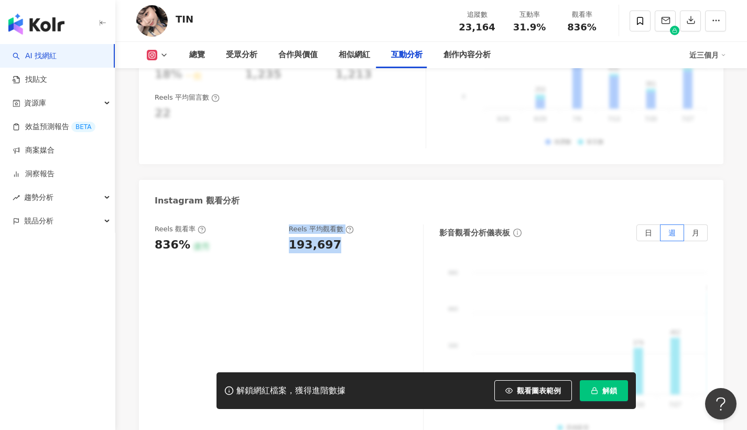
drag, startPoint x: 291, startPoint y: 223, endPoint x: 341, endPoint y: 228, distance: 49.5
click at [341, 228] on div "Reels 觀看率 836% 優秀 Reels 平均觀看數 193,697" at bounding box center [284, 238] width 258 height 28
drag, startPoint x: 341, startPoint y: 228, endPoint x: 274, endPoint y: 234, distance: 66.8
click at [340, 237] on div "193,697" at bounding box center [351, 245] width 124 height 16
drag, startPoint x: 284, startPoint y: 225, endPoint x: 344, endPoint y: 224, distance: 60.8
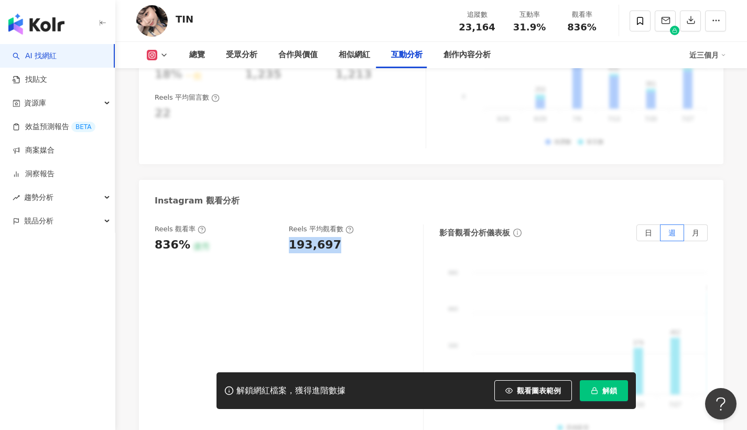
click at [344, 224] on div "Reels 觀看率 836% 優秀 Reels 平均觀看數 193,697" at bounding box center [284, 238] width 258 height 28
copy div "193,697"
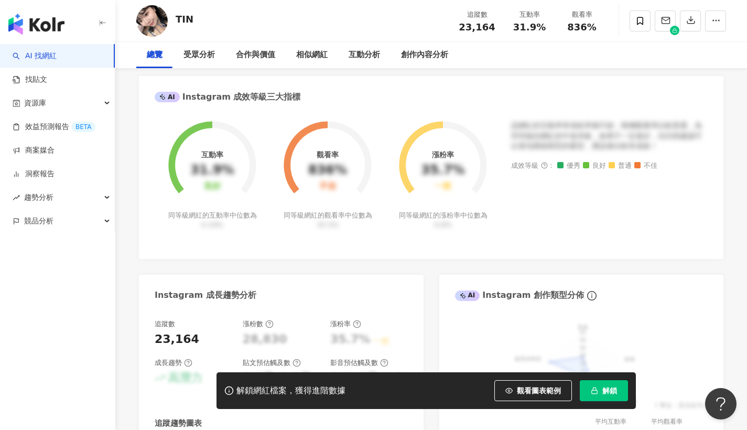
scroll to position [0, 0]
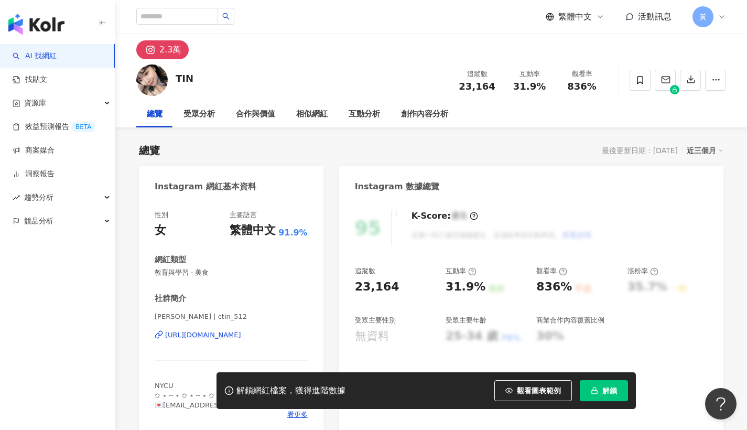
click at [227, 337] on div "https://www.instagram.com/ctin_512/" at bounding box center [203, 334] width 76 height 9
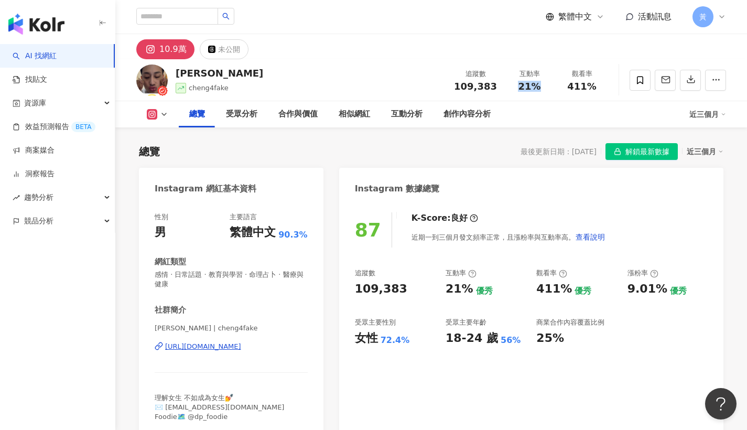
drag, startPoint x: 519, startPoint y: 89, endPoint x: 539, endPoint y: 86, distance: 20.1
click at [539, 86] on div "21%" at bounding box center [530, 86] width 40 height 10
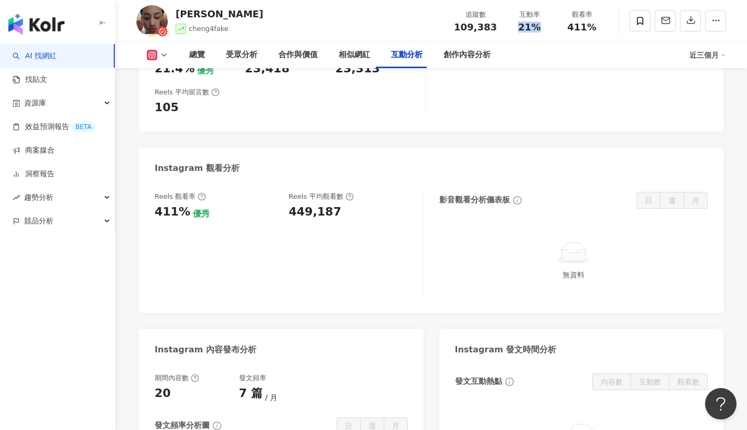
scroll to position [2128, 0]
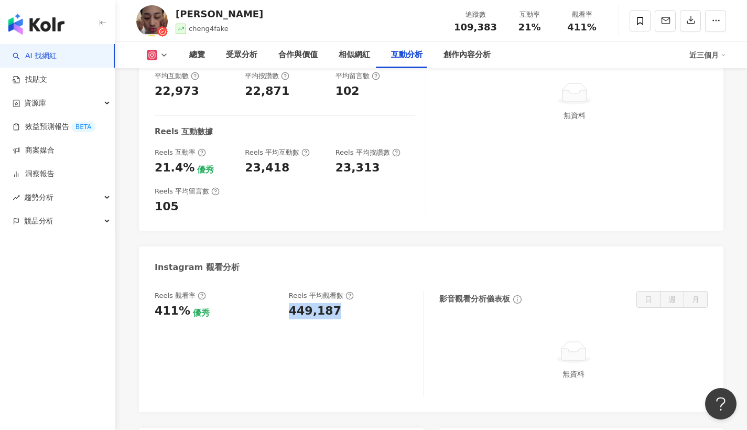
drag, startPoint x: 302, startPoint y: 256, endPoint x: 356, endPoint y: 256, distance: 54.0
click at [356, 303] on div "449,187" at bounding box center [351, 311] width 124 height 16
copy div "449,187"
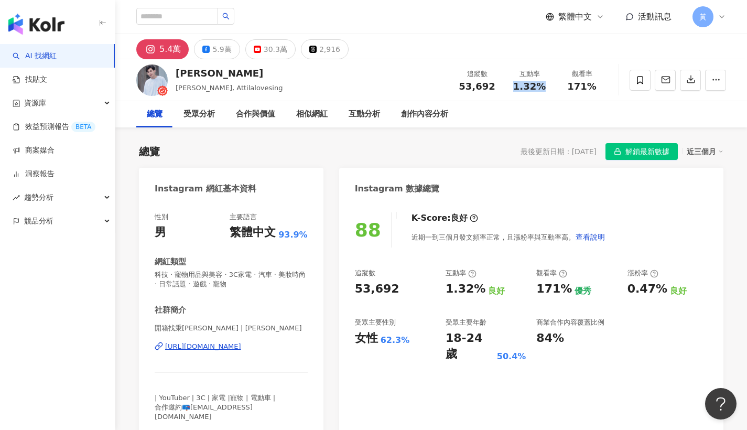
drag, startPoint x: 516, startPoint y: 87, endPoint x: 547, endPoint y: 85, distance: 31.5
click at [547, 85] on div "1.32%" at bounding box center [530, 86] width 40 height 10
click at [510, 90] on div "1.32%" at bounding box center [530, 86] width 40 height 10
click at [545, 84] on div "1.32%" at bounding box center [530, 86] width 40 height 10
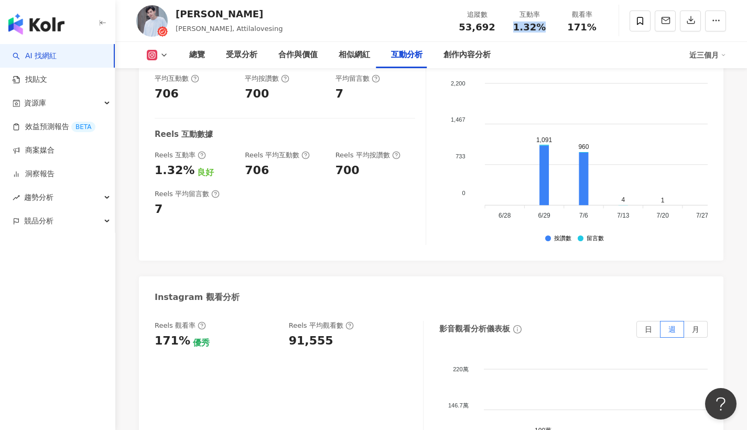
scroll to position [2263, 0]
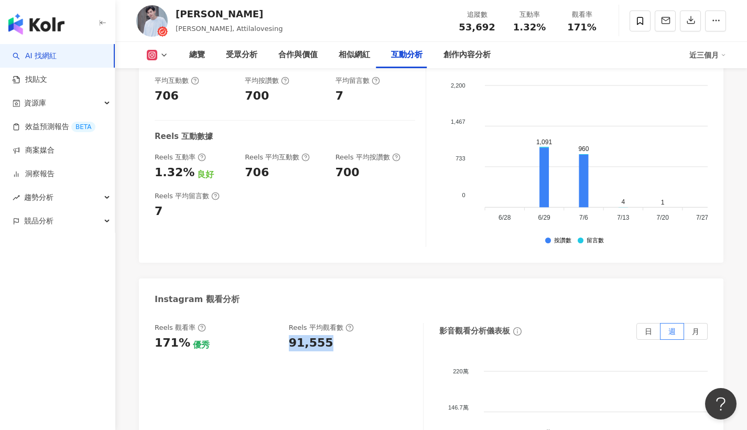
drag, startPoint x: 289, startPoint y: 221, endPoint x: 333, endPoint y: 219, distance: 44.1
click at [333, 335] on div "91,555" at bounding box center [351, 343] width 124 height 16
copy div "91,555"
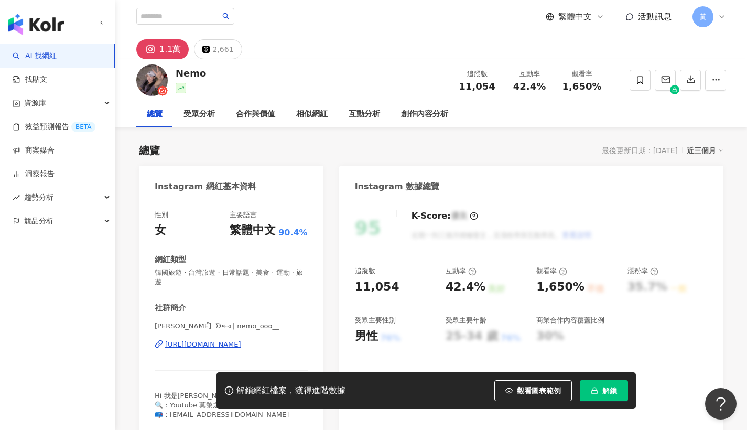
click at [219, 341] on div "https://www.instagram.com/nemo_ooo__/" at bounding box center [203, 344] width 76 height 9
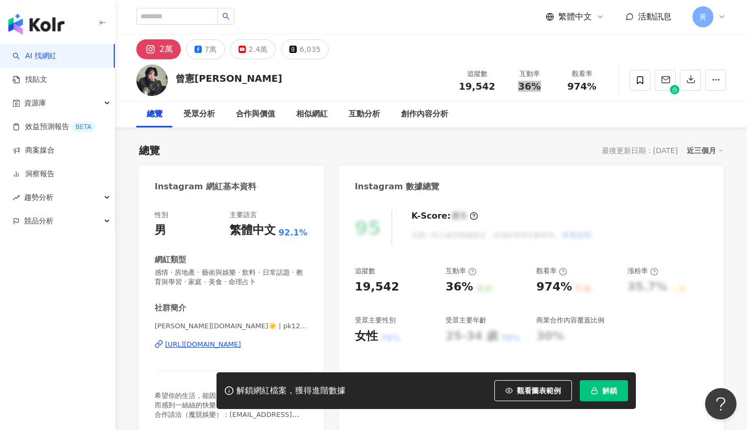
drag, startPoint x: 521, startPoint y: 86, endPoint x: 551, endPoint y: 86, distance: 29.9
click at [551, 86] on div "互動率 36%" at bounding box center [529, 80] width 52 height 23
drag, startPoint x: 493, startPoint y: 96, endPoint x: 502, endPoint y: 90, distance: 11.6
click at [493, 96] on div "曾憲莫 Amo Tseng 追蹤數 19,542 互動率 36% 觀看率 974%" at bounding box center [431, 79] width 632 height 41
drag, startPoint x: 523, startPoint y: 84, endPoint x: 541, endPoint y: 86, distance: 18.4
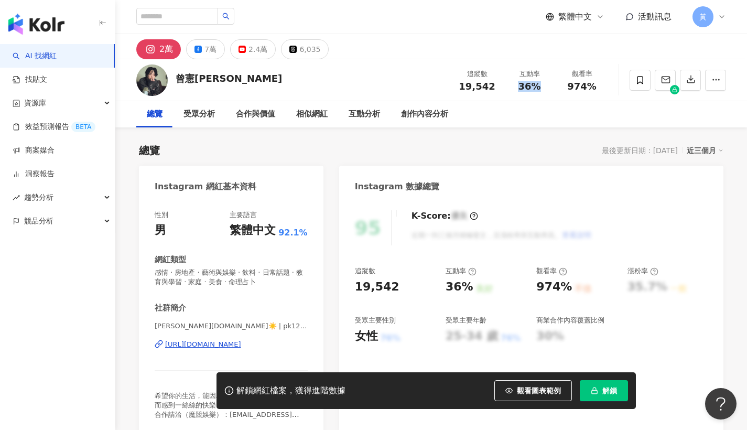
click at [541, 86] on div "36%" at bounding box center [530, 86] width 40 height 10
copy span "36%"
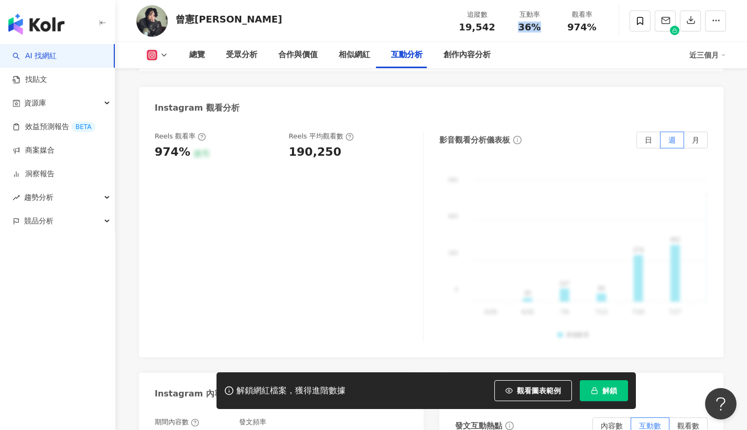
scroll to position [2140, 0]
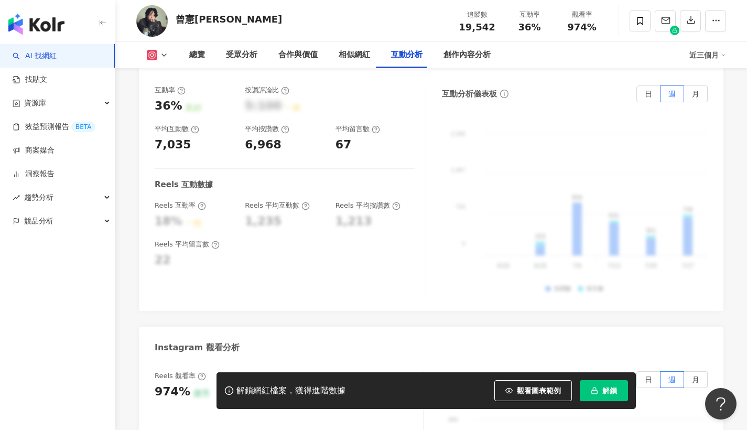
drag, startPoint x: 327, startPoint y: 212, endPoint x: 324, endPoint y: 248, distance: 36.8
click at [324, 248] on div "互動率 36% 良好 按讚評論比 5:100 一般 平均互動數 7,035 平均按讚數 6,968 平均留言數 67 Reels 互動數據 Reels 互動率…" at bounding box center [431, 193] width 584 height 236
drag, startPoint x: 288, startPoint y: 339, endPoint x: 331, endPoint y: 337, distance: 43.6
click at [331, 371] on div "Reels 觀看率 974% 優秀 Reels 平均觀看數 190,250" at bounding box center [284, 385] width 258 height 28
copy div "190,250"
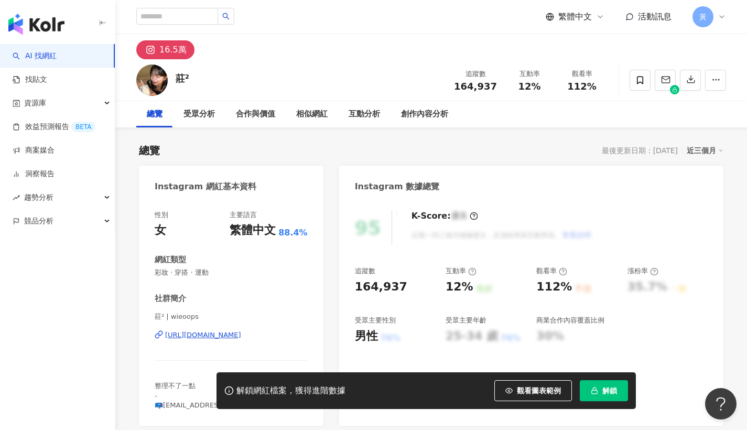
click at [400, 53] on div "16.5萬" at bounding box center [431, 46] width 632 height 25
click at [187, 338] on div "[URL][DOMAIN_NAME]" at bounding box center [203, 334] width 76 height 9
click at [541, 83] on div "互動率 12%" at bounding box center [529, 80] width 52 height 23
copy span "12%"
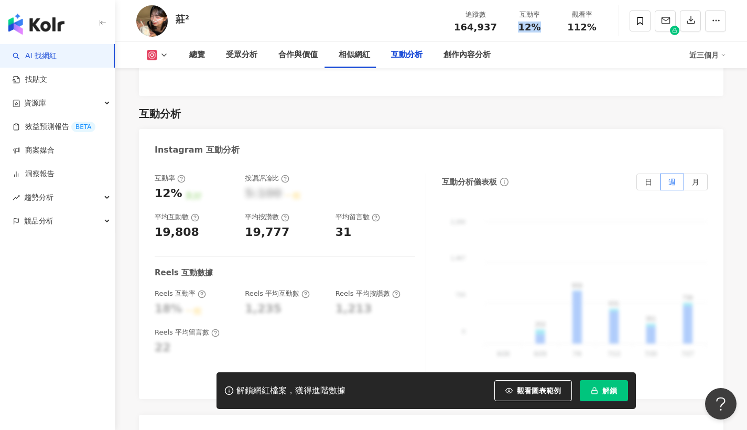
scroll to position [2346, 0]
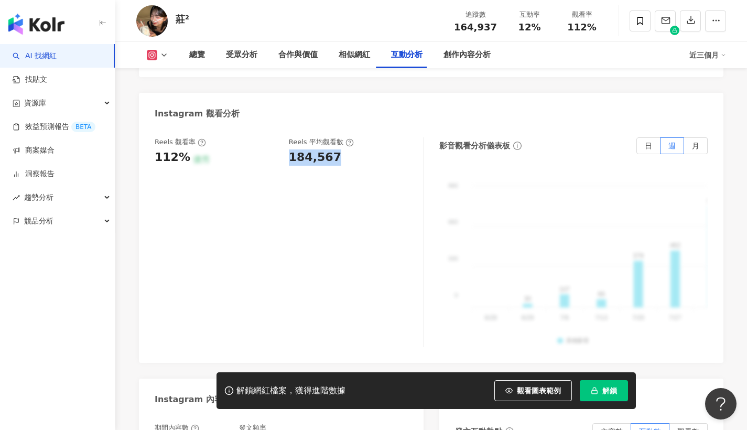
drag, startPoint x: 284, startPoint y: 142, endPoint x: 357, endPoint y: 145, distance: 73.0
click at [357, 145] on div "Reels 觀看率 112% 優秀 [PERSON_NAME] 平均觀看數 184,567" at bounding box center [284, 151] width 258 height 28
copy div "184,567"
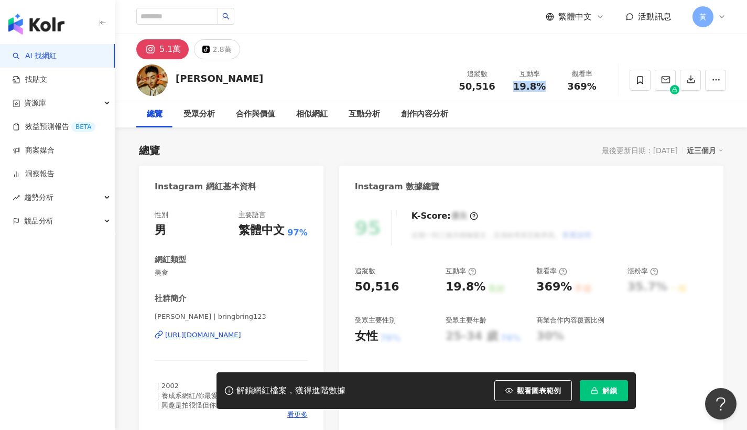
drag, startPoint x: 536, startPoint y: 86, endPoint x: 545, endPoint y: 85, distance: 8.5
click at [545, 85] on div "19.8%" at bounding box center [530, 86] width 40 height 10
click at [537, 49] on div "5.1萬 tiktok-icon 2.8萬" at bounding box center [431, 46] width 632 height 25
drag, startPoint x: 514, startPoint y: 88, endPoint x: 550, endPoint y: 86, distance: 36.7
click at [550, 86] on div "互動率 19.8%" at bounding box center [529, 80] width 52 height 23
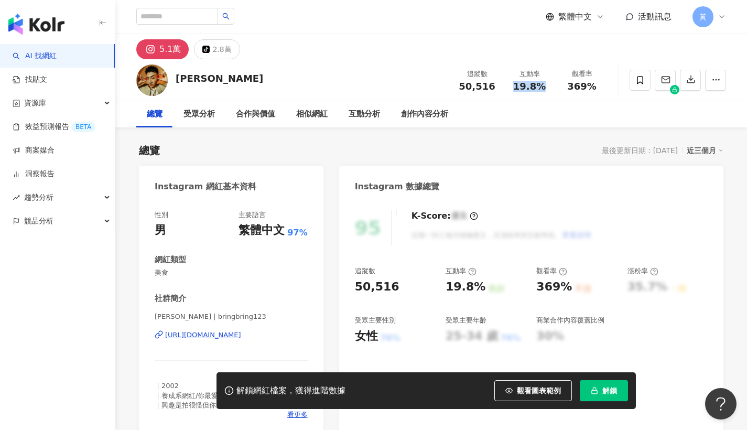
copy span "19.8%"
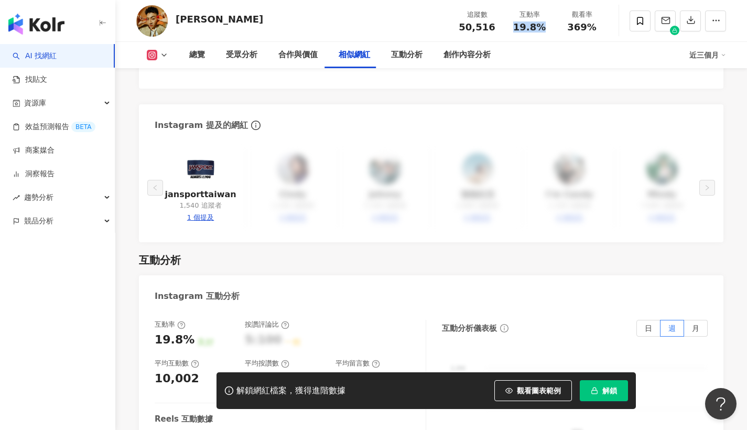
scroll to position [2150, 0]
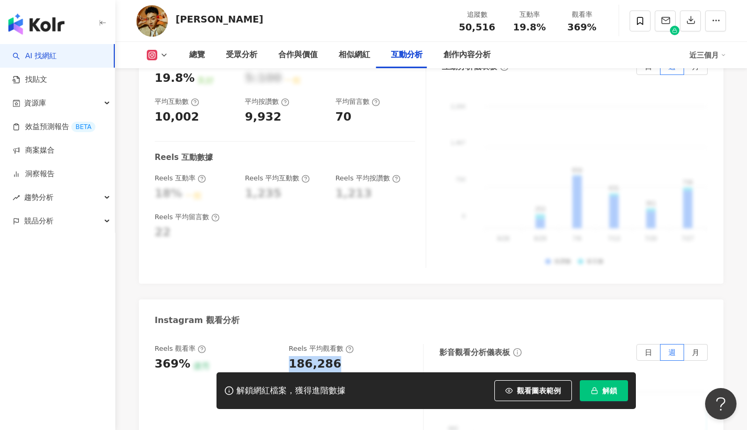
drag, startPoint x: 286, startPoint y: 343, endPoint x: 346, endPoint y: 346, distance: 60.9
click at [346, 346] on div "Reels 觀看率 369% 優秀 Reels 平均觀看數 186,286" at bounding box center [284, 358] width 258 height 28
copy div "186,286"
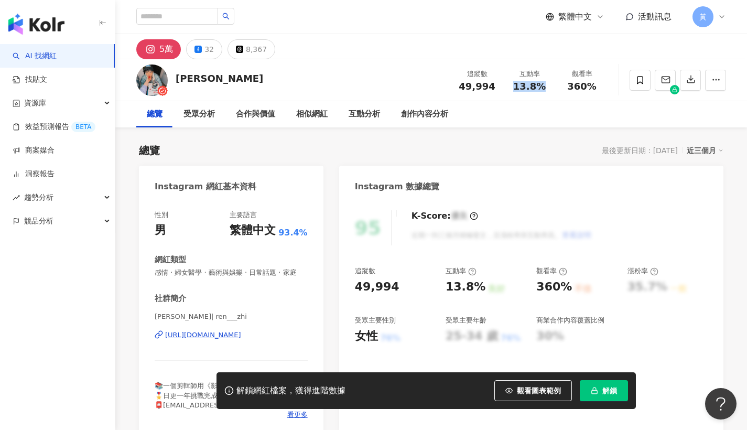
click at [506, 89] on div "追蹤數 49,994 互動率 13.8% 觀看率 360%" at bounding box center [529, 79] width 157 height 31
copy span "13.8%"
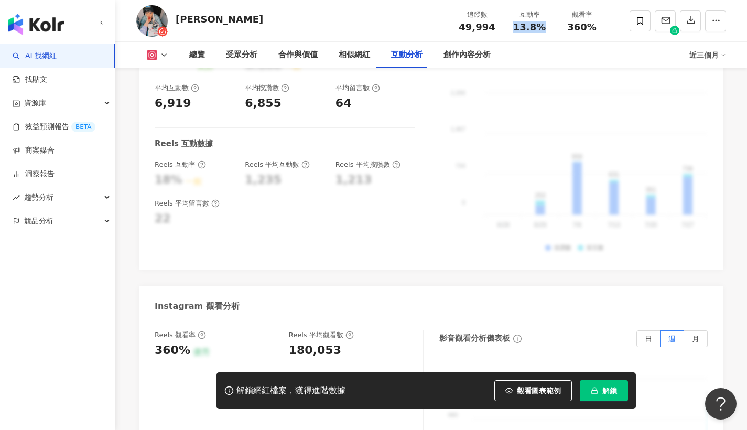
scroll to position [2236, 0]
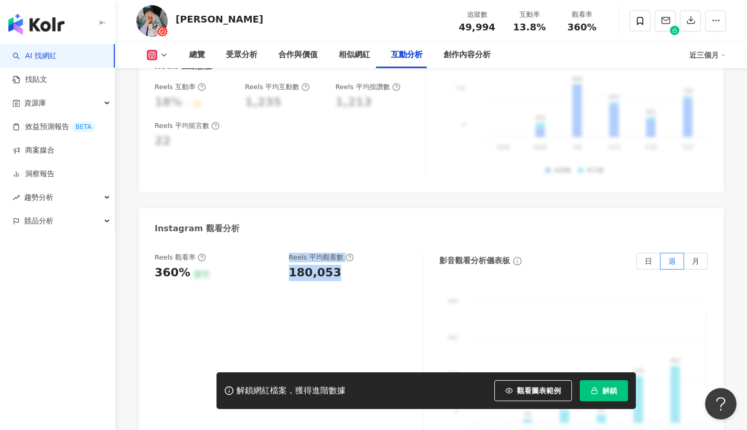
drag, startPoint x: 276, startPoint y: 254, endPoint x: 335, endPoint y: 251, distance: 59.3
click at [335, 253] on div "Reels 觀看率 360% 優秀 Reels 平均觀看數 180,053" at bounding box center [284, 267] width 258 height 28
click at [335, 265] on div "180,053" at bounding box center [351, 273] width 124 height 16
drag, startPoint x: 288, startPoint y: 252, endPoint x: 338, endPoint y: 251, distance: 49.8
click at [338, 253] on div "Reels 觀看率 360% 優秀 Reels 平均觀看數 180,053" at bounding box center [284, 267] width 258 height 28
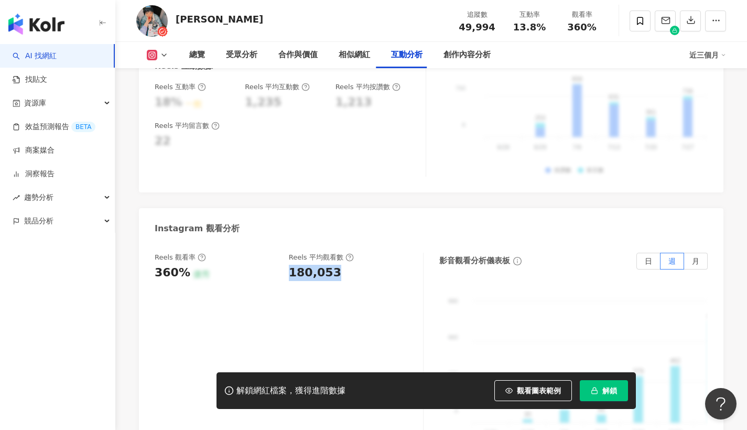
copy div "180,053"
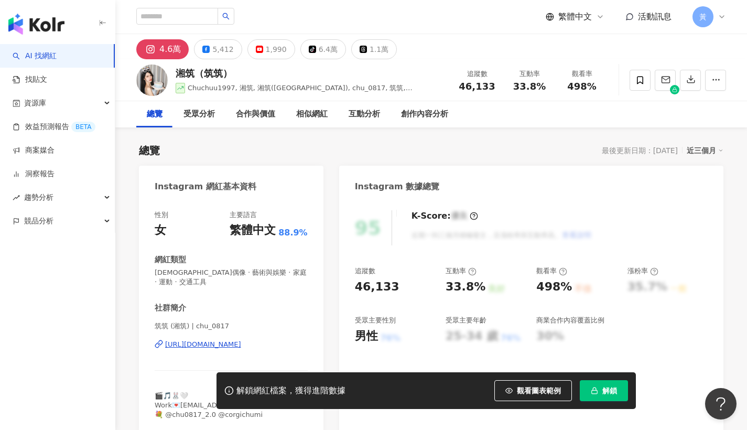
scroll to position [2, 0]
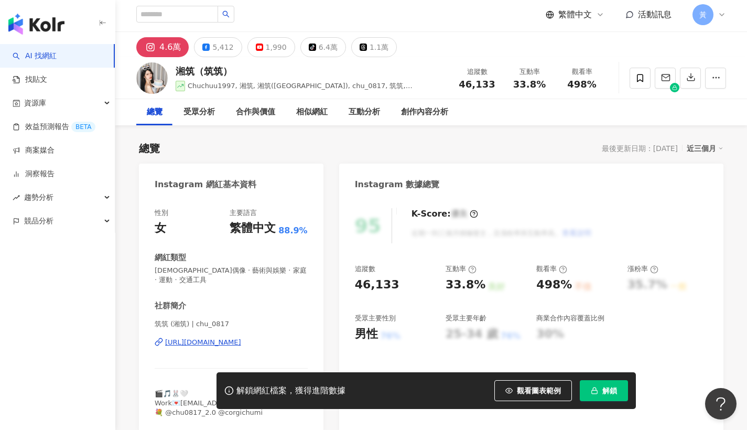
click at [241, 338] on div "[URL][DOMAIN_NAME]" at bounding box center [203, 342] width 76 height 9
drag, startPoint x: 517, startPoint y: 85, endPoint x: 550, endPoint y: 86, distance: 33.1
click at [550, 86] on div "互動率 33.8%" at bounding box center [529, 78] width 52 height 23
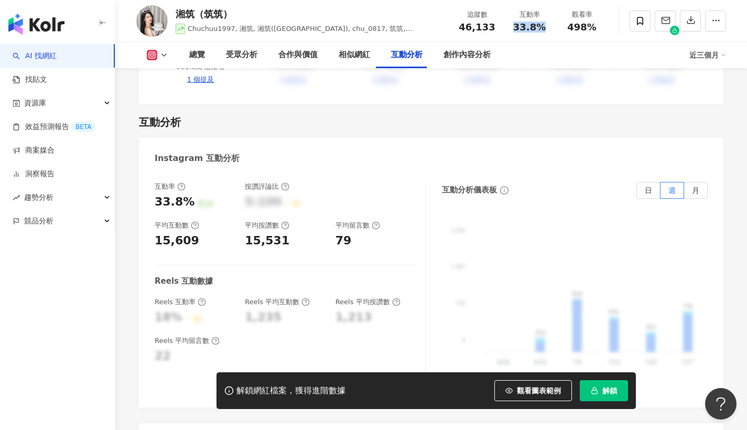
scroll to position [2163, 0]
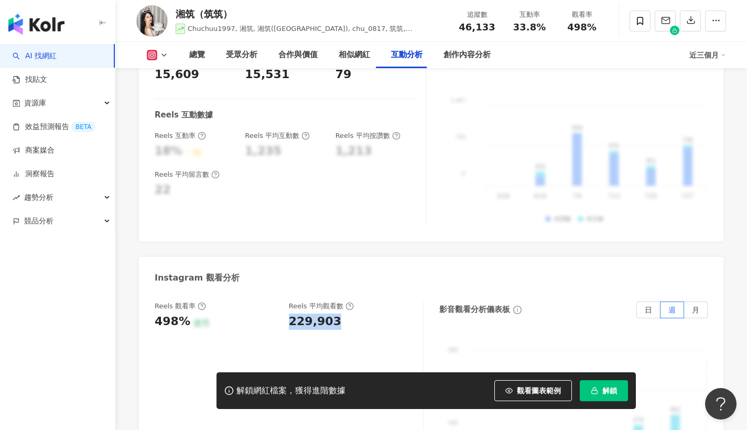
drag, startPoint x: 287, startPoint y: 292, endPoint x: 354, endPoint y: 294, distance: 67.7
click at [354, 301] on div "Reels 觀看率 498% 優秀 [PERSON_NAME] 平均觀看數 229,903" at bounding box center [284, 315] width 258 height 28
copy div "229,903"
